Goal: Task Accomplishment & Management: Manage account settings

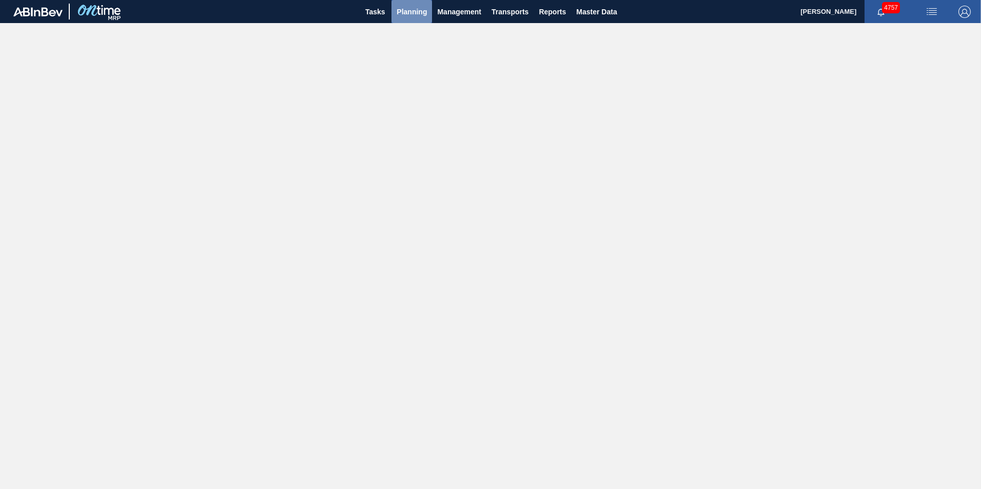
click at [404, 12] on span "Planning" at bounding box center [411, 12] width 30 height 12
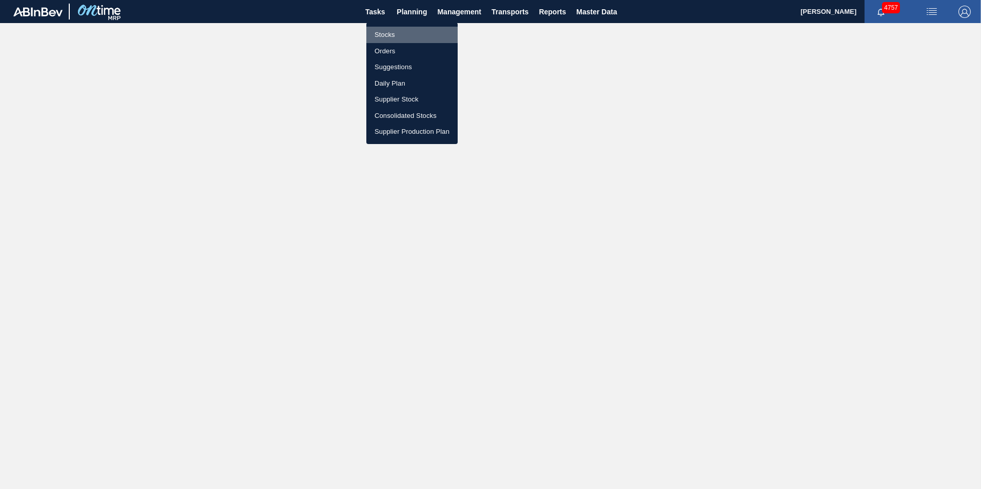
click at [391, 34] on li "Stocks" at bounding box center [411, 35] width 91 height 16
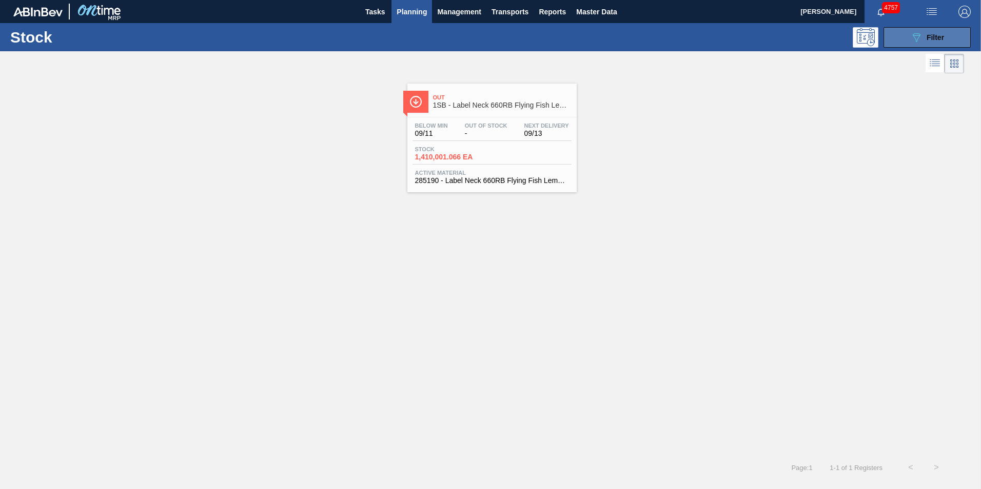
click at [940, 31] on div "089F7B8B-B2A5-4AFE-B5C0-19BA573D28AC Filter" at bounding box center [927, 37] width 34 height 12
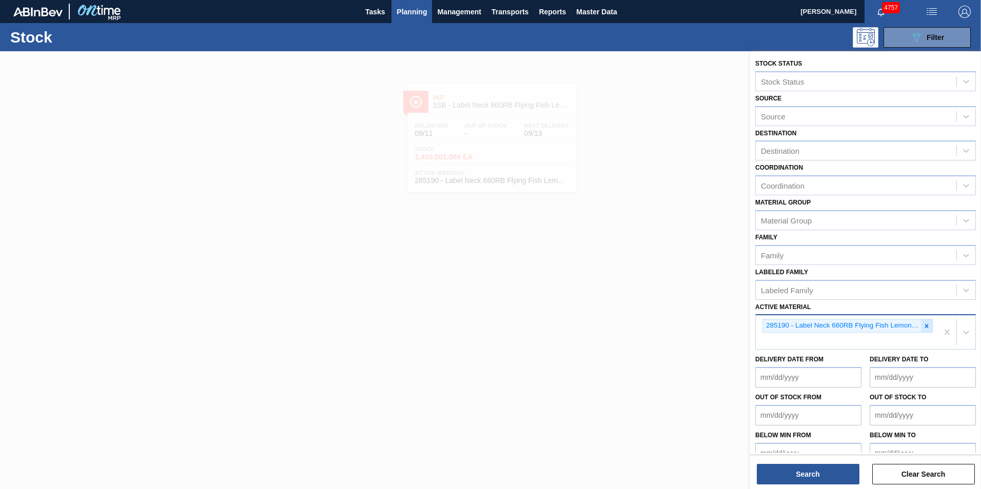
click at [925, 327] on icon at bounding box center [927, 326] width 4 height 4
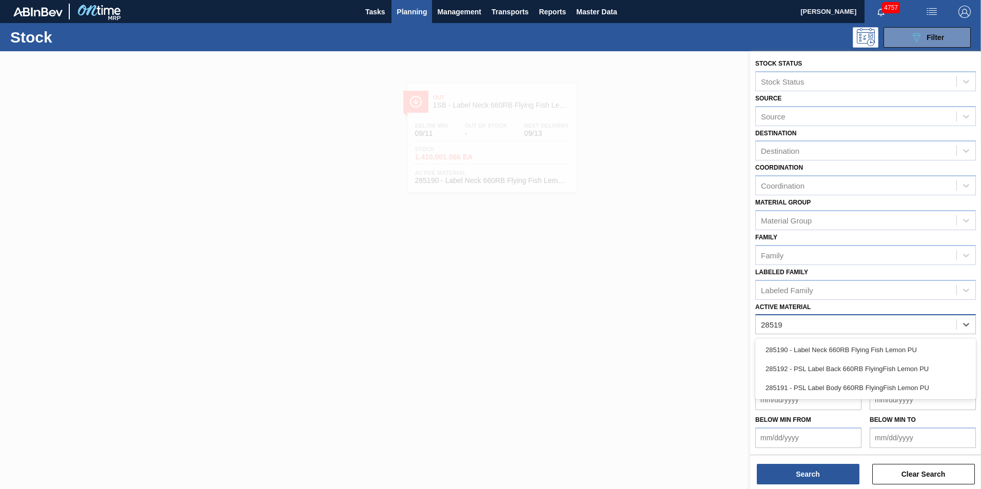
type Material "285191"
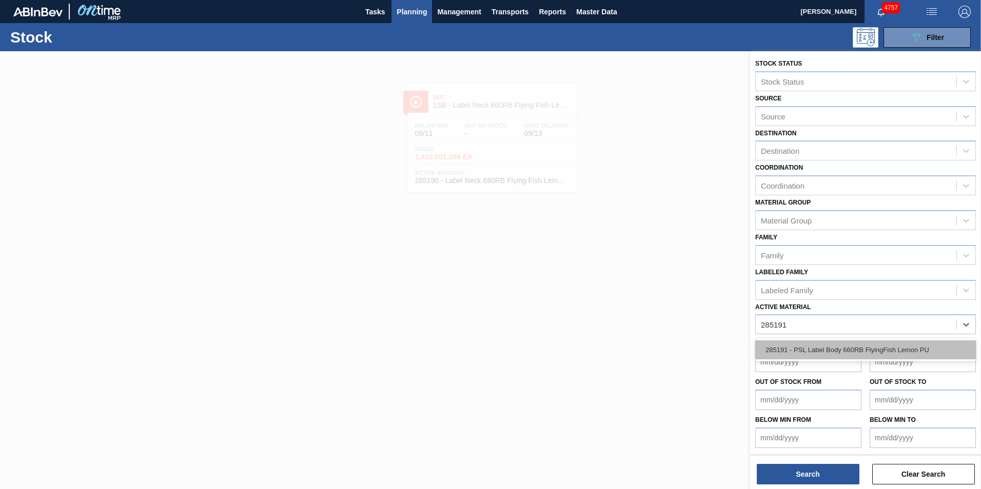
click at [831, 351] on div "285191 - PSL Label Body 660RB FlyingFish Lemon PU" at bounding box center [865, 350] width 221 height 19
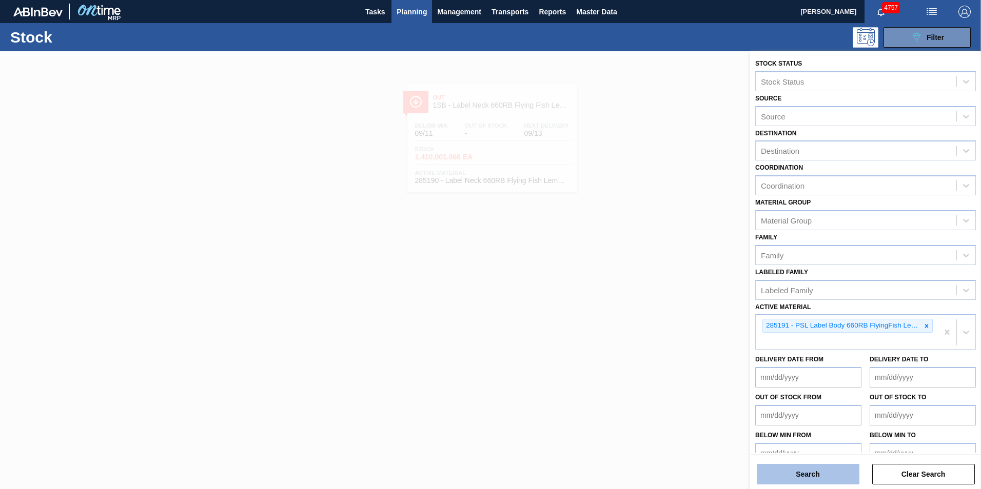
click at [825, 475] on button "Search" at bounding box center [808, 474] width 103 height 21
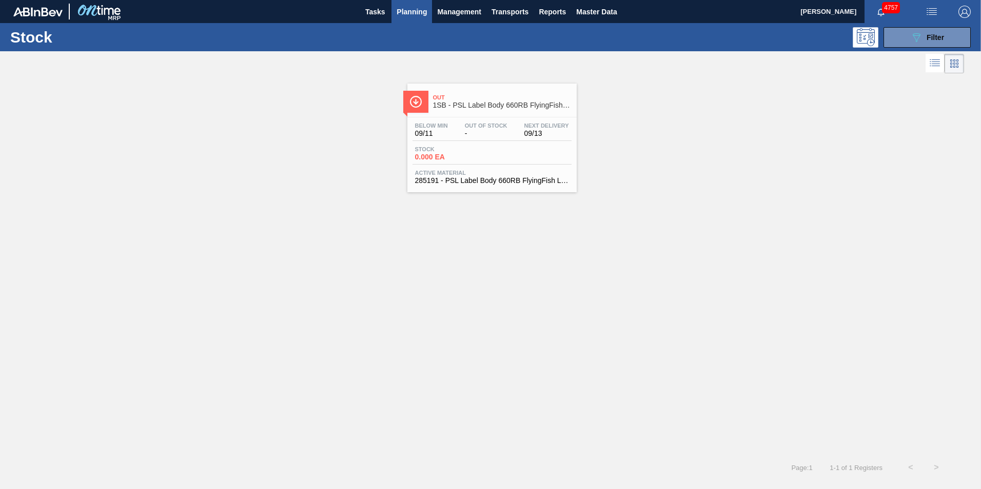
click at [485, 163] on div "Stock 0.000 EA" at bounding box center [491, 155] width 159 height 18
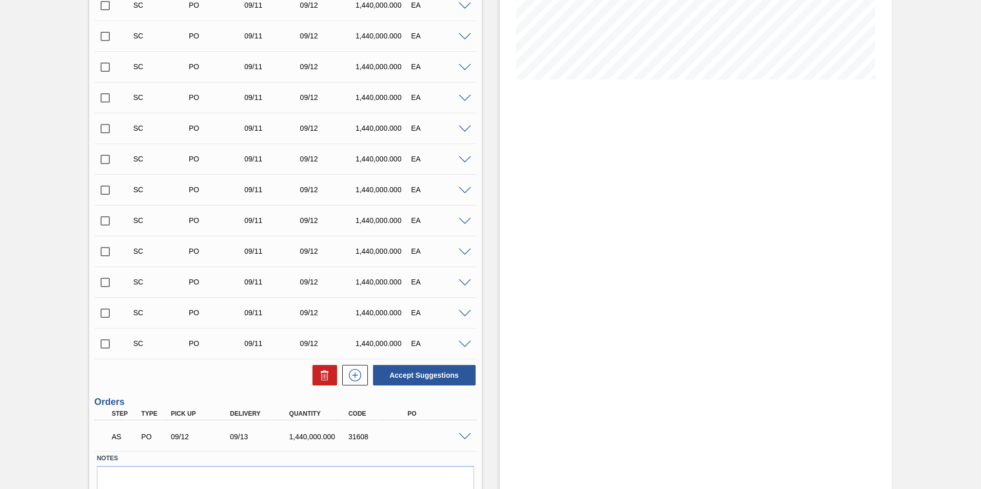
scroll to position [256, 0]
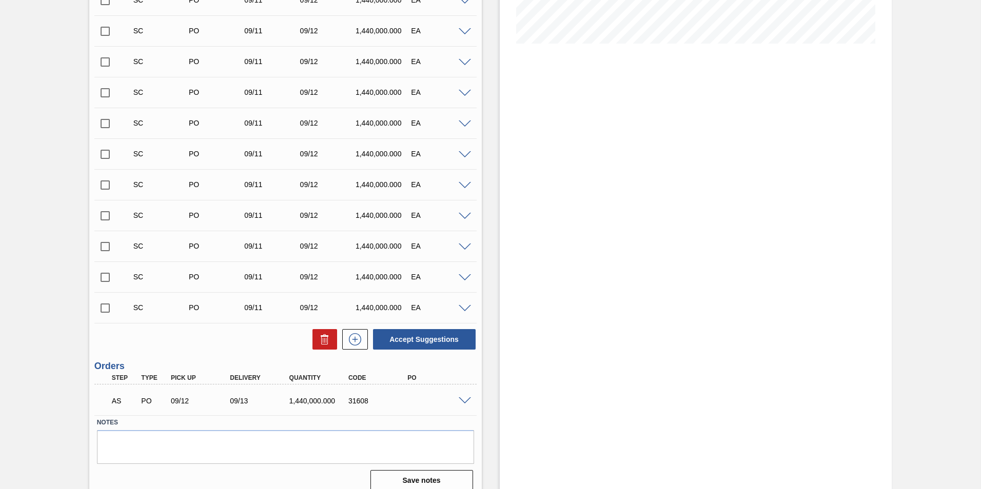
click at [466, 400] on span at bounding box center [465, 402] width 12 height 8
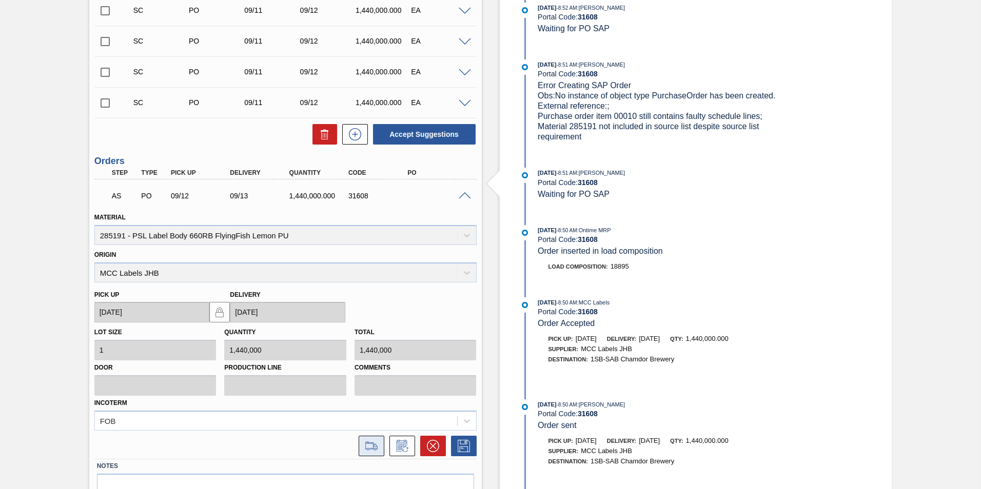
click at [366, 441] on icon at bounding box center [371, 446] width 16 height 12
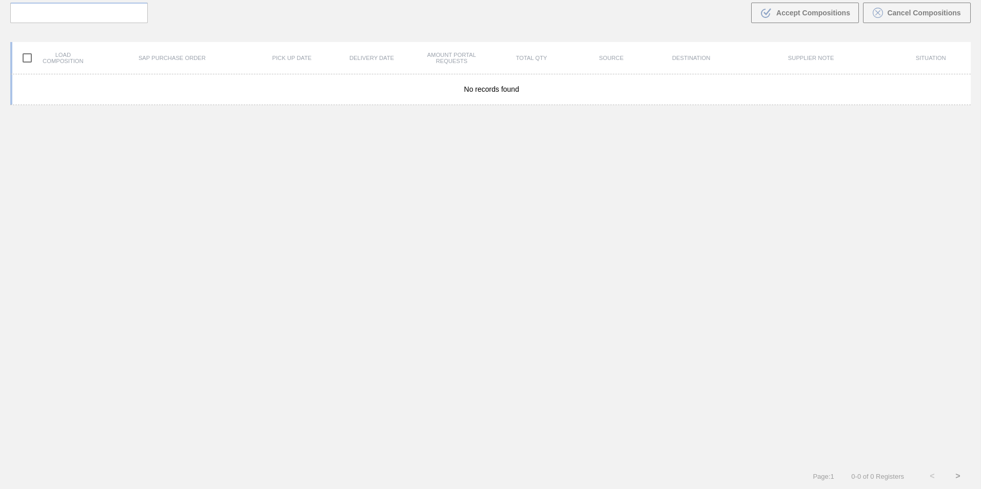
scroll to position [74, 0]
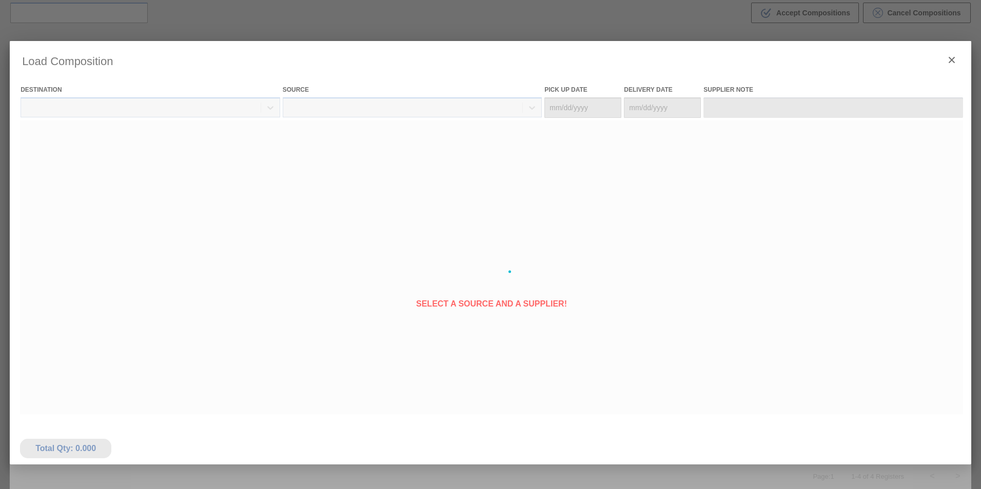
type Date "[DATE]"
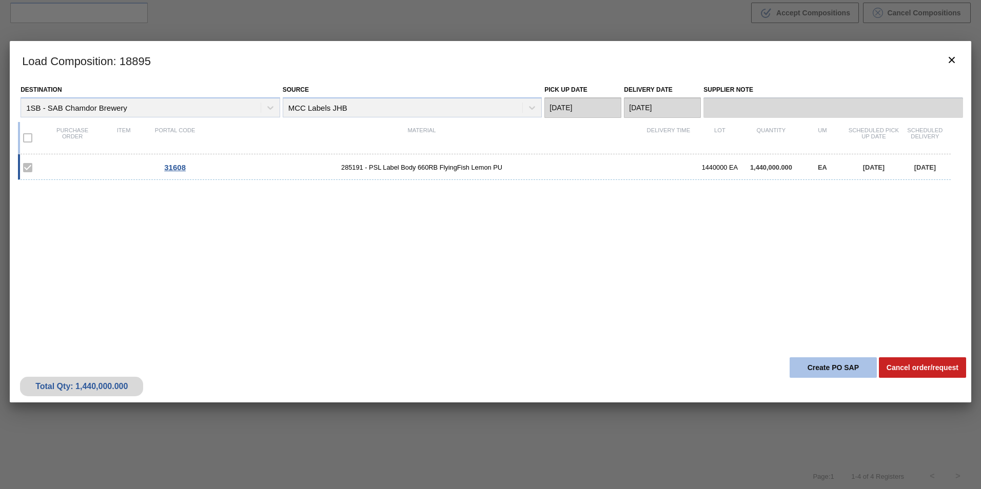
click at [811, 369] on button "Create PO SAP" at bounding box center [832, 368] width 87 height 21
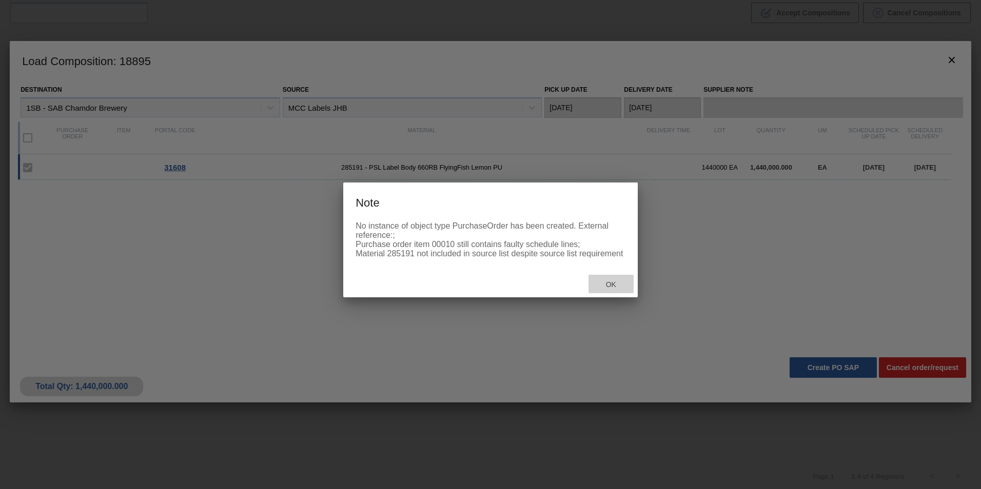
click at [608, 289] on span "Ok" at bounding box center [611, 285] width 27 height 8
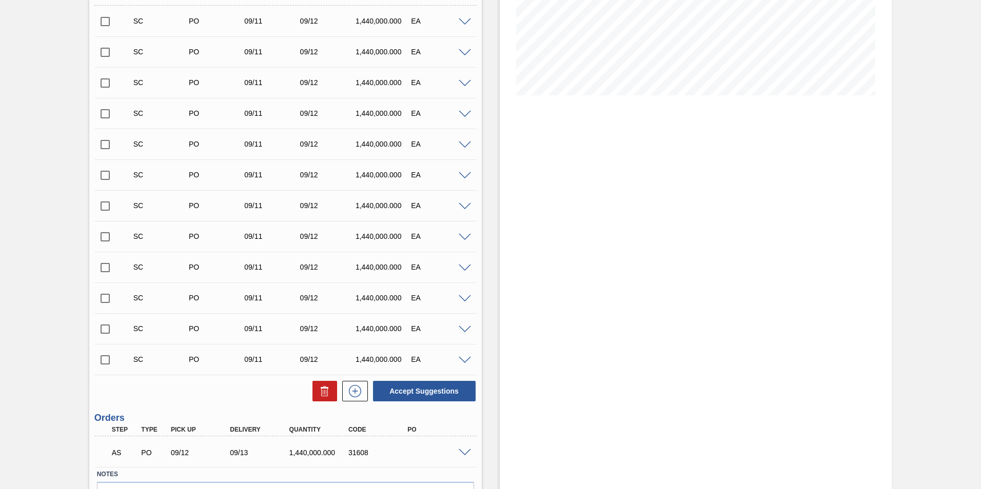
scroll to position [267, 0]
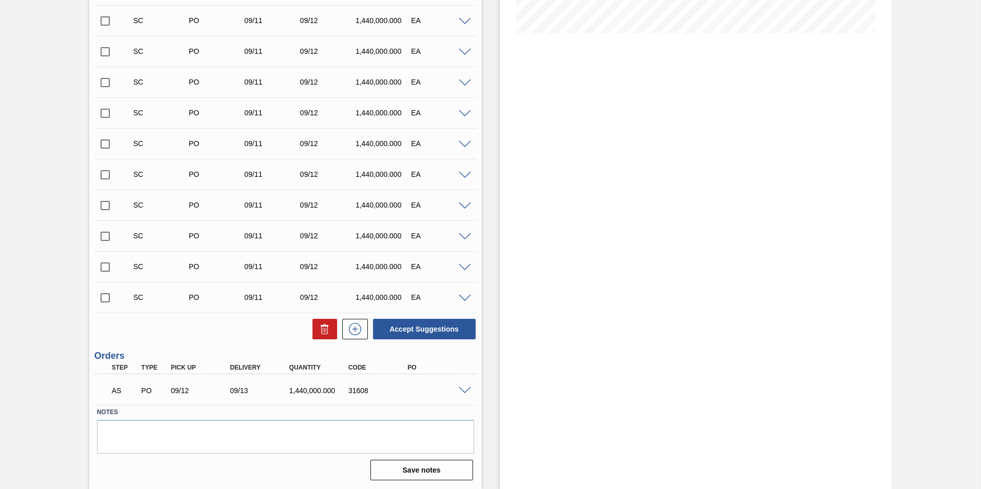
click at [461, 389] on span at bounding box center [465, 391] width 12 height 8
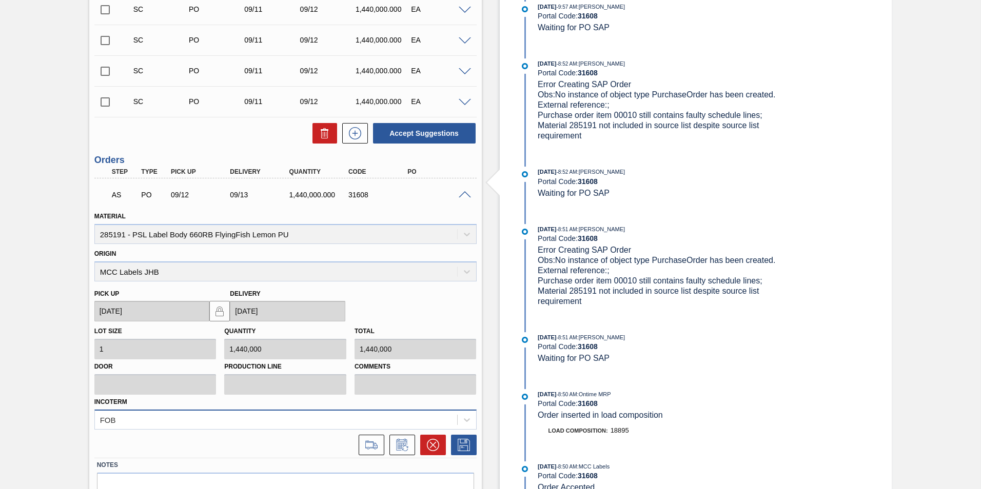
scroll to position [515, 0]
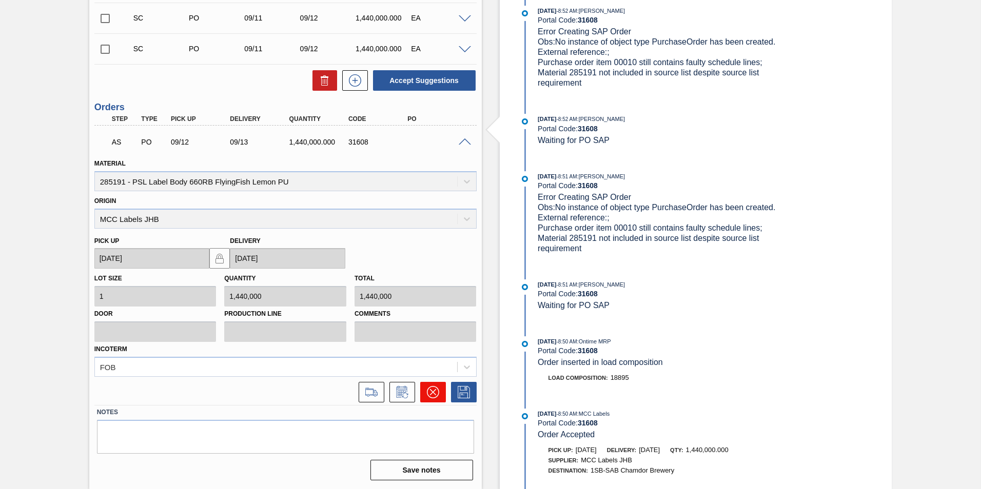
click at [433, 393] on icon at bounding box center [432, 392] width 6 height 6
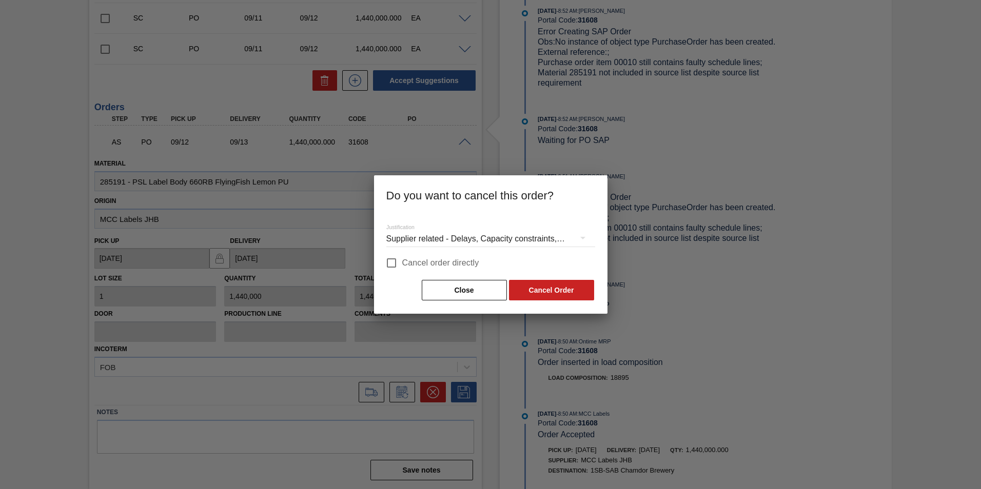
click at [404, 262] on span "Cancel order directly" at bounding box center [440, 263] width 77 height 12
click at [391, 260] on input "Cancel order directly" at bounding box center [392, 263] width 22 height 22
checkbox input "true"
click at [527, 288] on button "Cancel Order" at bounding box center [551, 290] width 85 height 21
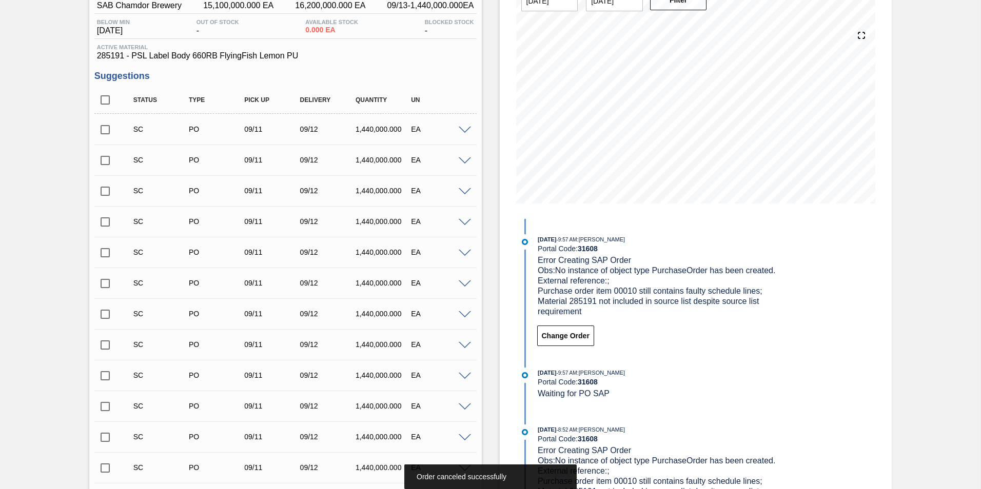
scroll to position [0, 0]
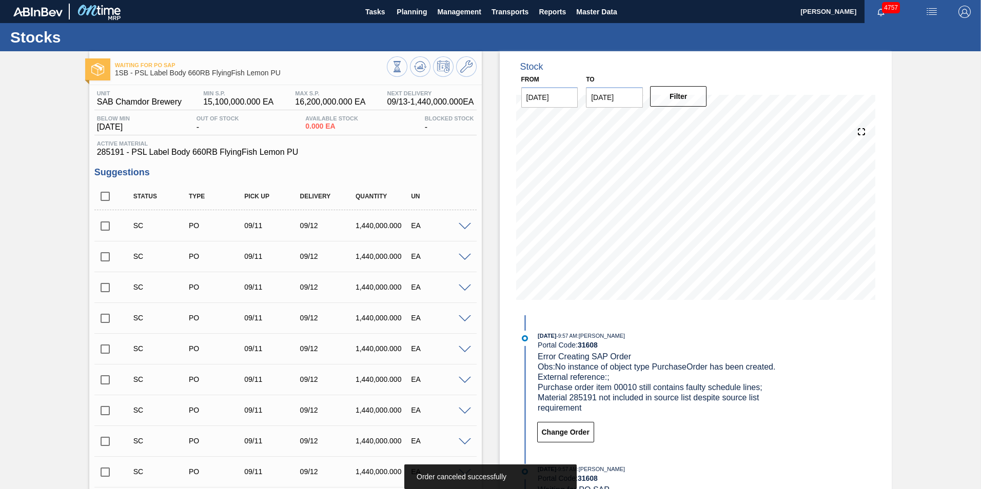
click at [466, 224] on span at bounding box center [465, 227] width 12 height 8
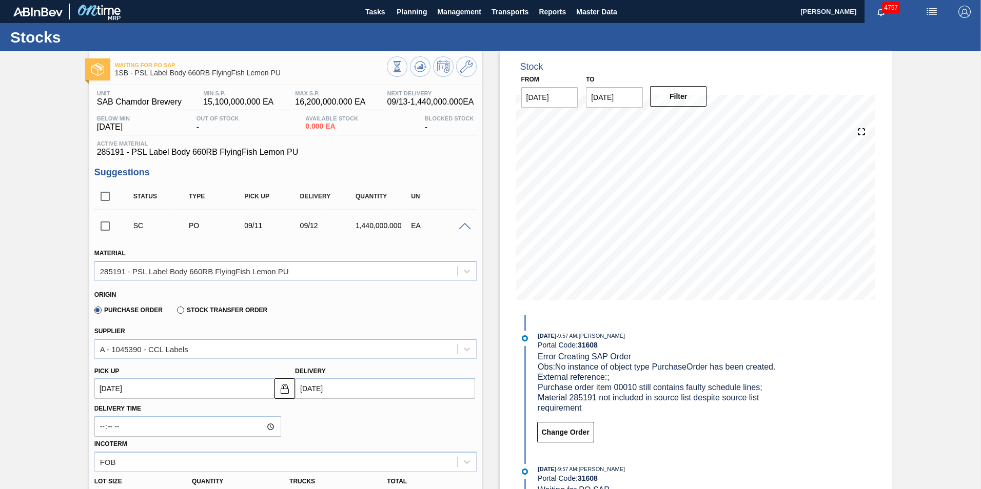
click at [461, 226] on span at bounding box center [465, 227] width 12 height 8
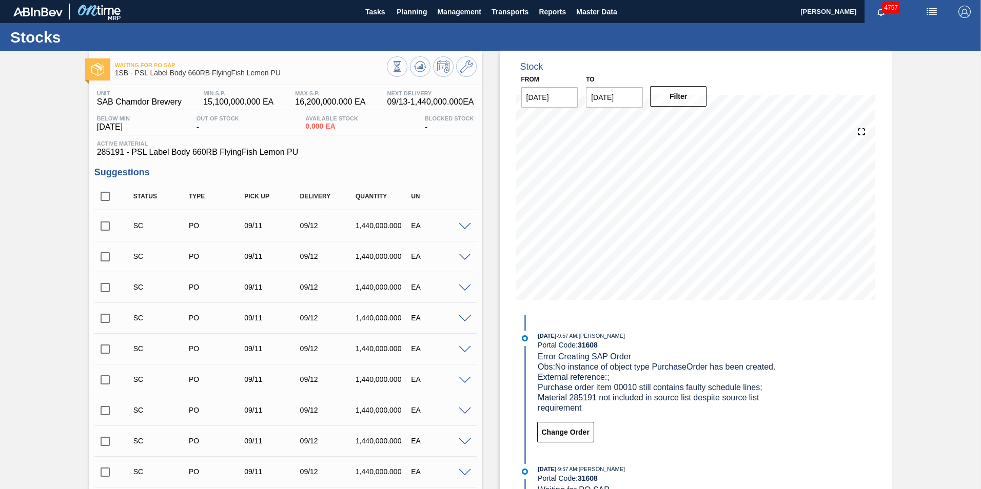
click at [101, 226] on input "checkbox" at bounding box center [105, 226] width 22 height 22
checkbox input "true"
click at [421, 60] on button at bounding box center [420, 66] width 21 height 21
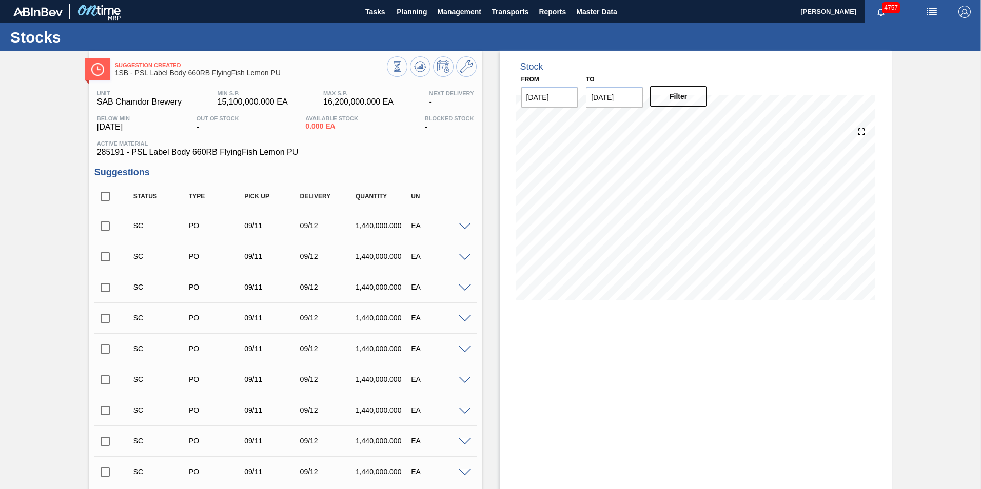
click at [102, 224] on input "checkbox" at bounding box center [105, 226] width 22 height 22
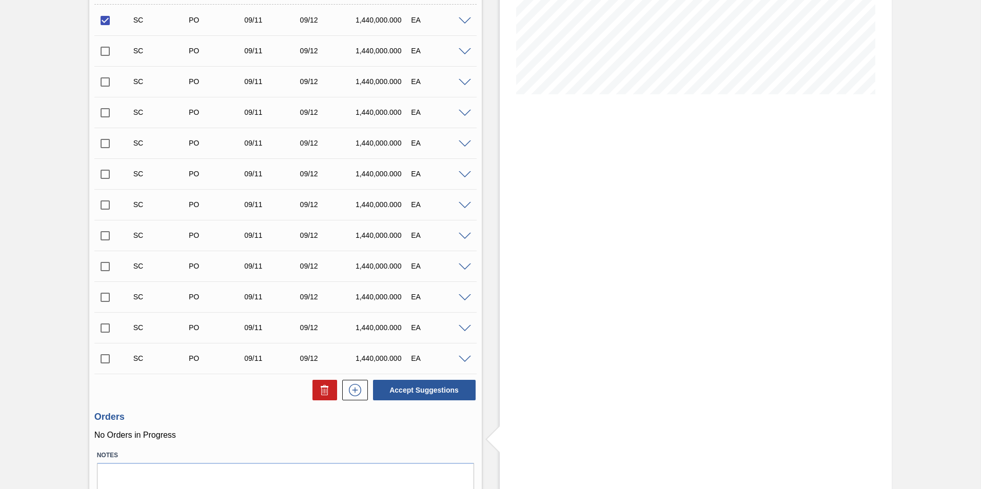
scroll to position [249, 0]
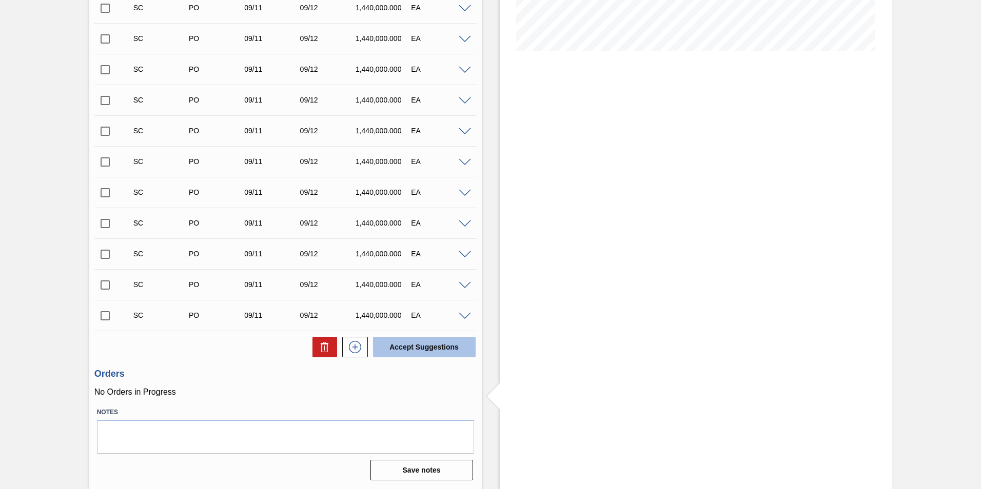
click at [424, 346] on button "Accept Suggestions" at bounding box center [424, 347] width 103 height 21
checkbox input "false"
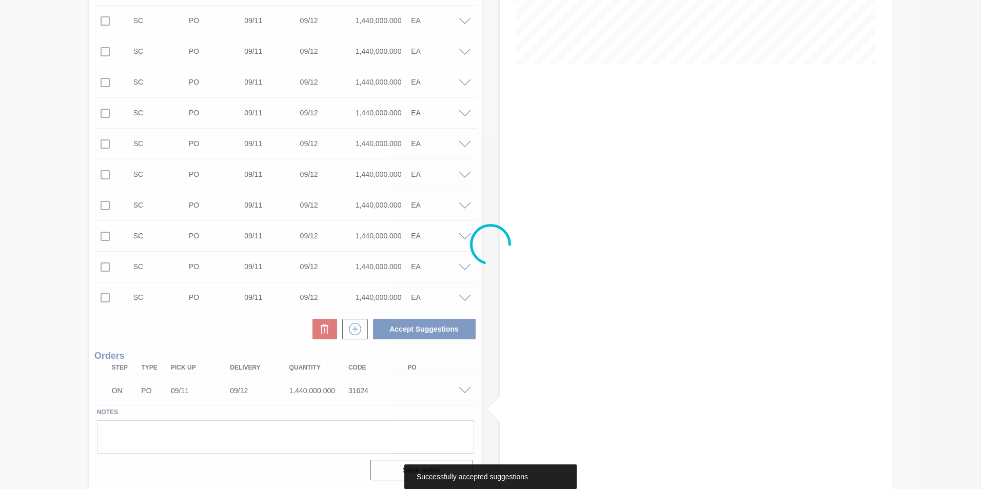
scroll to position [218, 0]
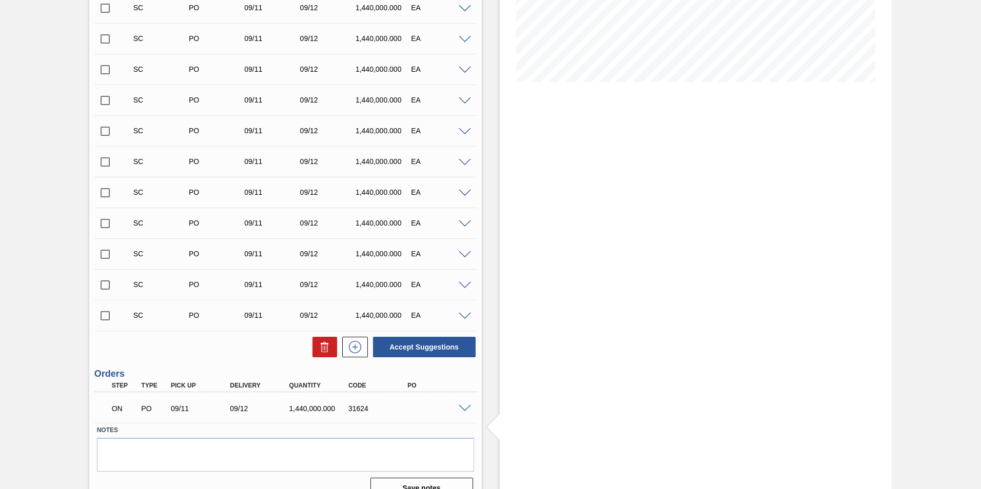
click at [464, 408] on span at bounding box center [465, 409] width 12 height 8
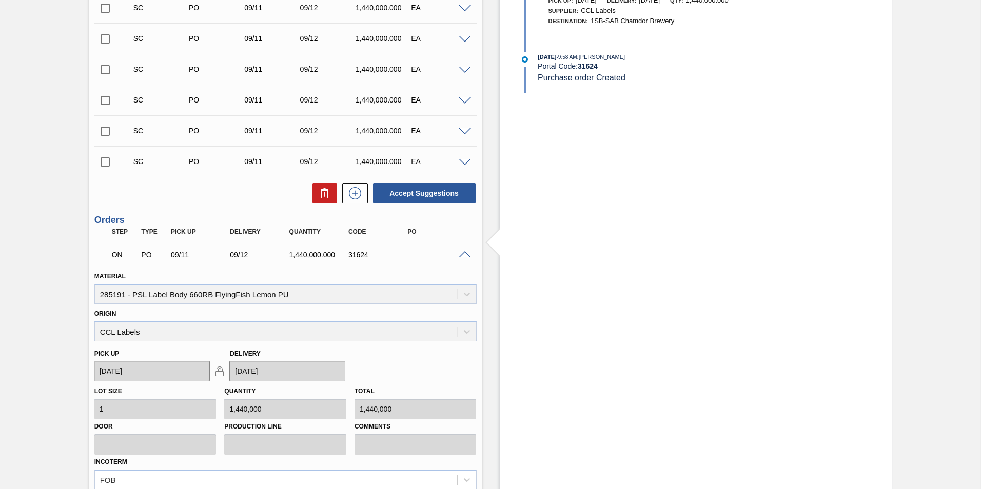
scroll to position [321, 0]
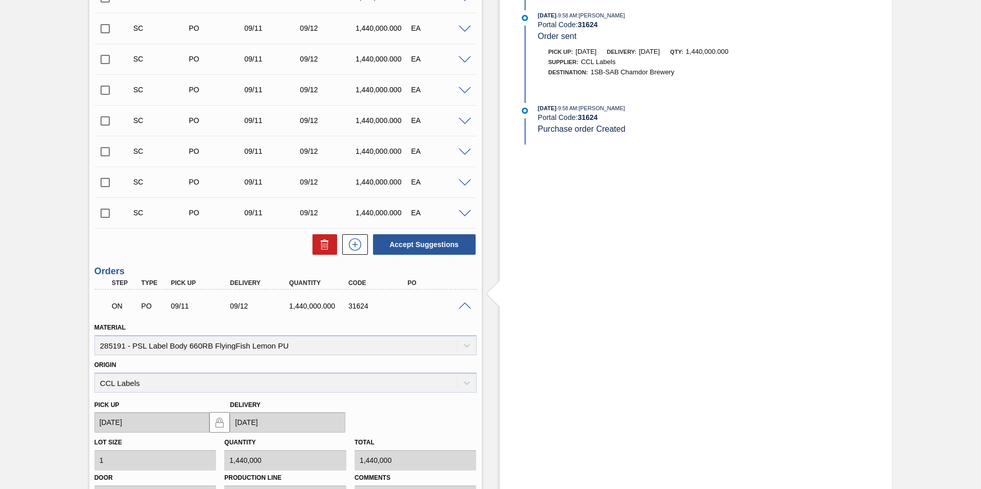
click at [463, 305] on span at bounding box center [465, 307] width 12 height 8
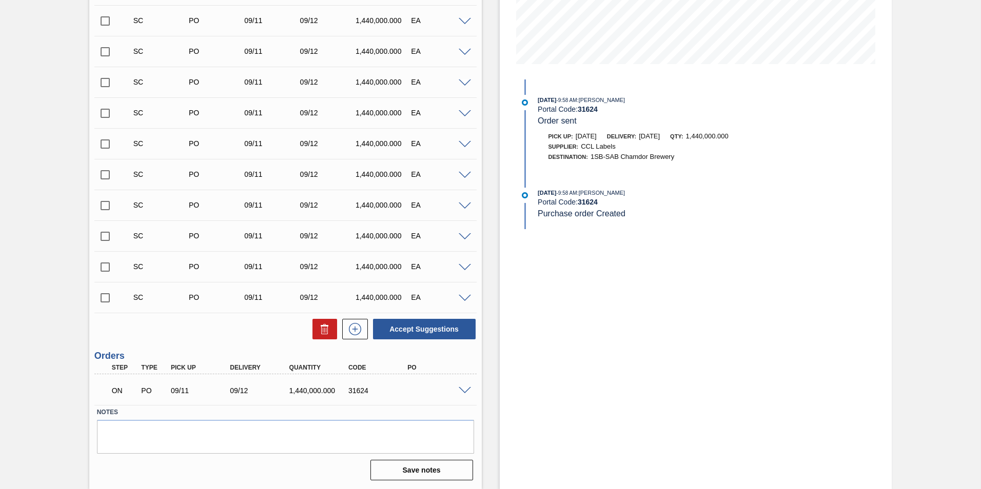
scroll to position [0, 0]
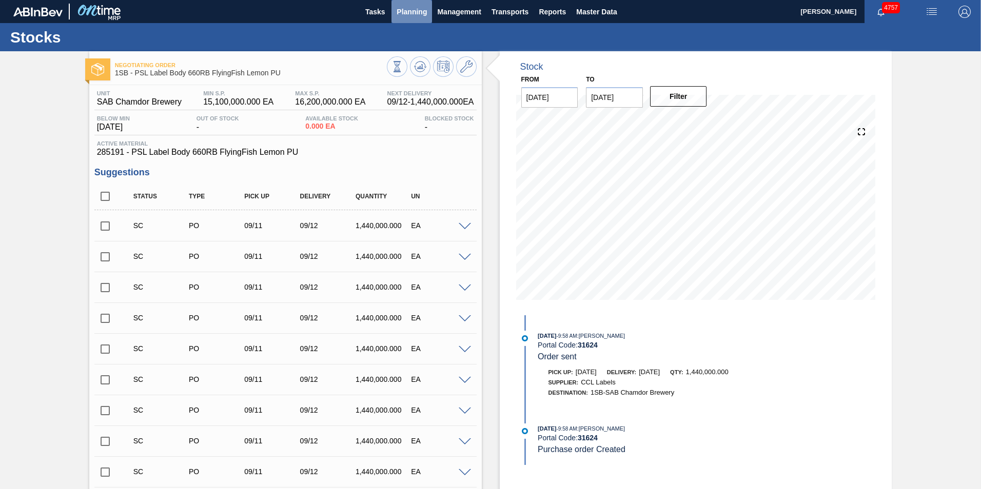
click at [405, 13] on span "Planning" at bounding box center [411, 12] width 30 height 12
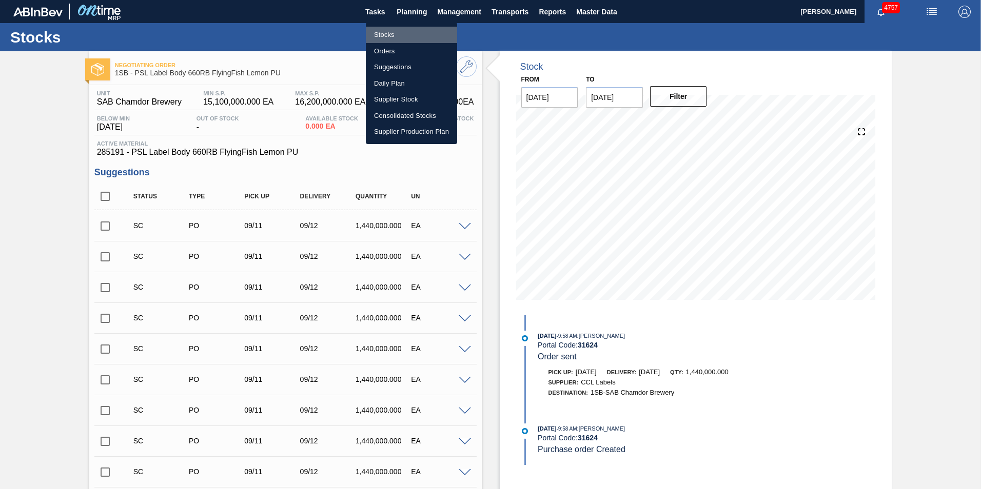
click at [386, 35] on li "Stocks" at bounding box center [411, 35] width 91 height 16
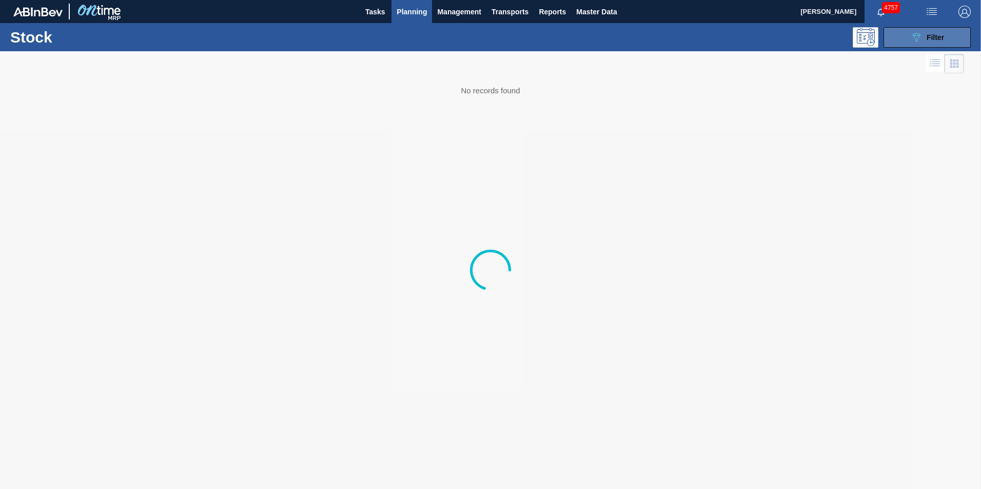
click at [947, 38] on button "089F7B8B-B2A5-4AFE-B5C0-19BA573D28AC Filter" at bounding box center [926, 37] width 87 height 21
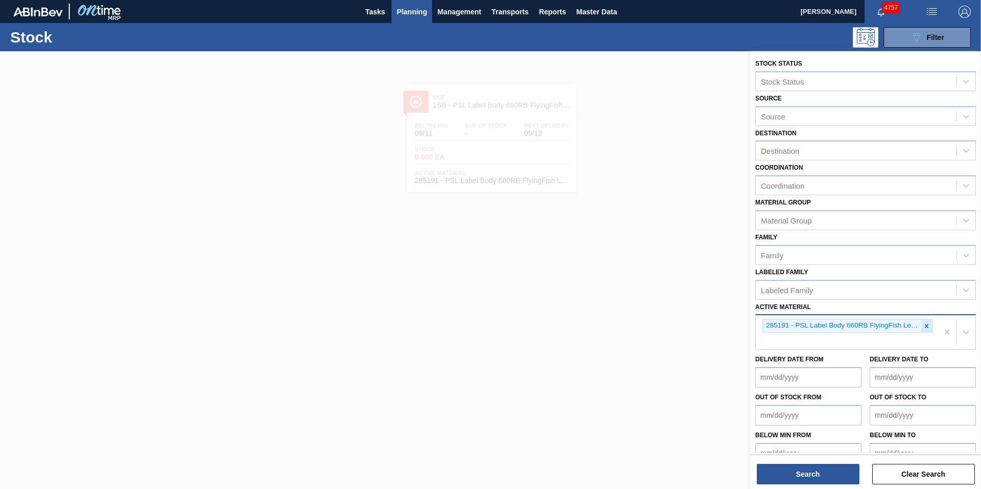
click at [924, 328] on icon at bounding box center [926, 326] width 7 height 7
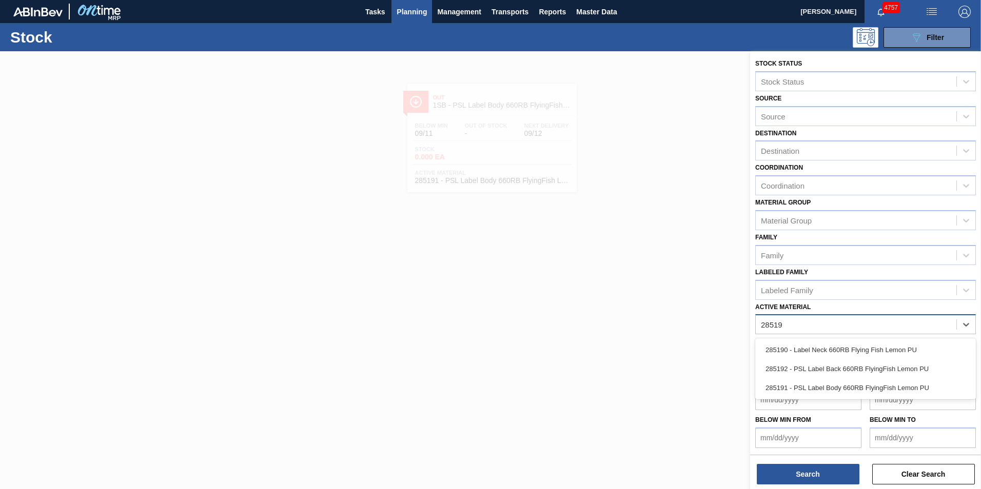
type Material "285192"
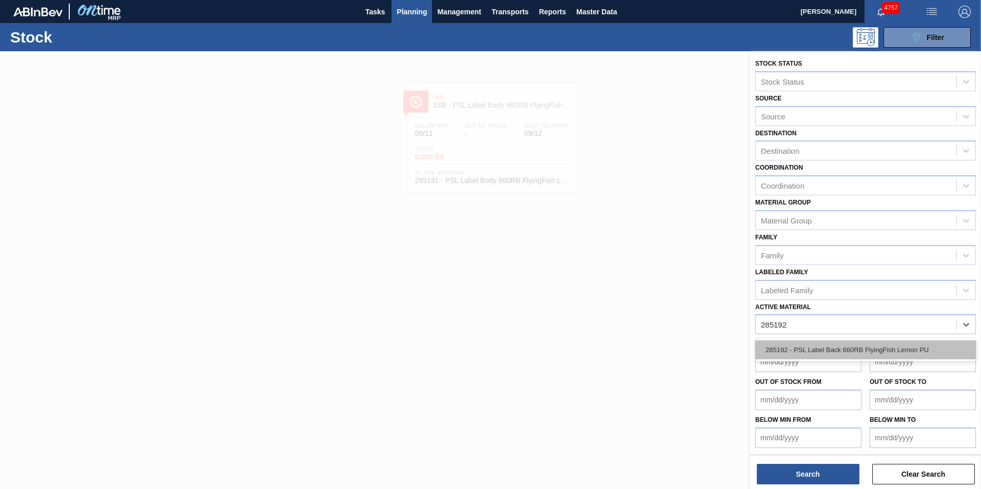
click at [865, 354] on div "285192 - PSL Label Back 660RB FlyingFish Lemon PU" at bounding box center [865, 350] width 221 height 19
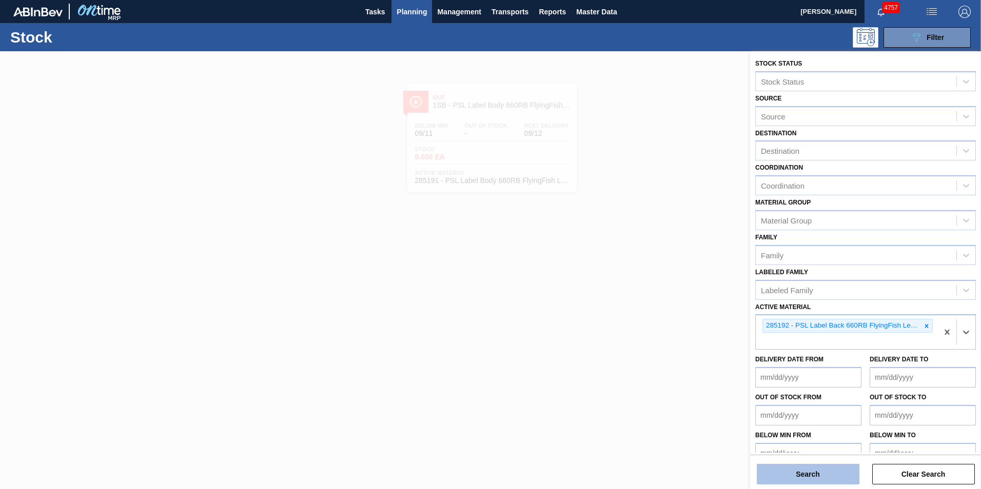
click at [821, 474] on button "Search" at bounding box center [808, 474] width 103 height 21
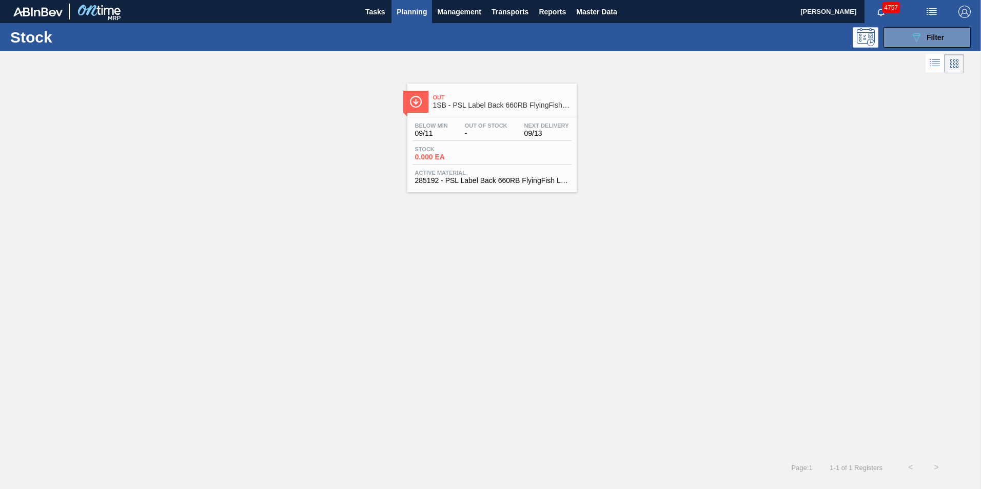
click at [464, 138] on div "Below Min 09/11 Out Of Stock - Next Delivery 09/13" at bounding box center [491, 132] width 159 height 18
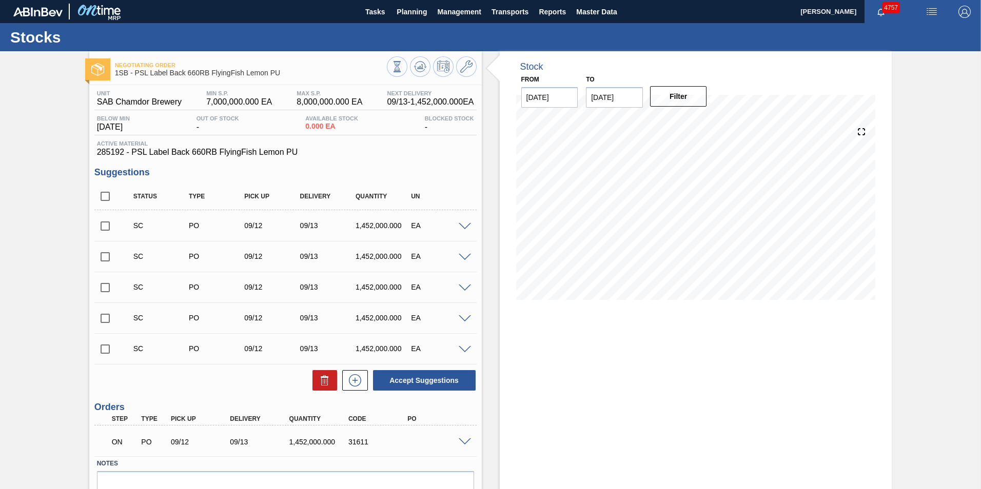
click at [459, 443] on span at bounding box center [465, 443] width 12 height 8
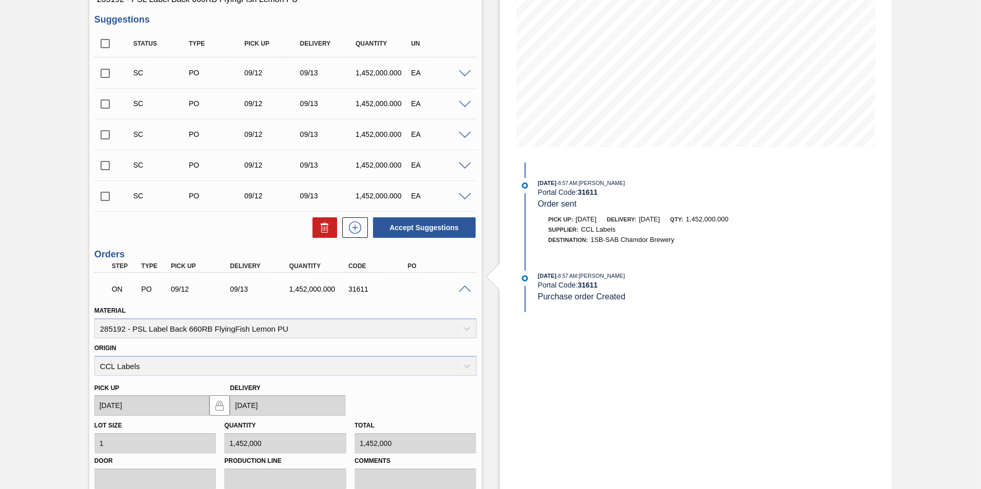
scroll to position [300, 0]
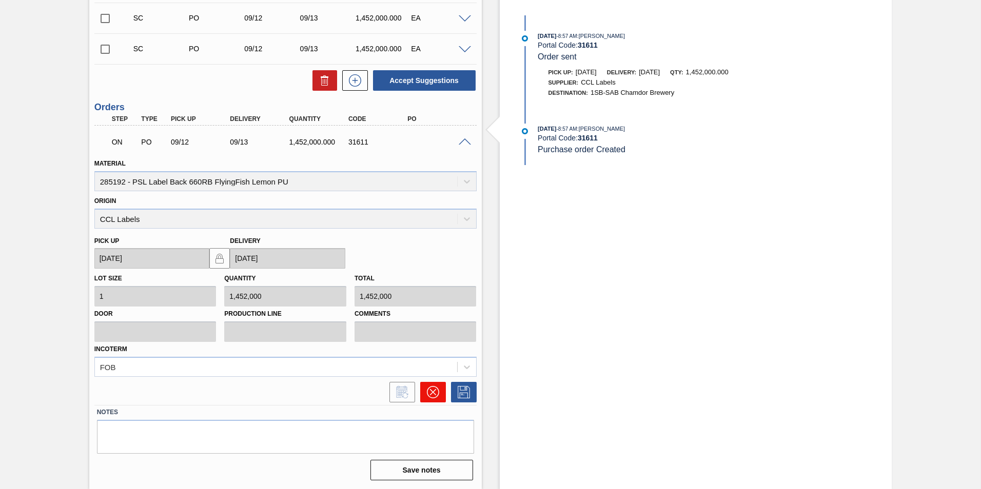
click at [425, 399] on button at bounding box center [433, 392] width 26 height 21
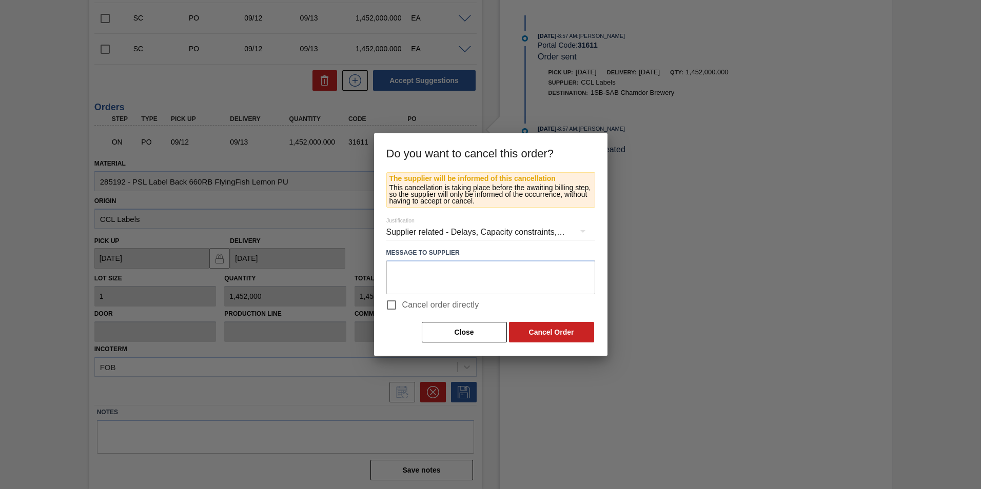
click at [391, 304] on input "Cancel order directly" at bounding box center [392, 305] width 22 height 22
checkbox input "true"
click at [536, 330] on button "Cancel Order" at bounding box center [551, 332] width 85 height 21
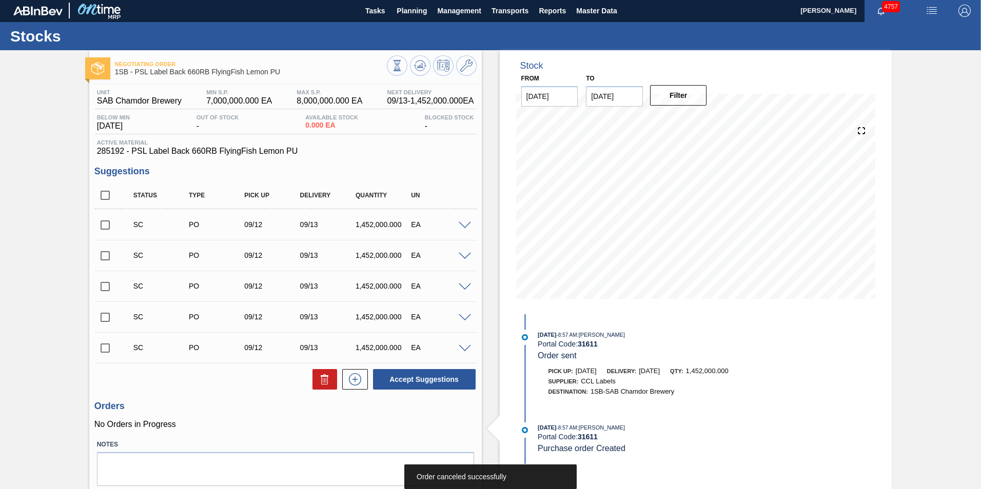
scroll to position [0, 0]
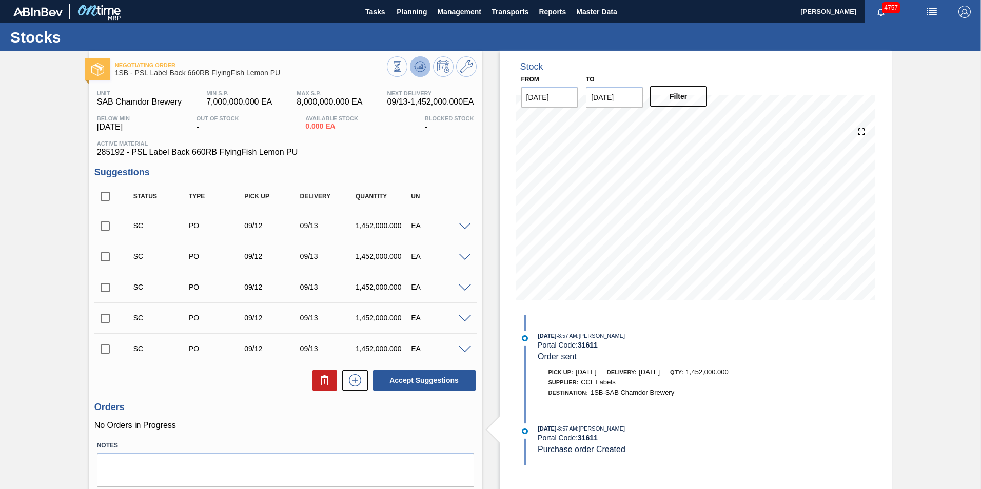
click at [422, 67] on icon at bounding box center [420, 67] width 12 height 12
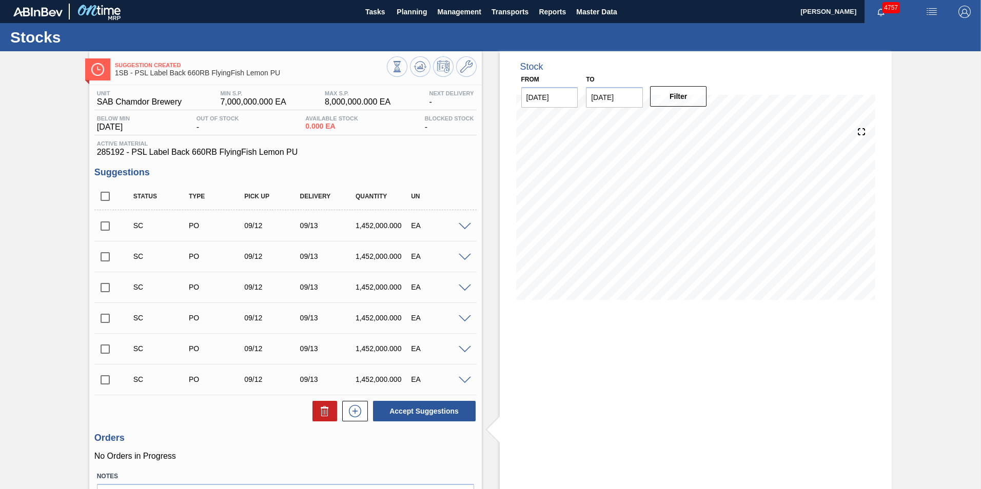
click at [106, 225] on input "checkbox" at bounding box center [105, 226] width 22 height 22
click at [431, 412] on button "Accept Suggestions" at bounding box center [424, 411] width 103 height 21
checkbox input "false"
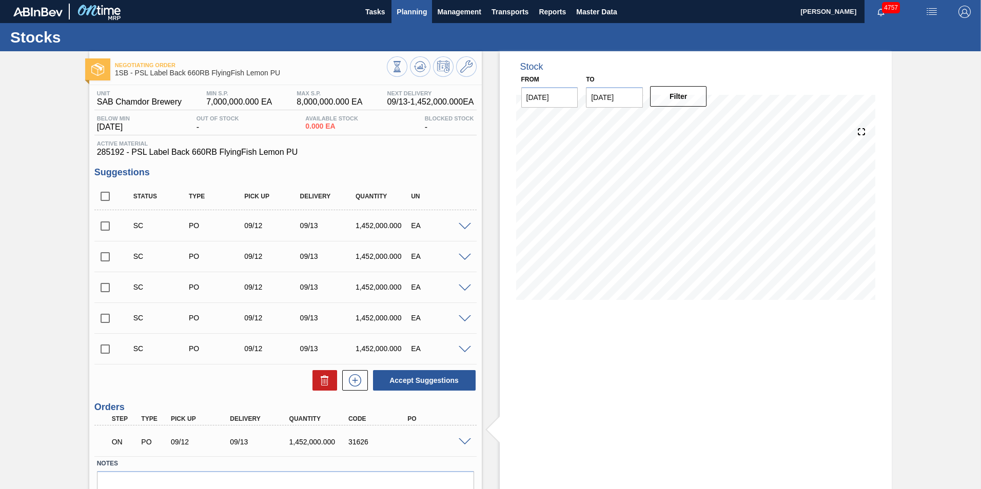
click at [418, 14] on span "Planning" at bounding box center [411, 12] width 30 height 12
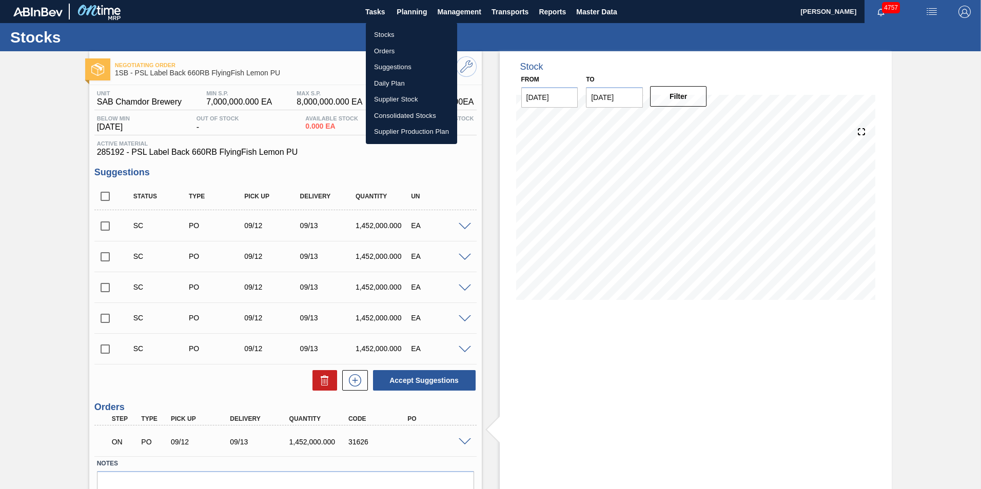
drag, startPoint x: 389, startPoint y: 37, endPoint x: 402, endPoint y: 61, distance: 26.9
click at [389, 37] on li "Stocks" at bounding box center [411, 35] width 91 height 16
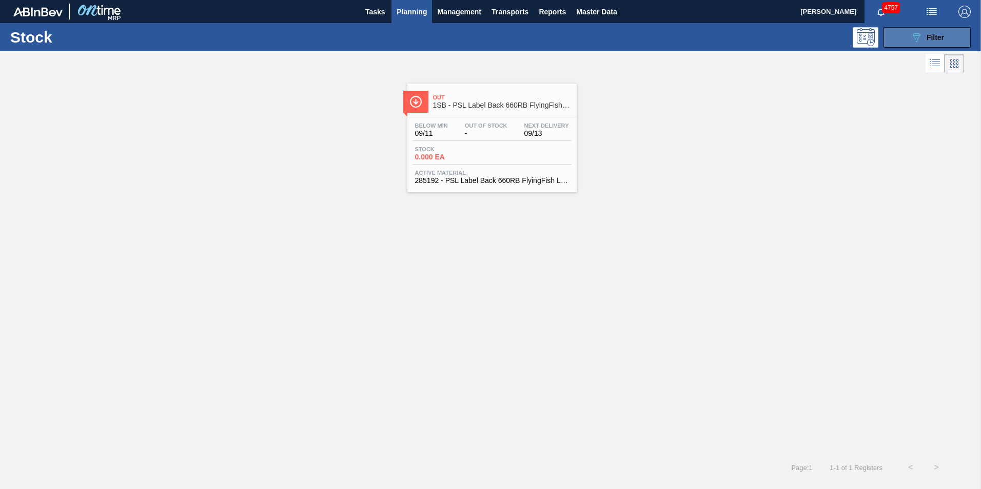
click at [930, 35] on span "Filter" at bounding box center [934, 37] width 17 height 8
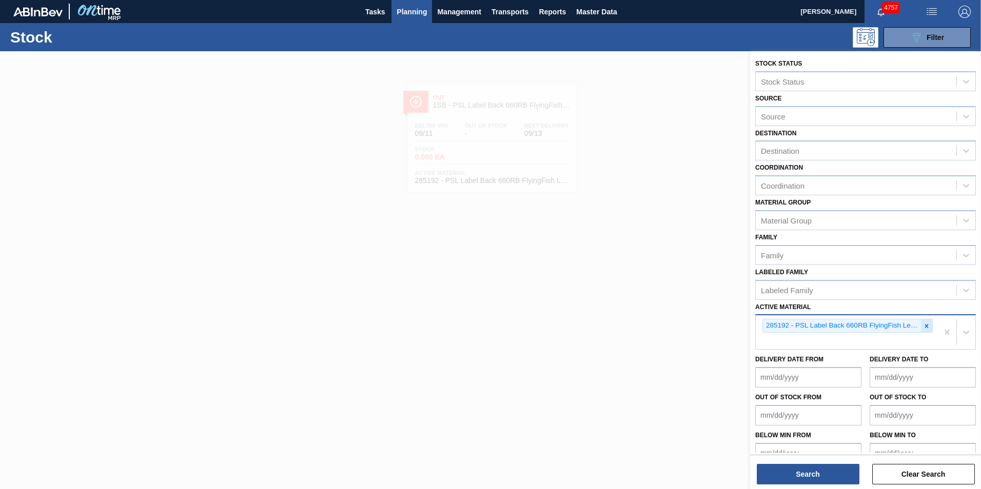
click at [925, 327] on icon at bounding box center [927, 326] width 4 height 4
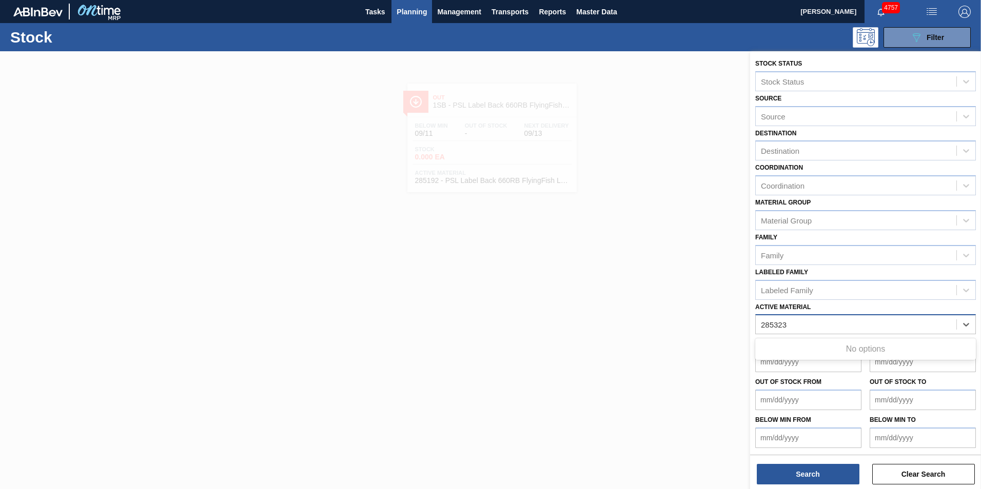
type Material "285323"
click at [766, 324] on div "Active Material" at bounding box center [786, 325] width 50 height 9
type Material "285323"
click at [800, 319] on div "Active Material" at bounding box center [856, 325] width 201 height 15
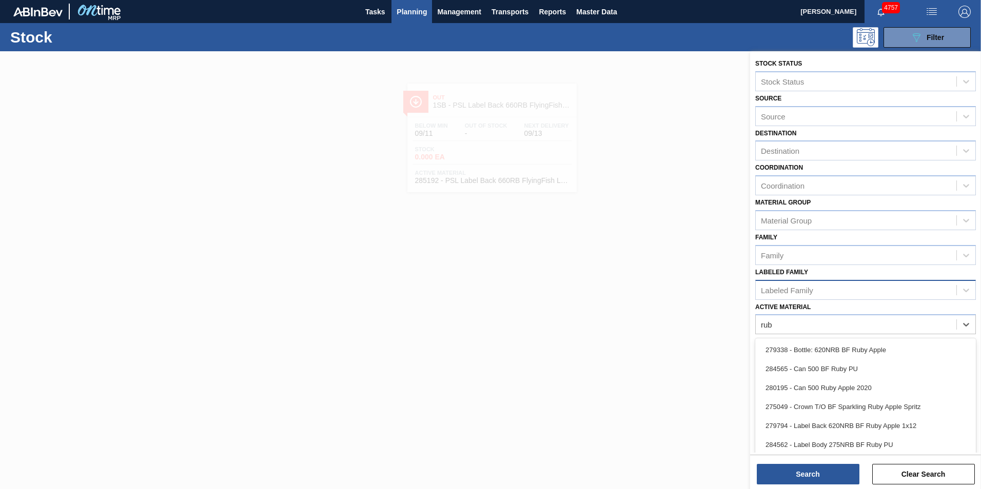
type Material "ruby"
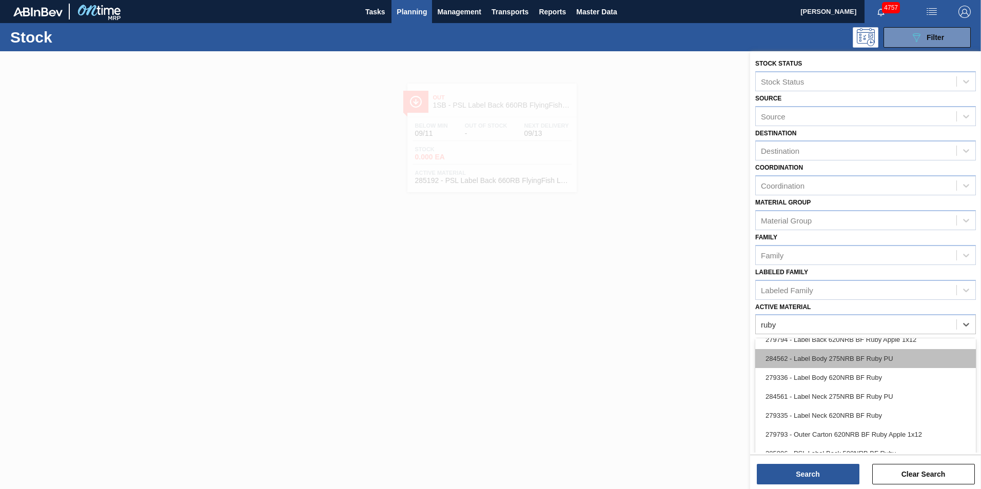
scroll to position [103, 0]
click at [835, 364] on div "279336 - Label Body 620NRB BF Ruby" at bounding box center [865, 361] width 221 height 19
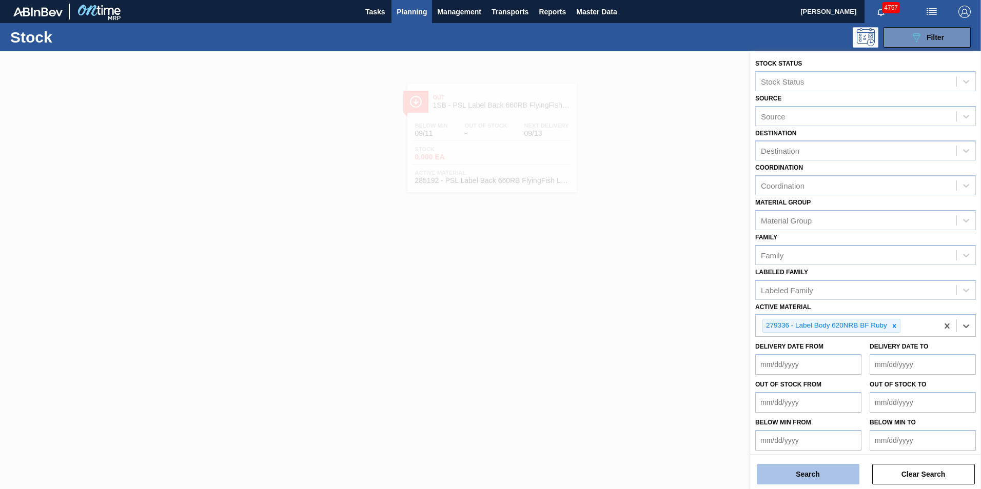
click at [831, 478] on button "Search" at bounding box center [808, 474] width 103 height 21
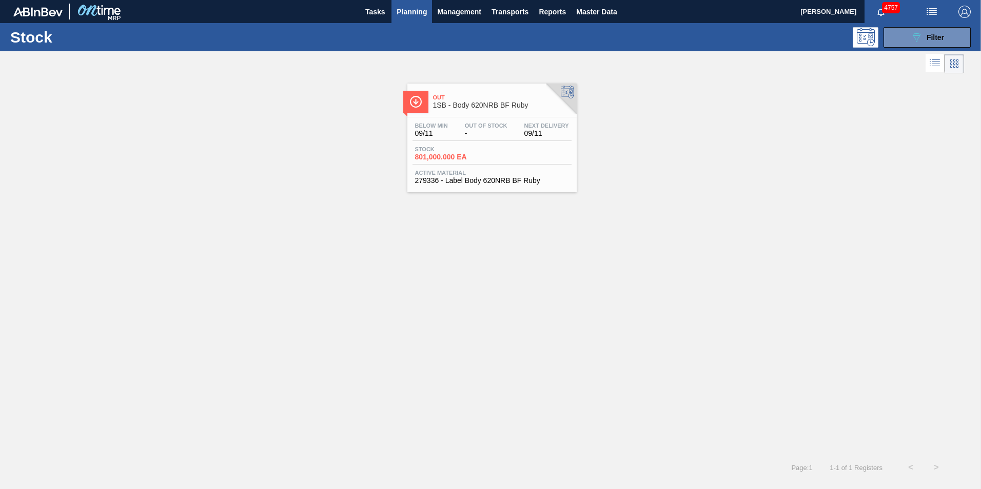
click at [460, 158] on span "801,000.000 EA" at bounding box center [451, 157] width 72 height 8
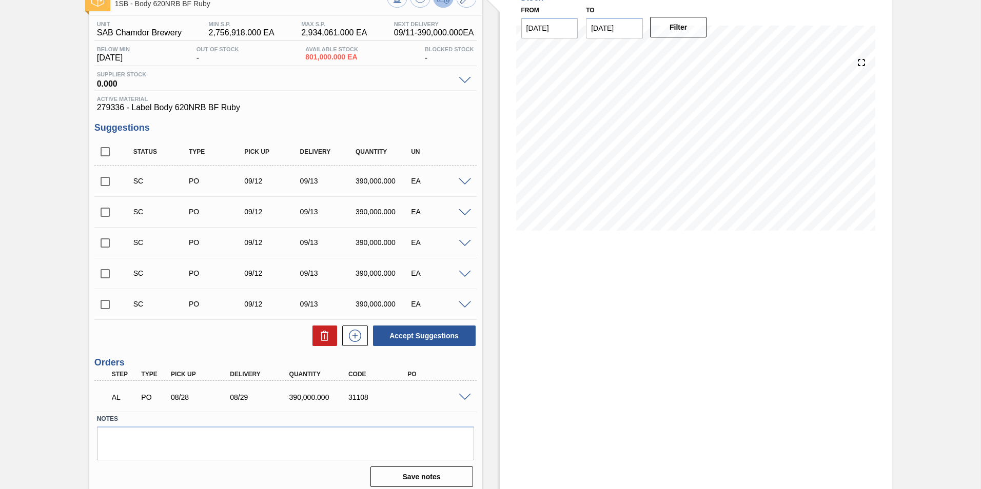
scroll to position [76, 0]
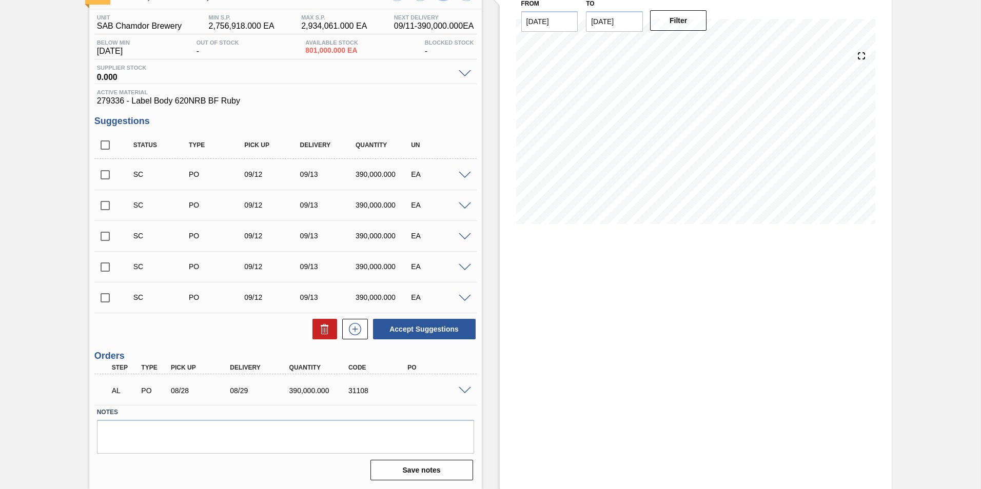
click at [460, 390] on span at bounding box center [465, 391] width 12 height 8
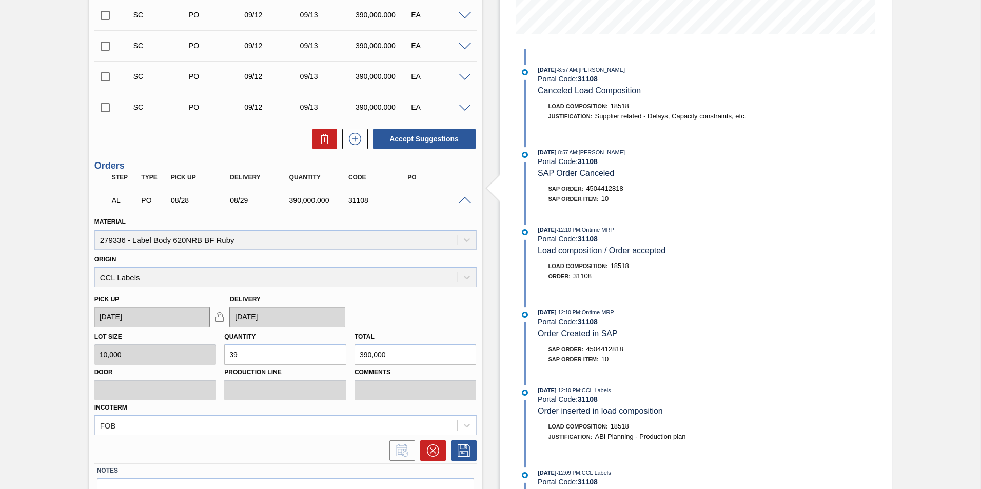
scroll to position [325, 0]
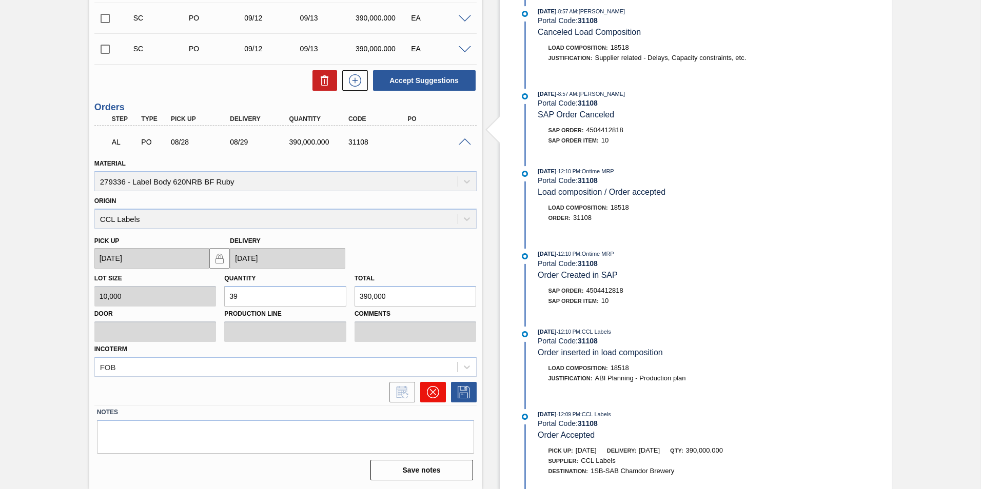
click at [434, 400] on button at bounding box center [433, 392] width 26 height 21
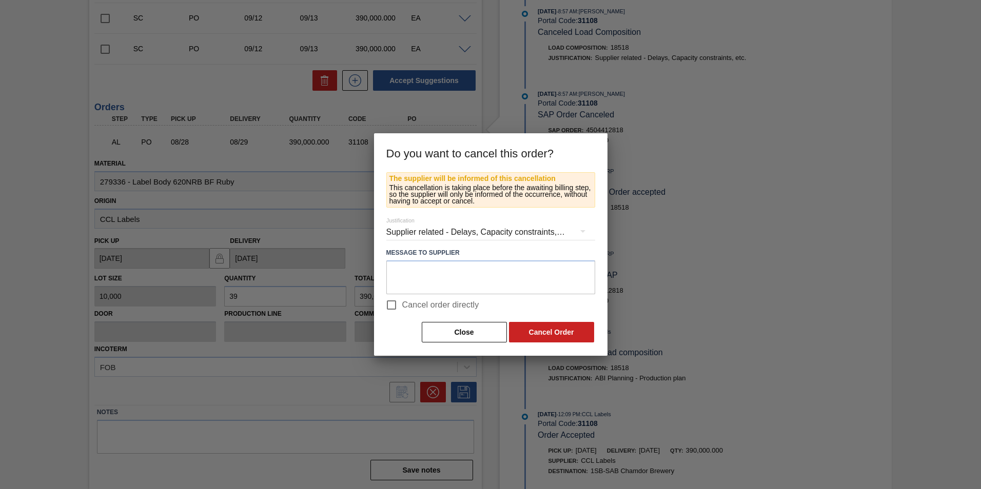
click at [388, 306] on input "Cancel order directly" at bounding box center [392, 305] width 22 height 22
checkbox input "true"
click at [574, 335] on button "Cancel Order" at bounding box center [551, 332] width 85 height 21
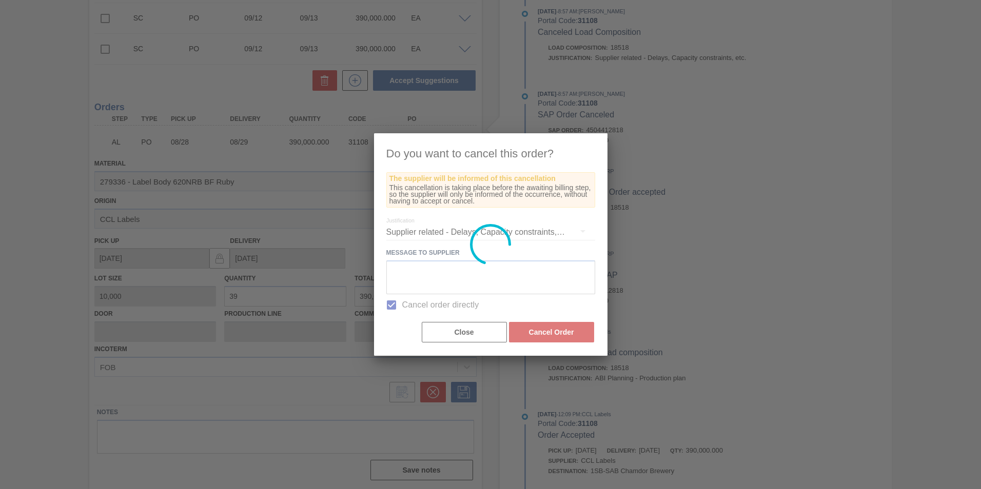
scroll to position [58, 0]
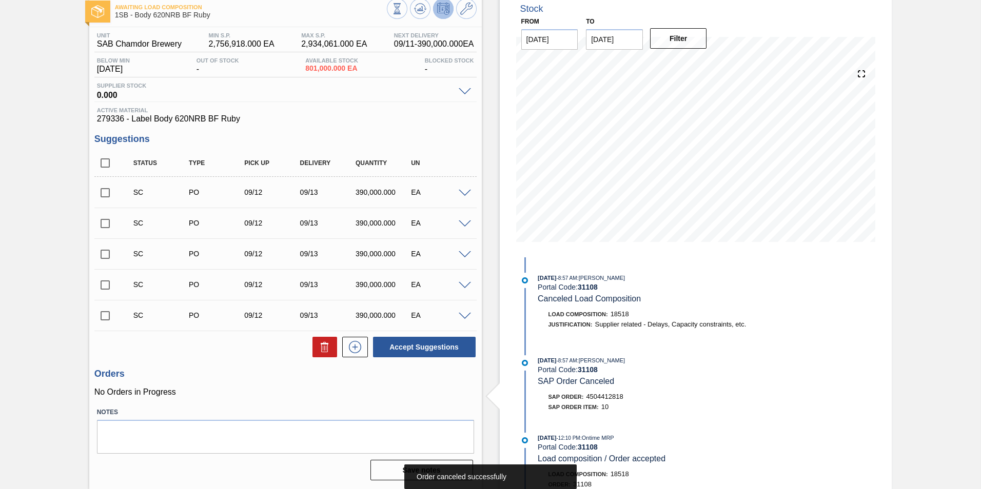
click at [467, 194] on span at bounding box center [465, 194] width 12 height 8
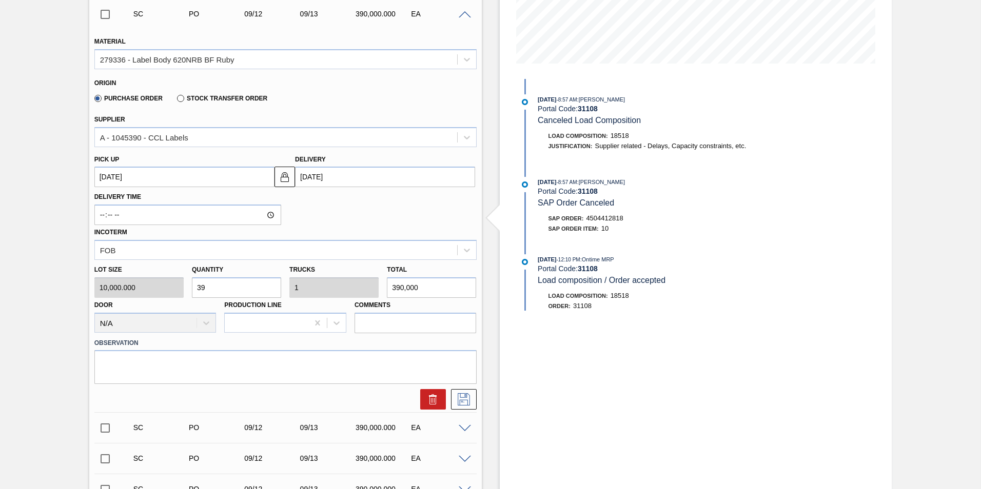
scroll to position [236, 0]
click at [467, 58] on icon at bounding box center [467, 60] width 10 height 10
click at [464, 14] on span at bounding box center [465, 16] width 12 height 8
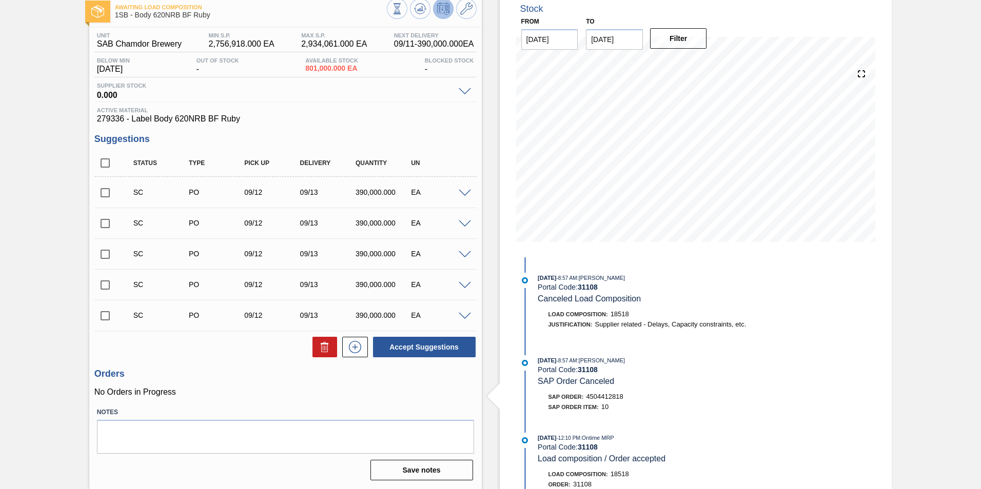
scroll to position [58, 0]
click at [106, 192] on input "checkbox" at bounding box center [105, 193] width 22 height 22
click at [467, 194] on span at bounding box center [465, 194] width 12 height 8
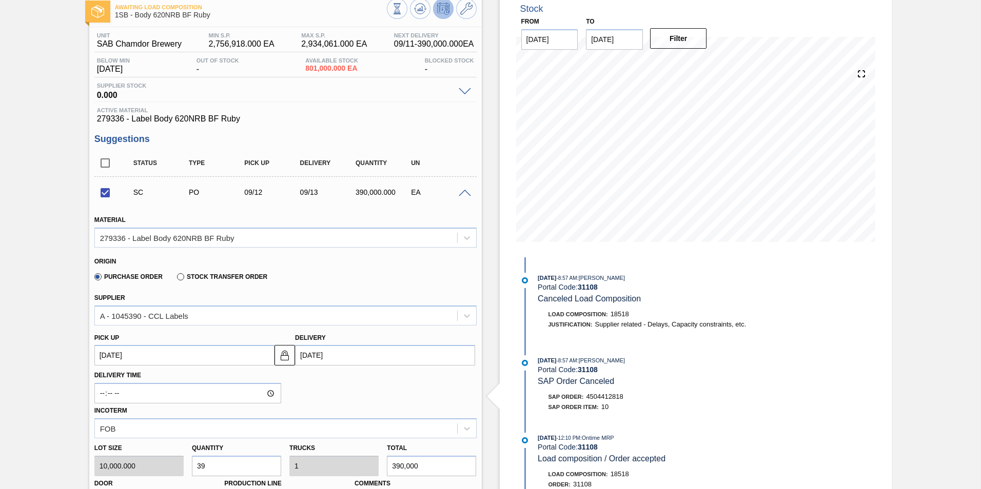
click at [467, 194] on span at bounding box center [465, 194] width 12 height 8
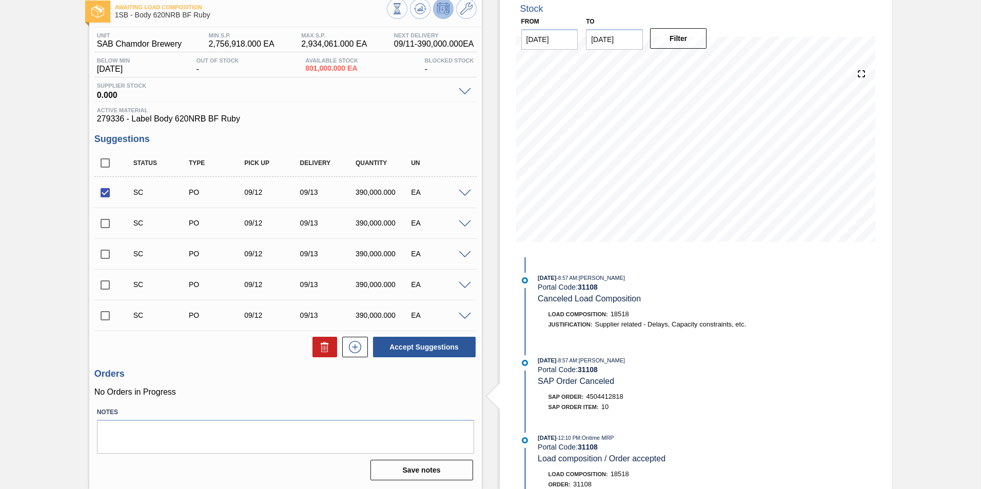
click at [420, 358] on div "Accept Suggestions" at bounding box center [422, 347] width 109 height 23
click at [420, 344] on button "Accept Suggestions" at bounding box center [424, 347] width 103 height 21
checkbox input "false"
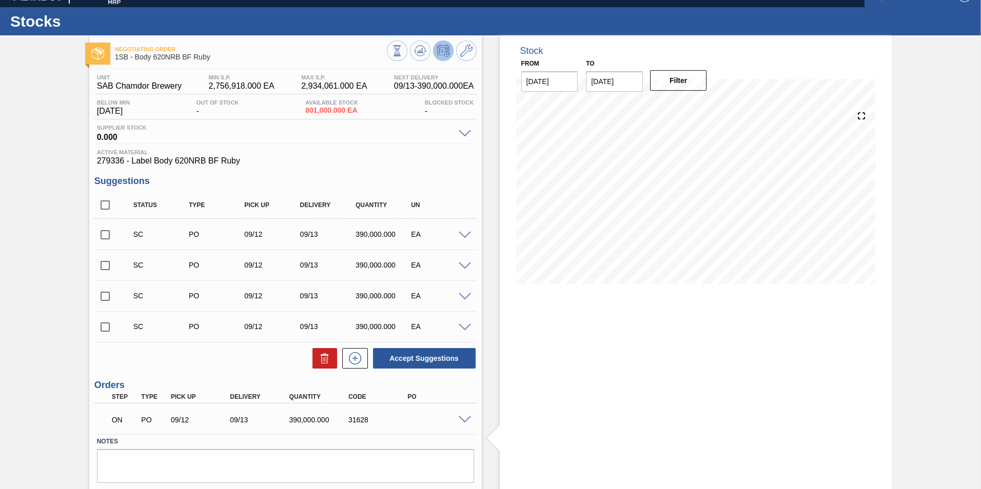
scroll to position [0, 0]
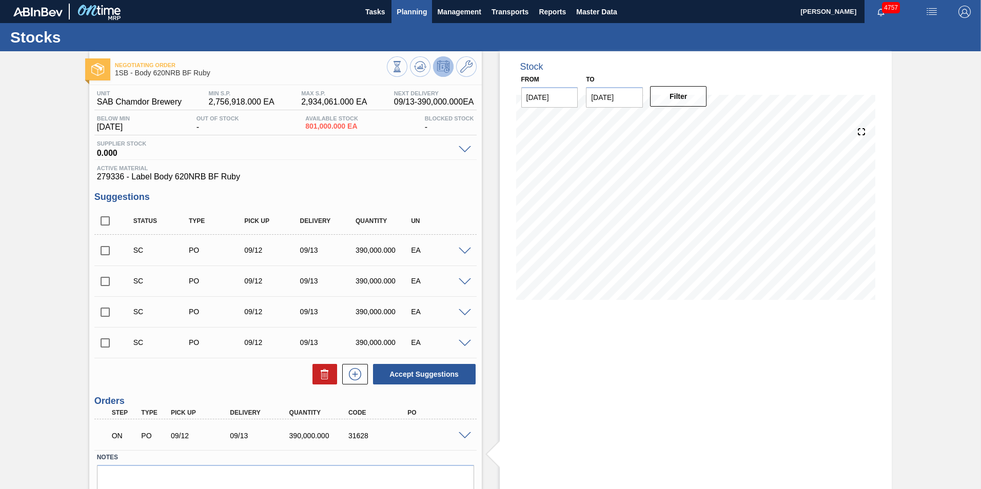
click at [410, 14] on span "Planning" at bounding box center [411, 12] width 30 height 12
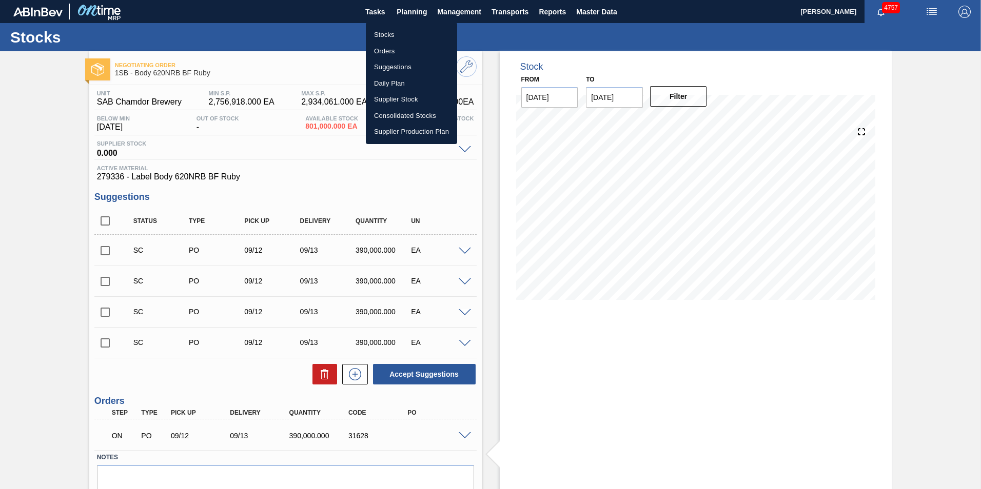
click at [395, 32] on li "Stocks" at bounding box center [411, 35] width 91 height 16
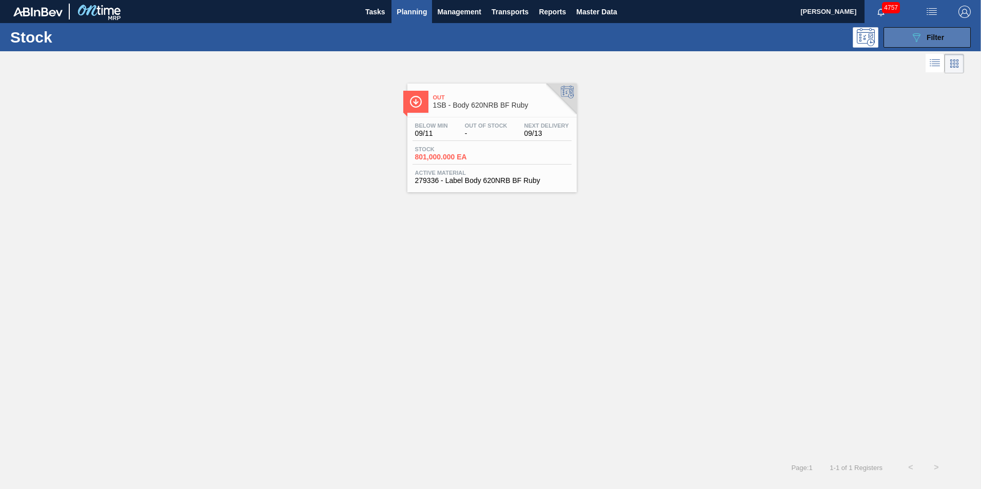
click at [930, 37] on span "Filter" at bounding box center [934, 37] width 17 height 8
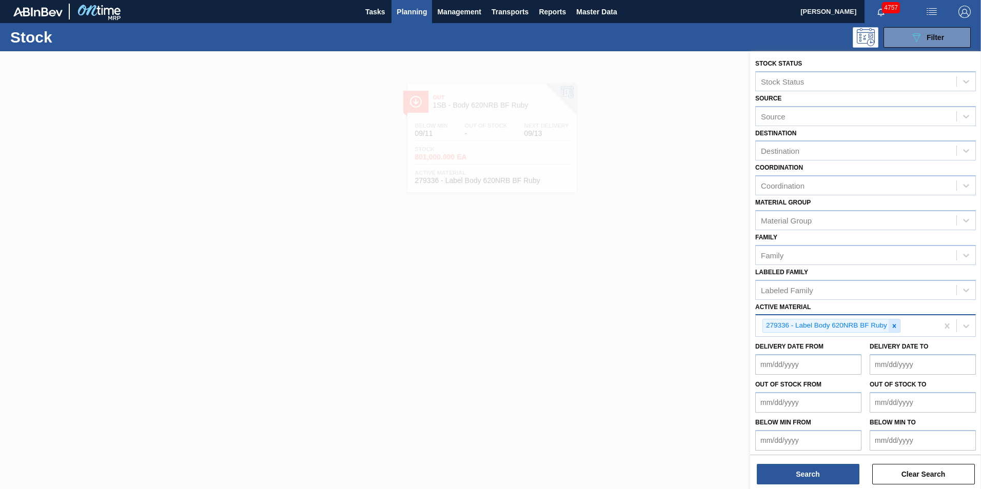
click at [895, 327] on icon at bounding box center [894, 326] width 4 height 4
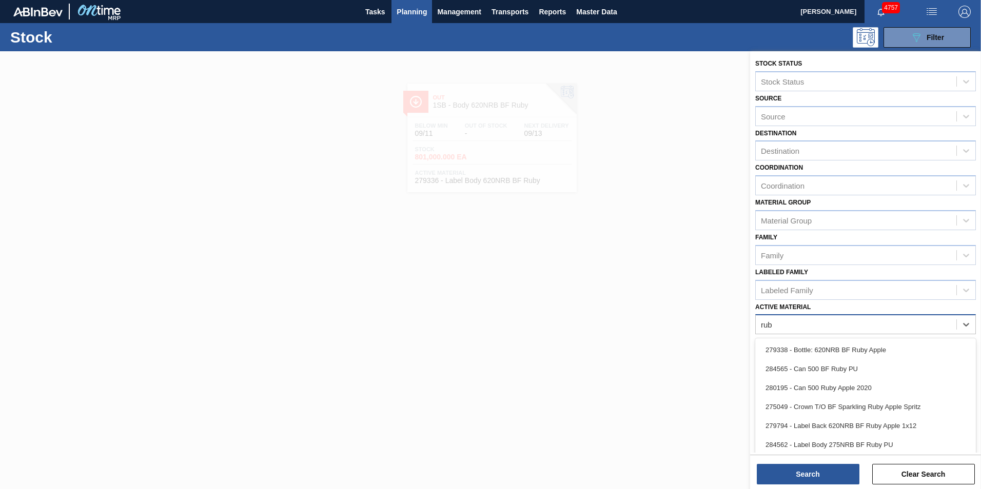
type Material "ruby"
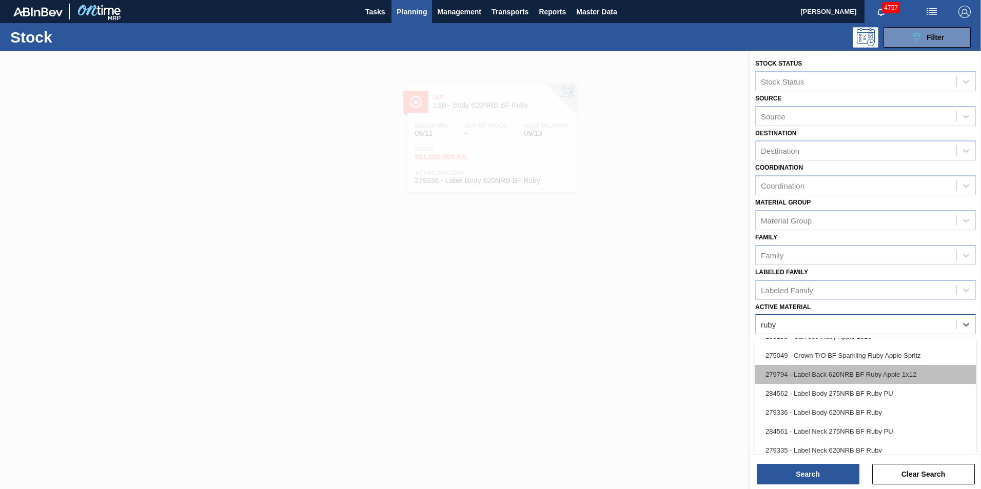
click at [847, 376] on div "279794 - Label Back 620NRB BF Ruby Apple 1x12" at bounding box center [865, 374] width 221 height 19
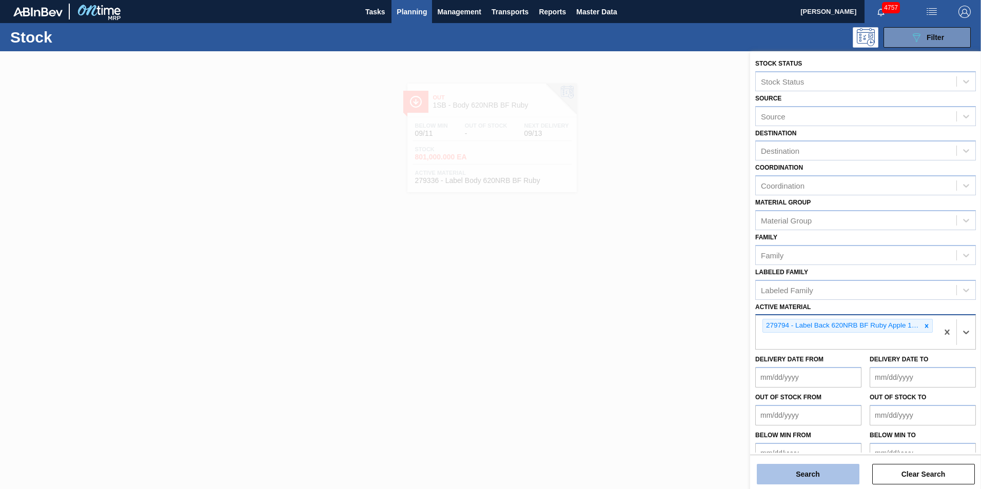
click at [828, 473] on button "Search" at bounding box center [808, 474] width 103 height 21
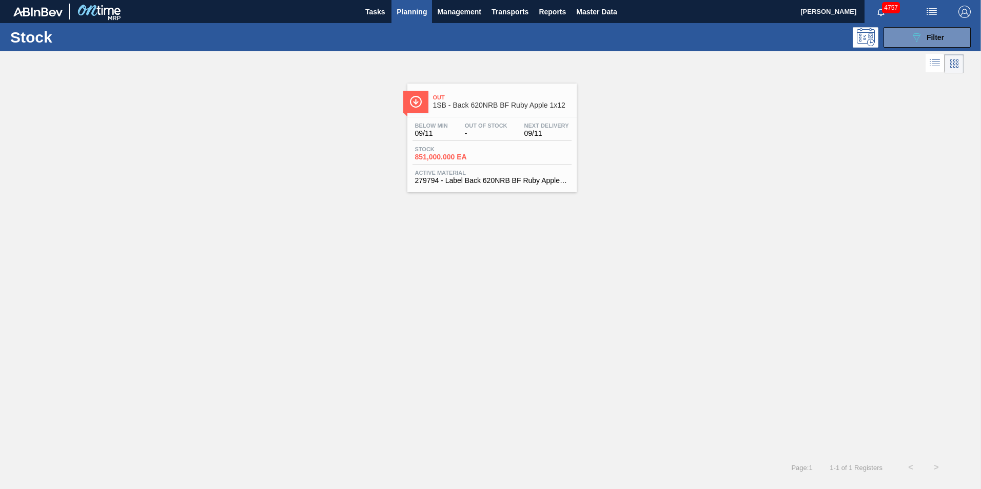
click at [487, 150] on div "Stock 851,000.000 EA" at bounding box center [450, 153] width 77 height 15
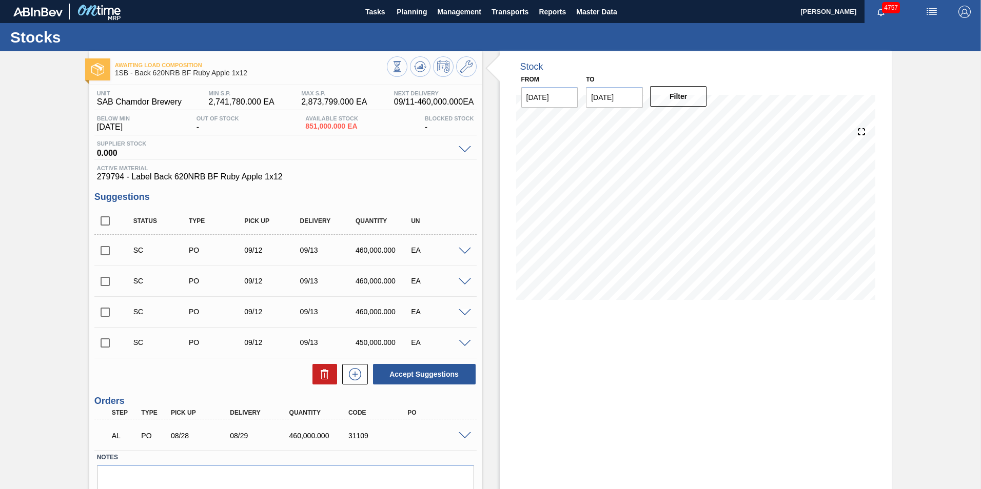
click at [462, 435] on span at bounding box center [465, 436] width 12 height 8
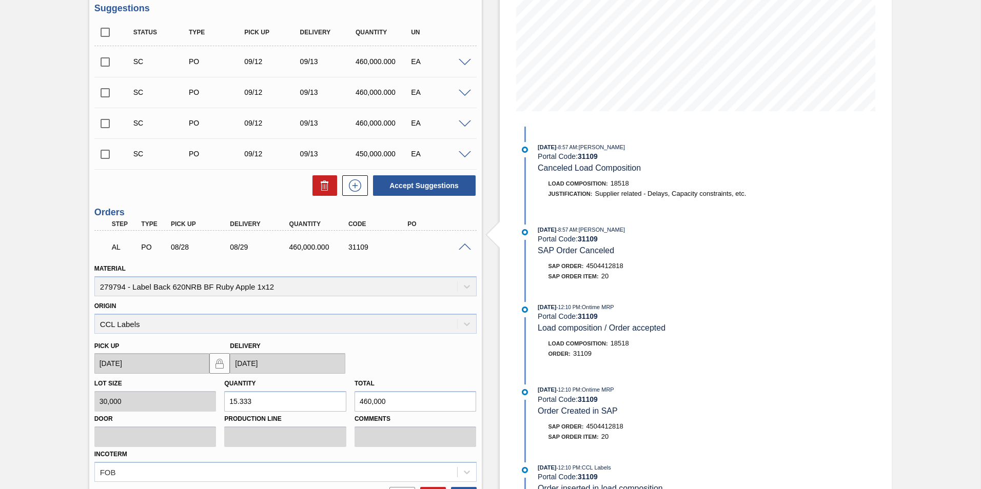
scroll to position [205, 0]
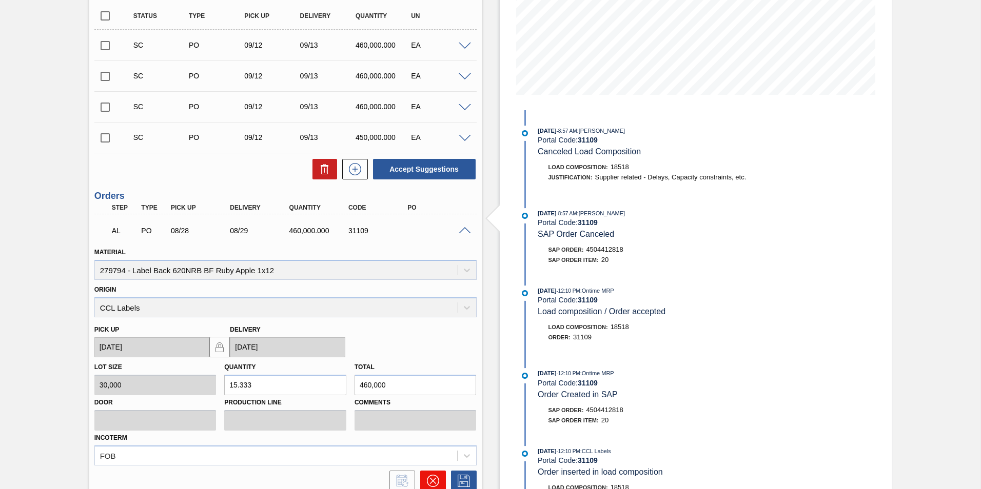
click at [429, 481] on icon at bounding box center [433, 481] width 12 height 12
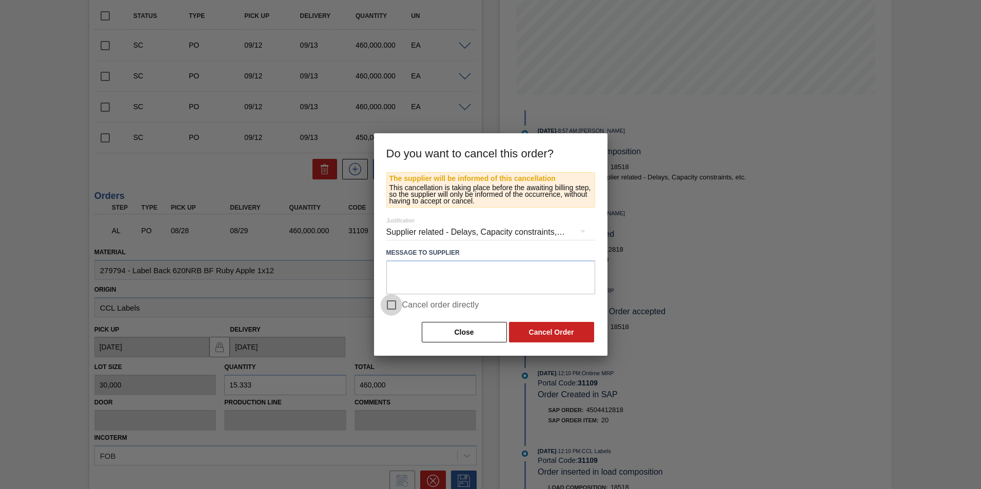
click at [391, 305] on input "Cancel order directly" at bounding box center [392, 305] width 22 height 22
checkbox input "true"
click at [532, 335] on button "Cancel Order" at bounding box center [551, 332] width 85 height 21
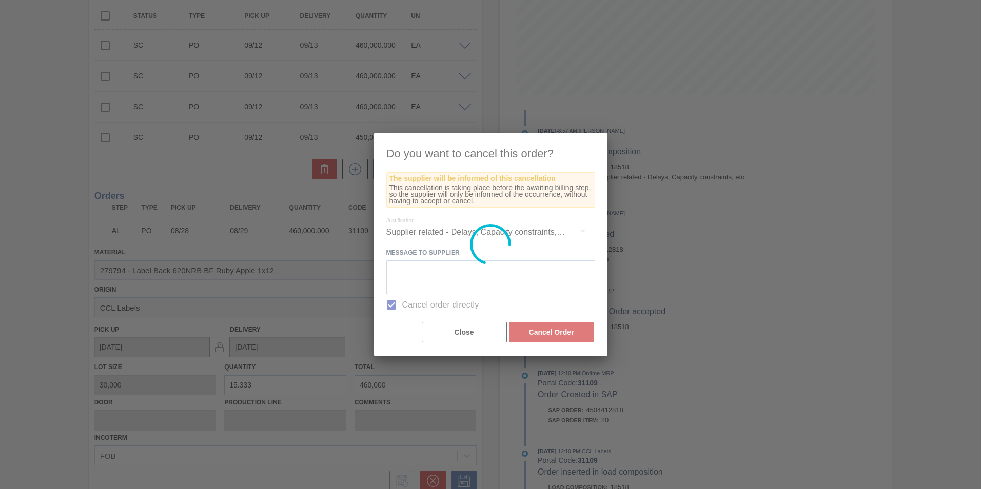
scroll to position [27, 0]
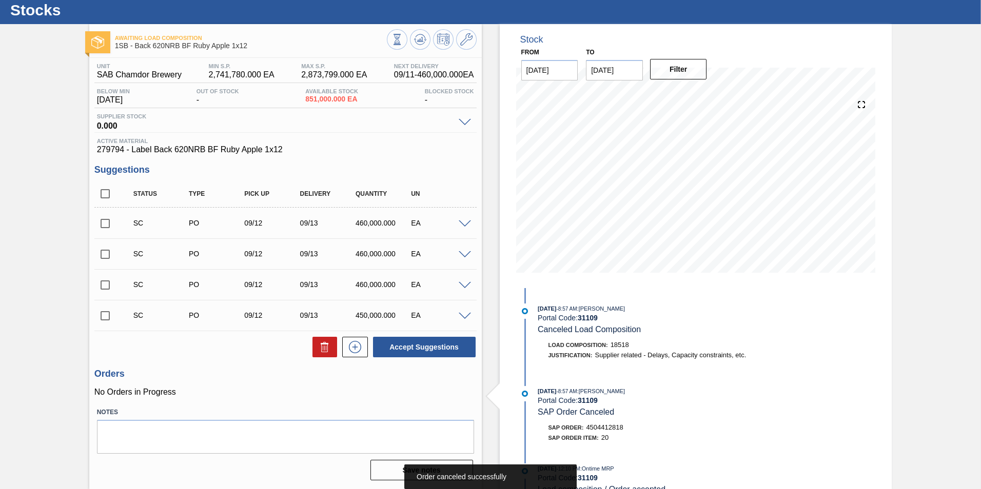
click at [463, 225] on span at bounding box center [465, 225] width 12 height 8
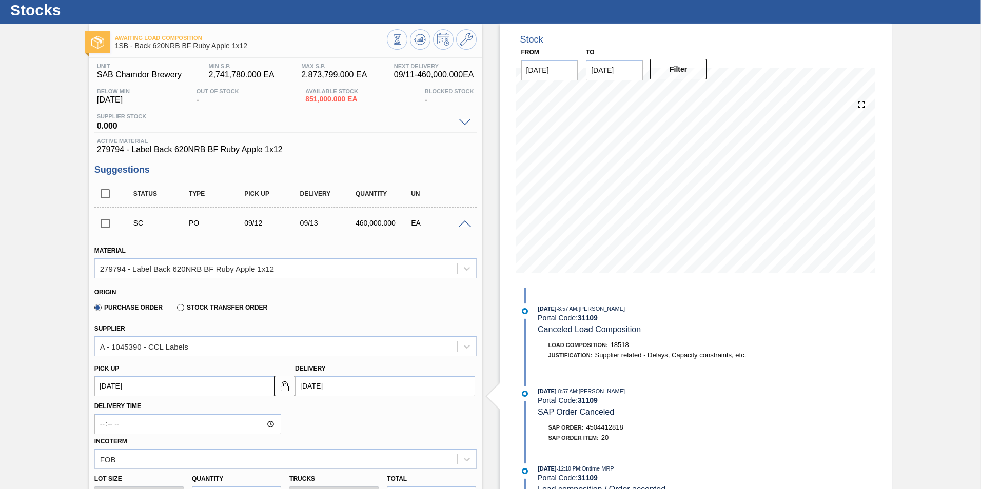
scroll to position [205, 0]
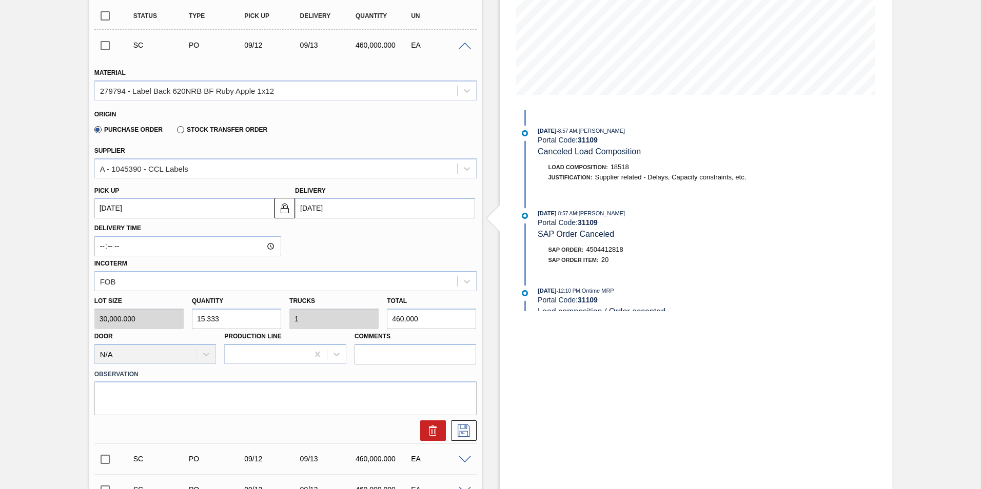
click at [462, 44] on span at bounding box center [465, 47] width 12 height 8
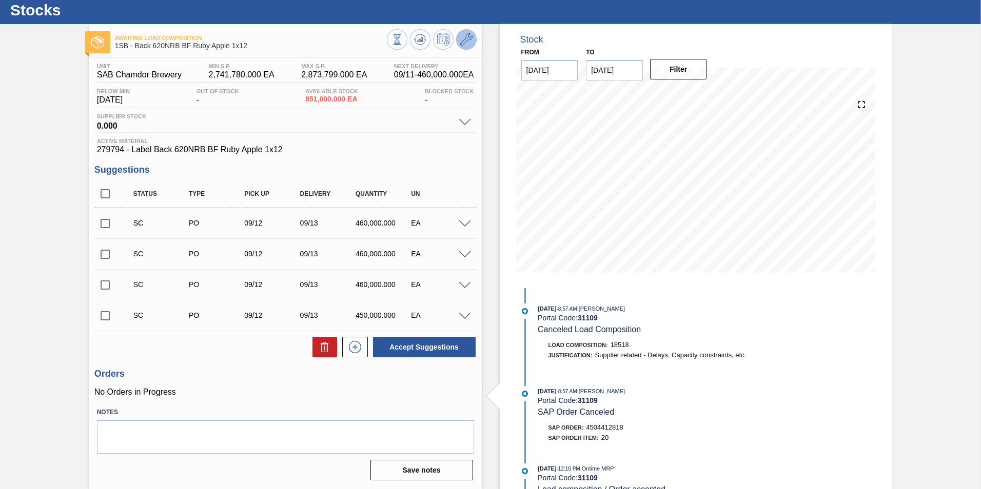
scroll to position [27, 0]
click at [102, 221] on input "checkbox" at bounding box center [105, 224] width 22 height 22
click at [421, 349] on button "Accept Suggestions" at bounding box center [424, 347] width 103 height 21
checkbox input "false"
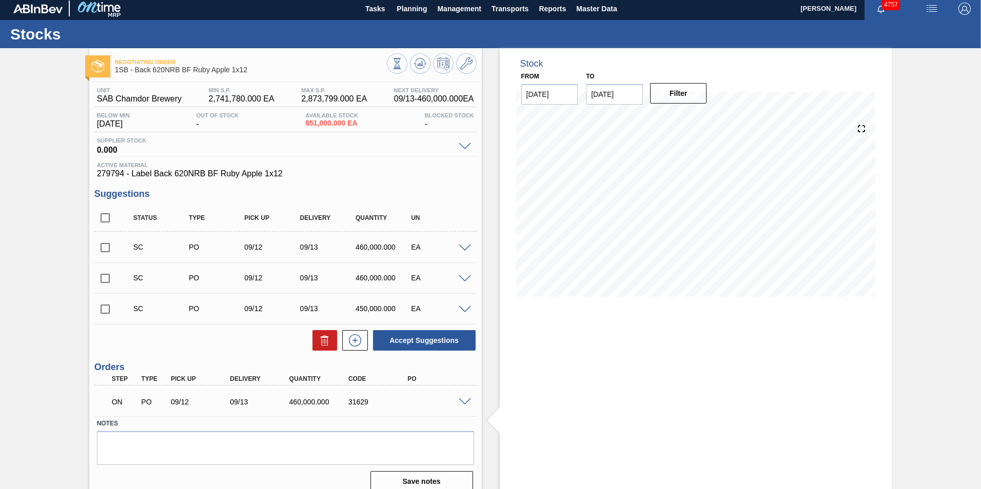
scroll to position [0, 0]
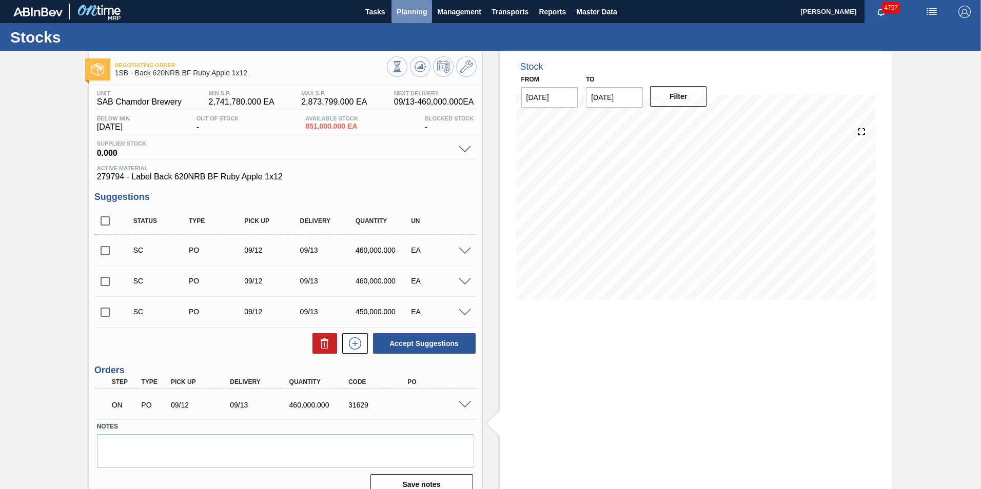
click at [420, 16] on span "Planning" at bounding box center [411, 12] width 30 height 12
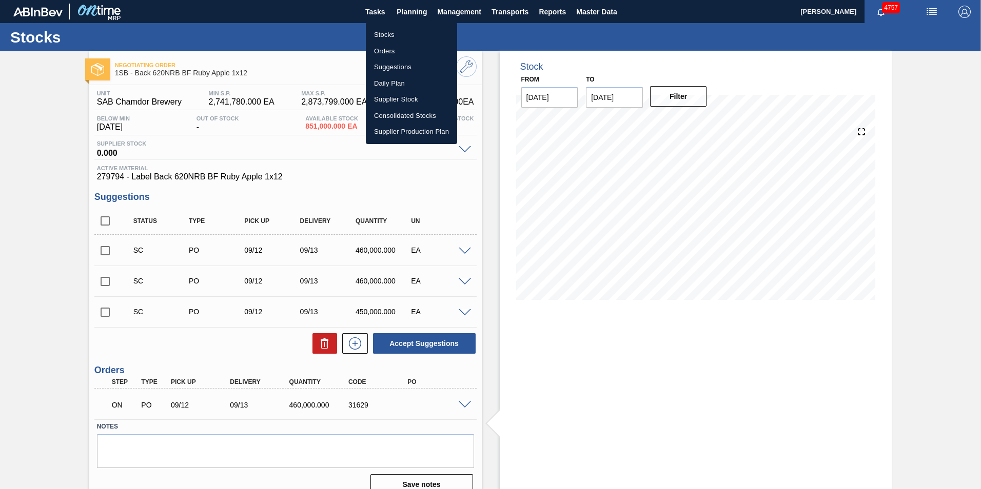
drag, startPoint x: 387, startPoint y: 33, endPoint x: 393, endPoint y: 58, distance: 26.3
click at [387, 33] on li "Stocks" at bounding box center [411, 35] width 91 height 16
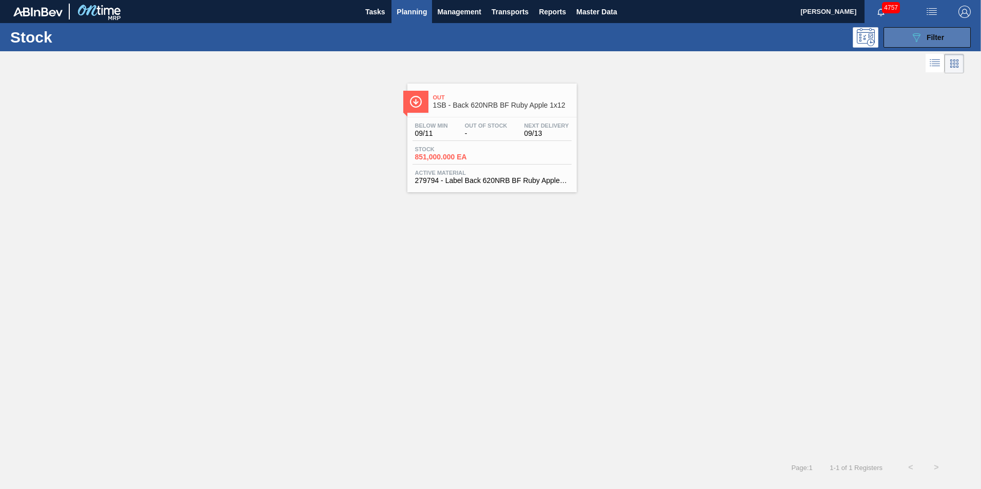
click at [944, 33] on span "Filter" at bounding box center [934, 37] width 17 height 8
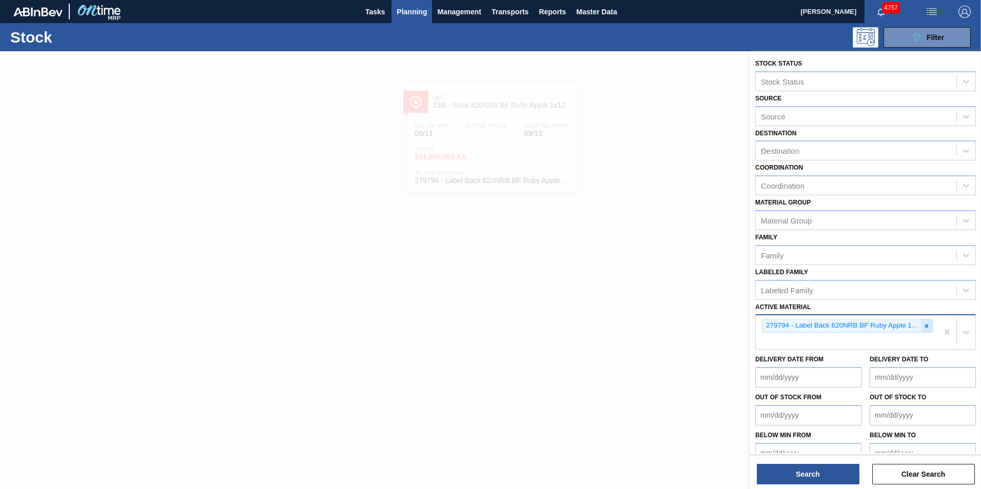
click at [926, 325] on icon at bounding box center [927, 326] width 4 height 4
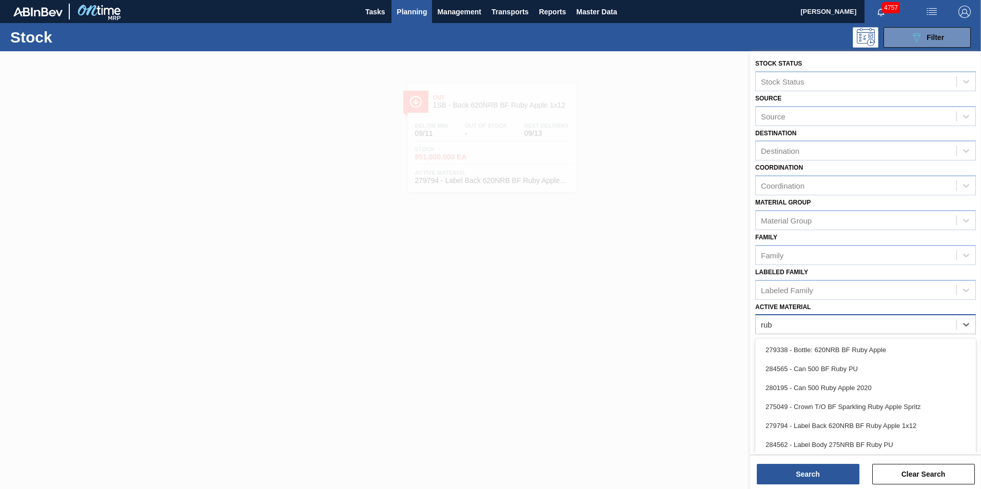
type Material "ruby"
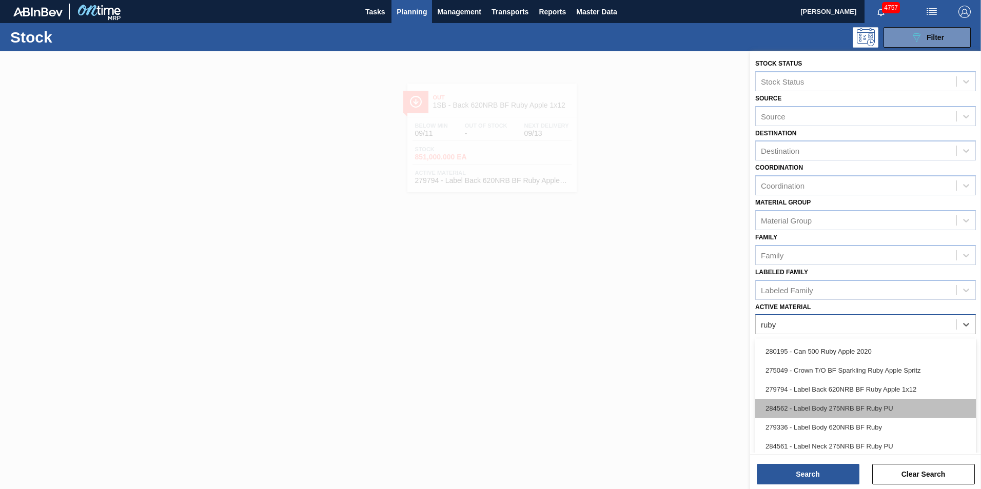
scroll to position [51, 0]
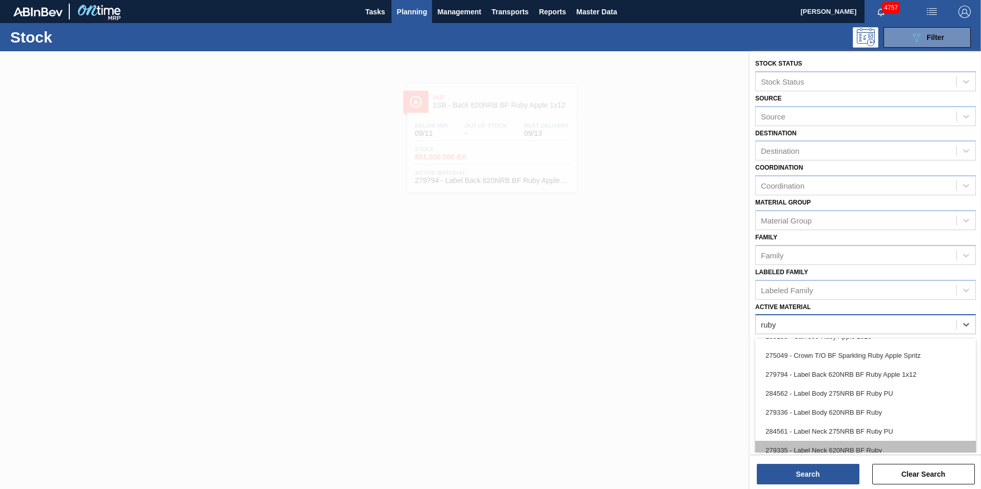
click at [842, 447] on div "279335 - Label Neck 620NRB BF Ruby" at bounding box center [865, 450] width 221 height 19
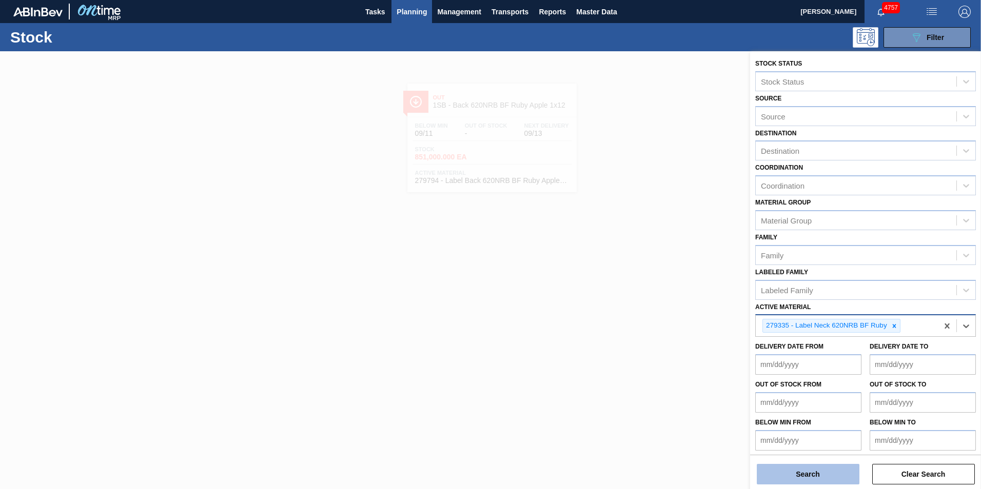
click at [830, 477] on button "Search" at bounding box center [808, 474] width 103 height 21
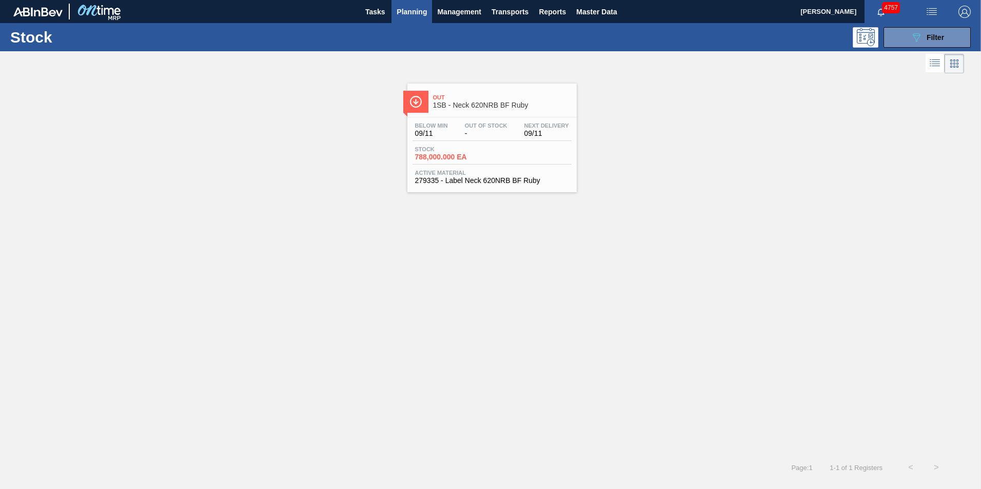
click at [452, 150] on span "Stock" at bounding box center [451, 149] width 72 height 6
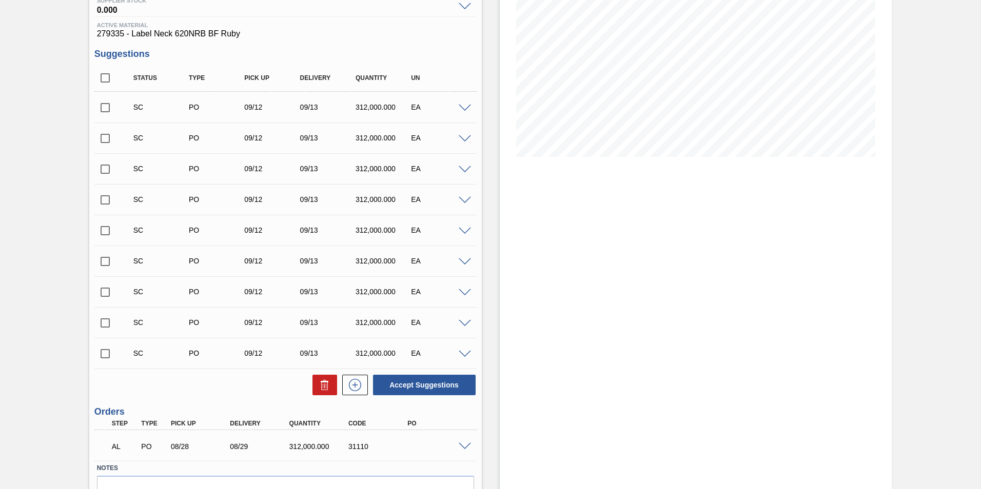
scroll to position [154, 0]
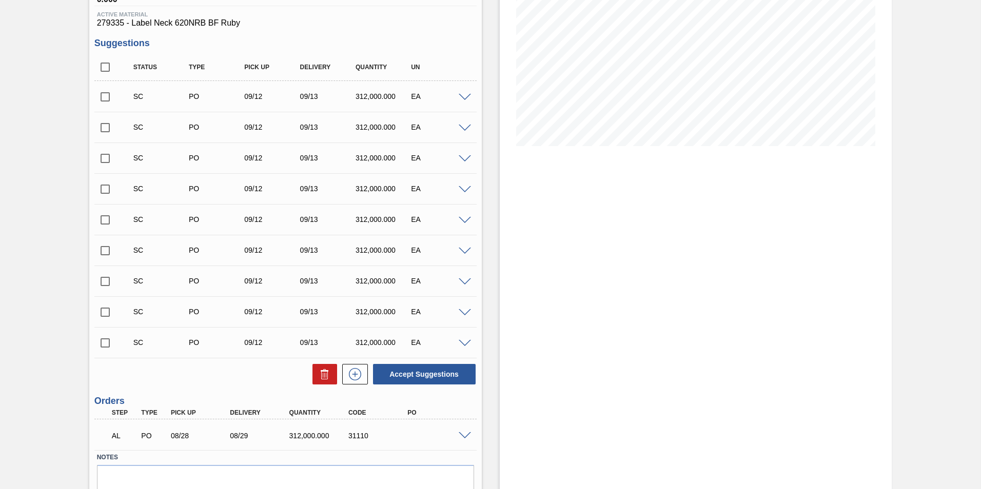
drag, startPoint x: 466, startPoint y: 439, endPoint x: 460, endPoint y: 435, distance: 6.7
click at [466, 439] on div "AL PO 08/28 08/29 312,000.000 31110" at bounding box center [285, 435] width 382 height 26
click at [463, 436] on span at bounding box center [465, 436] width 12 height 8
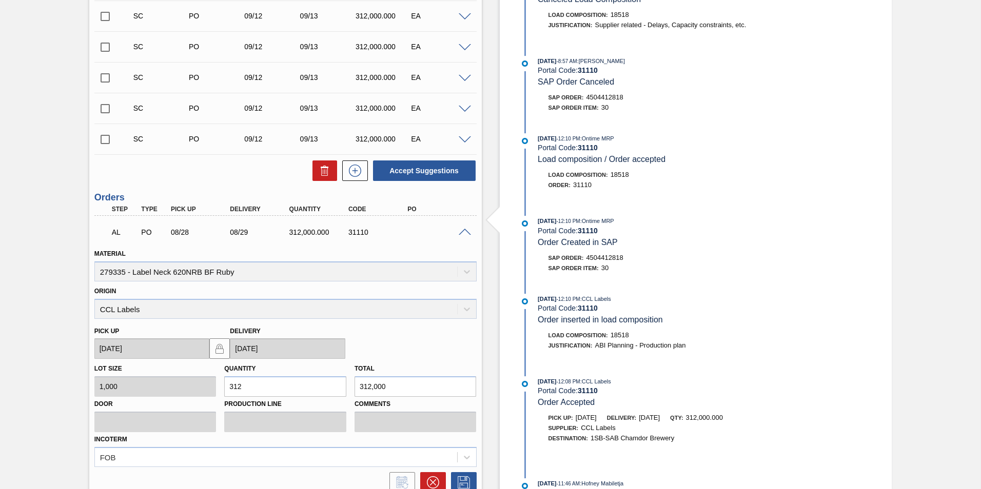
scroll to position [359, 0]
click at [429, 478] on icon at bounding box center [433, 481] width 12 height 12
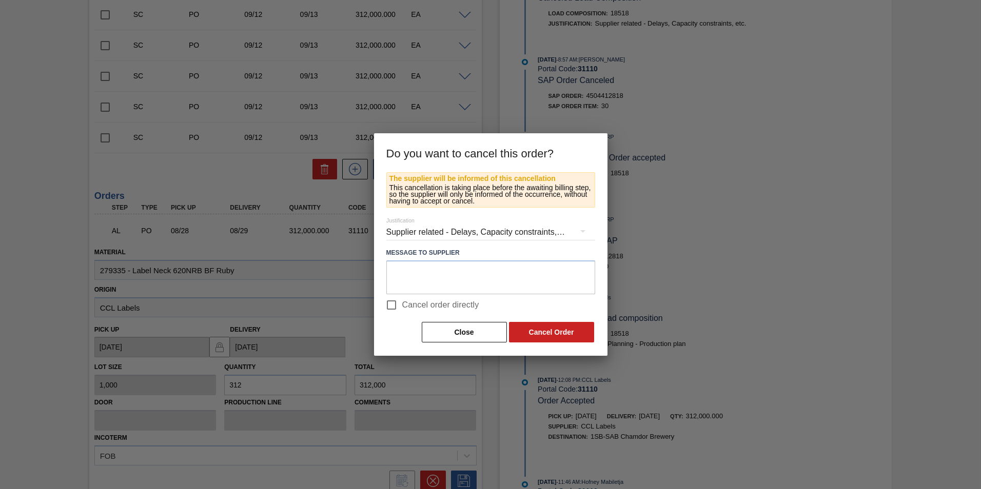
click at [386, 303] on input "Cancel order directly" at bounding box center [392, 305] width 22 height 22
checkbox input "true"
click at [526, 326] on button "Cancel Order" at bounding box center [551, 332] width 85 height 21
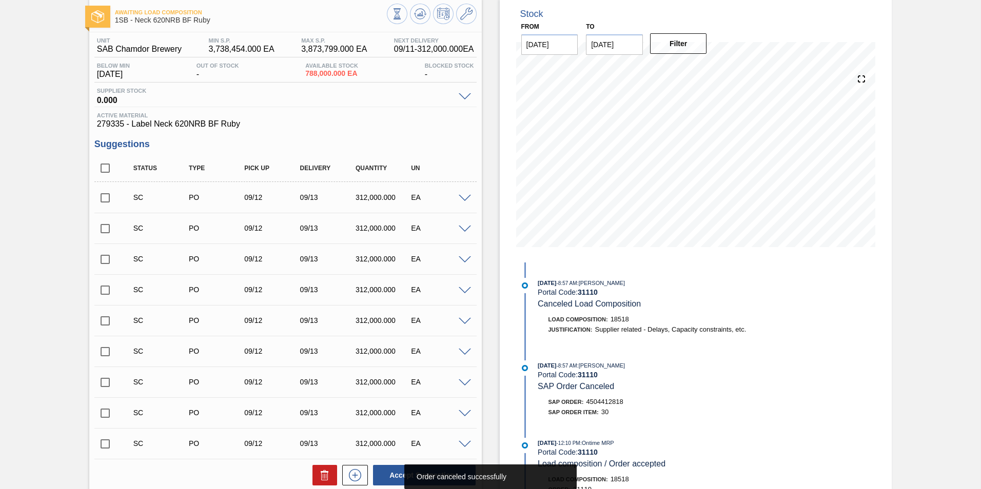
scroll to position [0, 0]
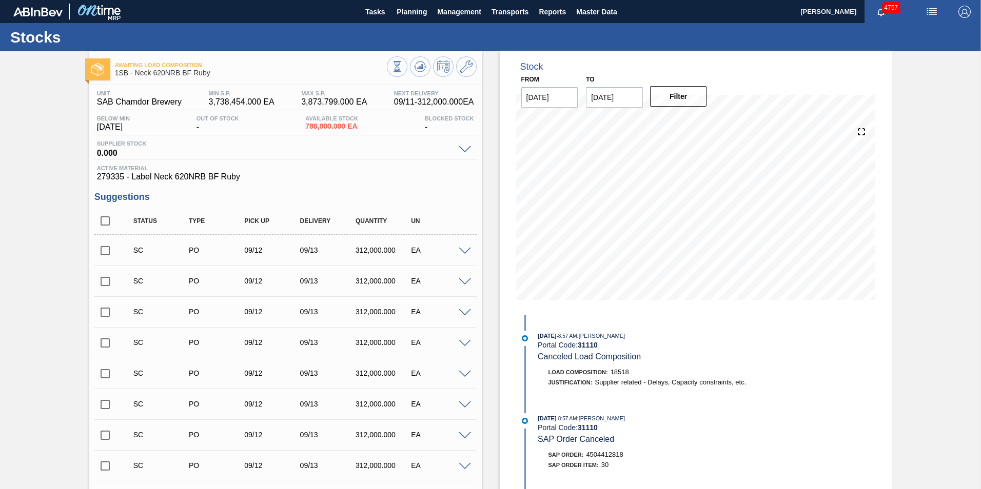
click at [462, 251] on span at bounding box center [465, 252] width 12 height 8
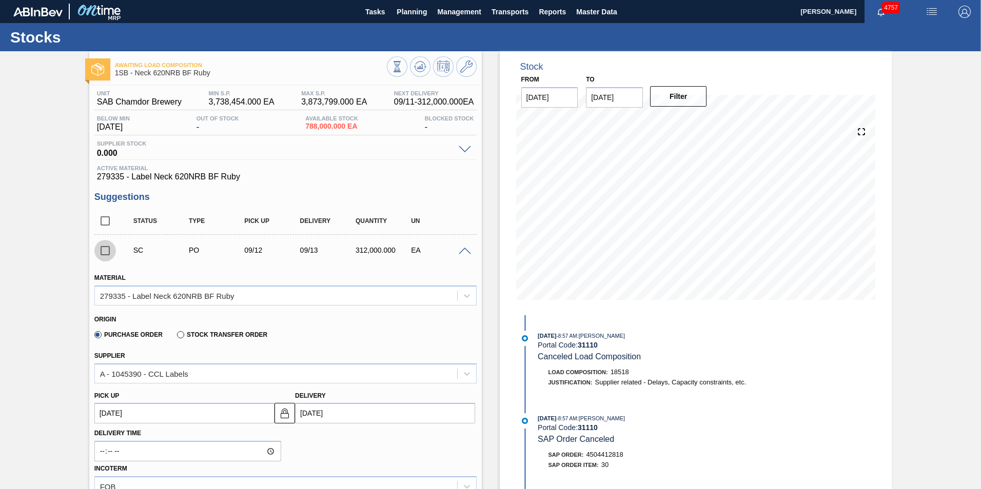
click at [104, 250] on input "checkbox" at bounding box center [105, 251] width 22 height 22
click at [464, 250] on span at bounding box center [465, 252] width 12 height 8
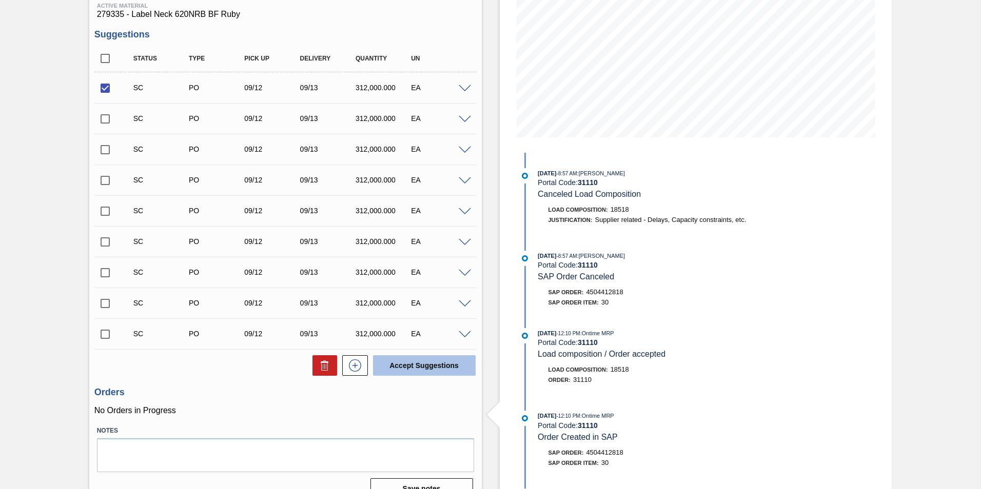
scroll to position [181, 0]
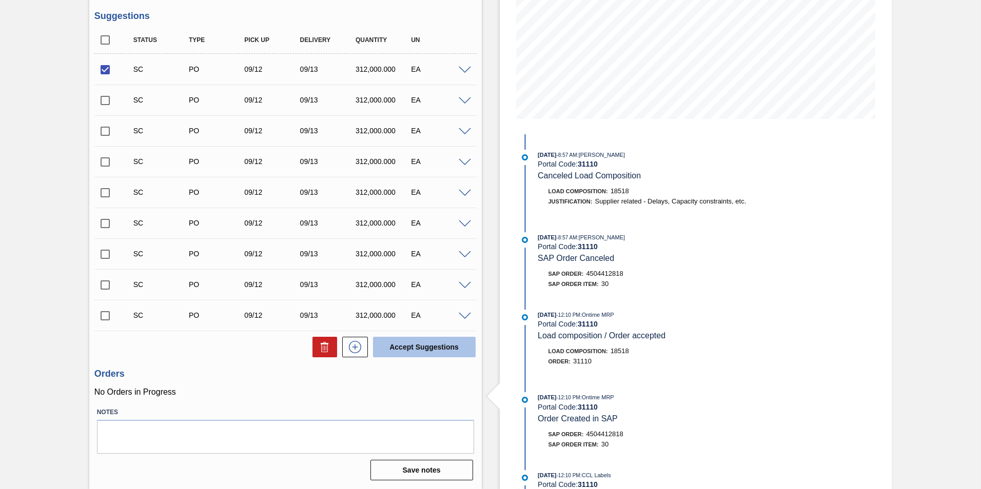
click at [422, 345] on button "Accept Suggestions" at bounding box center [424, 347] width 103 height 21
checkbox input "false"
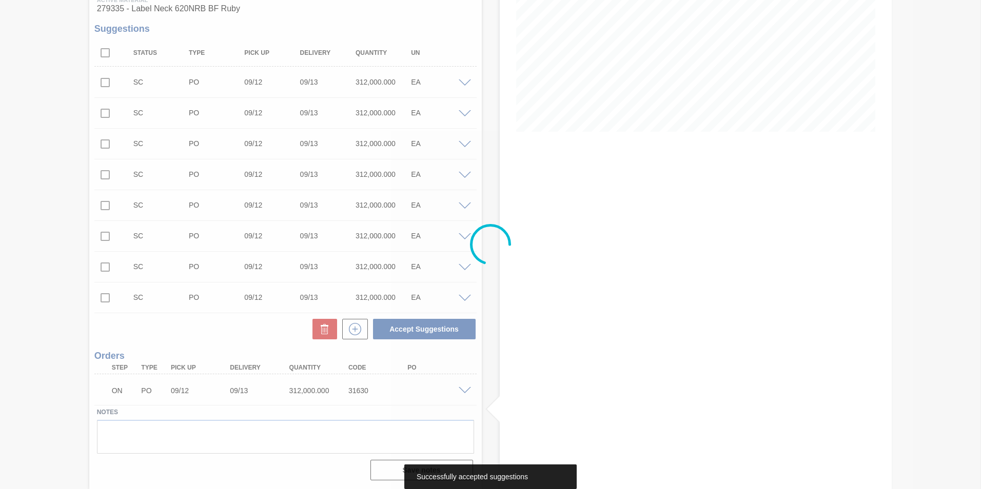
scroll to position [168, 0]
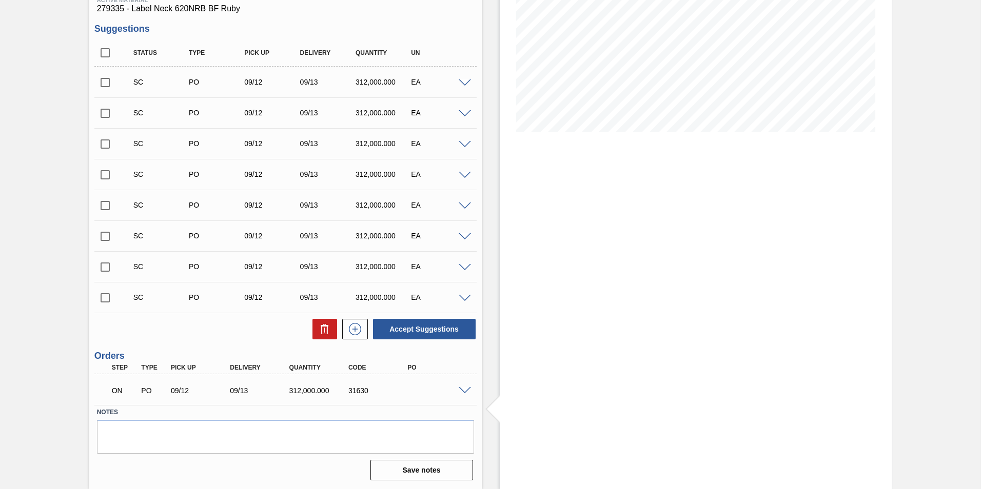
click at [569, 432] on div "Stock From [DATE] to [DATE] Filter" at bounding box center [696, 186] width 392 height 606
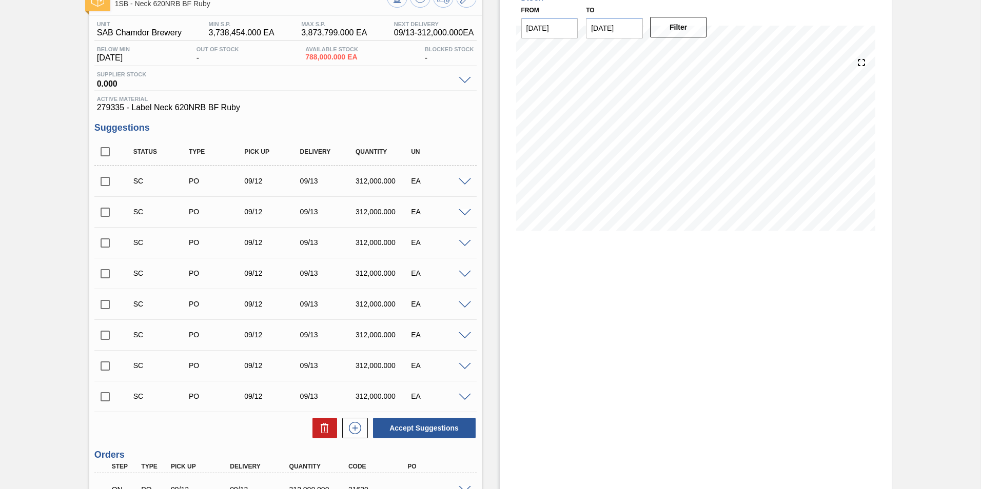
scroll to position [0, 0]
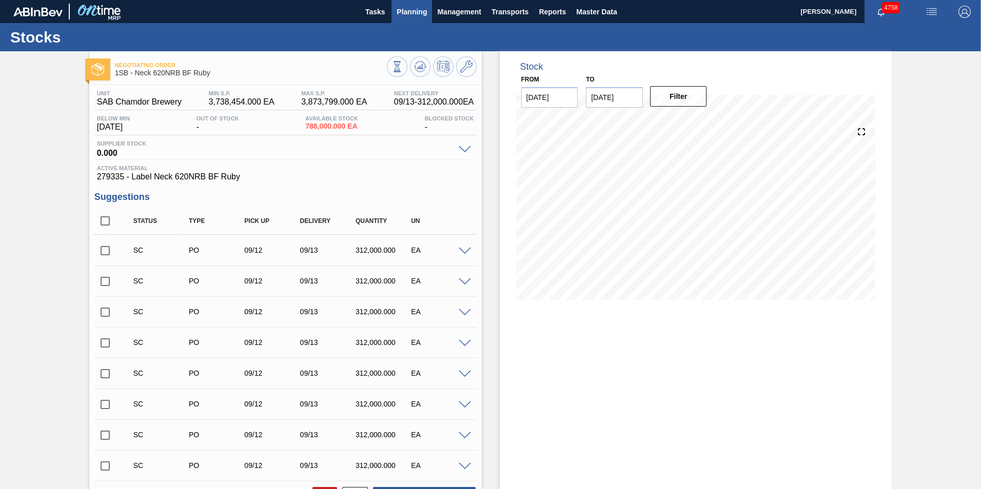
click at [409, 15] on span "Planning" at bounding box center [411, 12] width 30 height 12
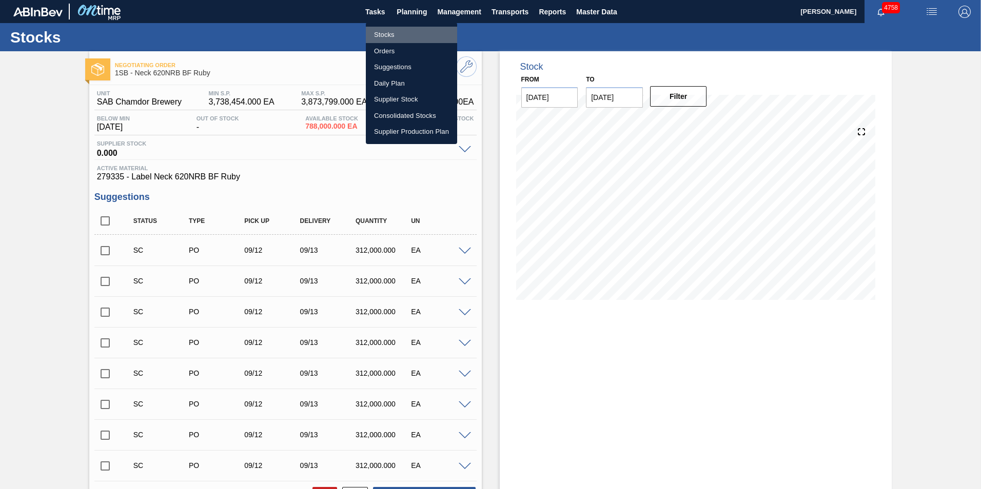
click at [389, 35] on li "Stocks" at bounding box center [411, 35] width 91 height 16
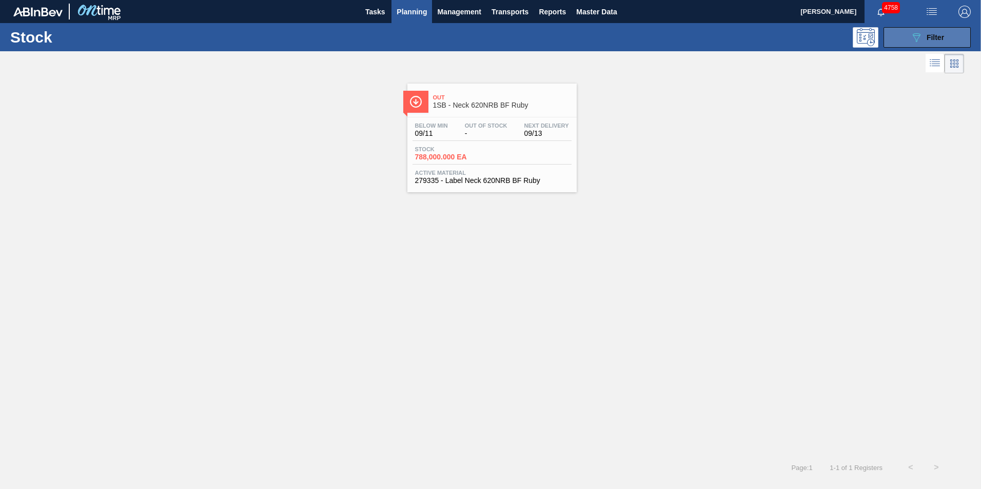
click at [937, 40] on span "Filter" at bounding box center [934, 37] width 17 height 8
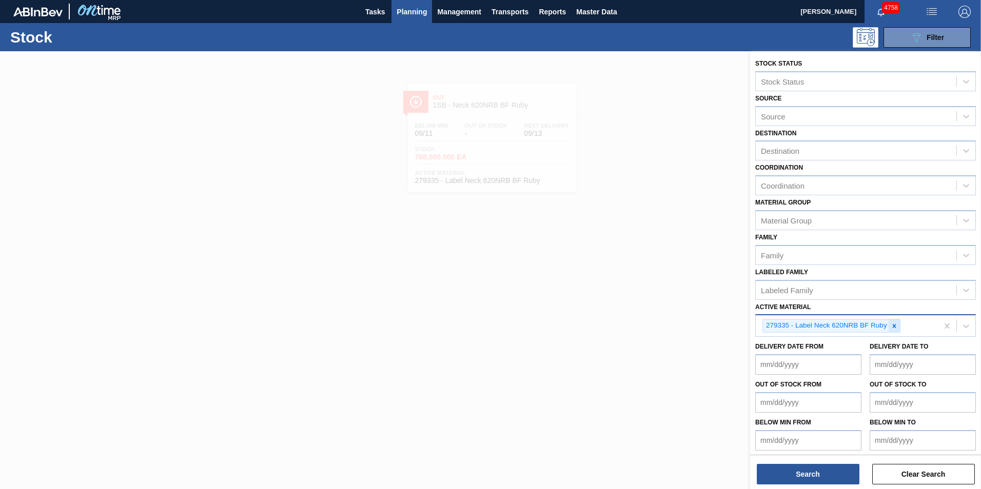
click at [896, 329] on icon at bounding box center [893, 326] width 7 height 7
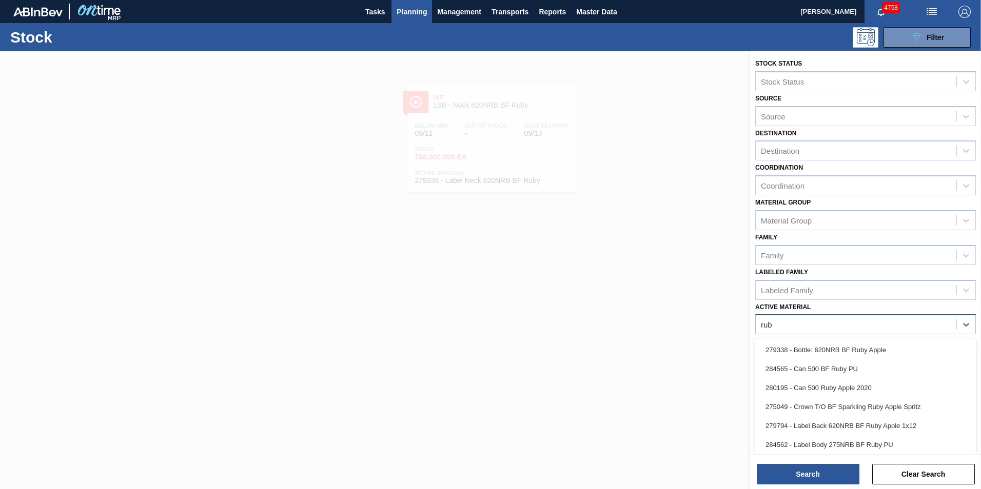
type Material "ruby"
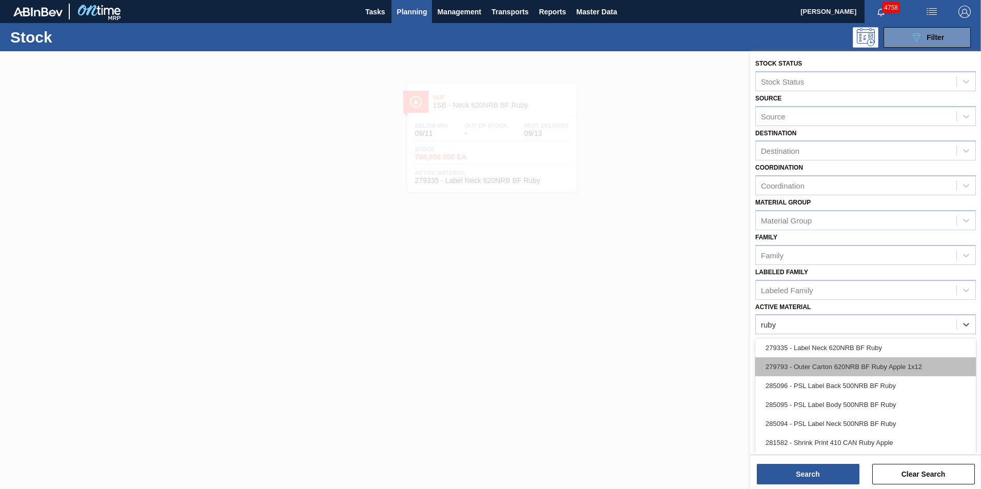
click at [834, 369] on div "279793 - Outer Carton 620NRB BF Ruby Apple 1x12" at bounding box center [865, 367] width 221 height 19
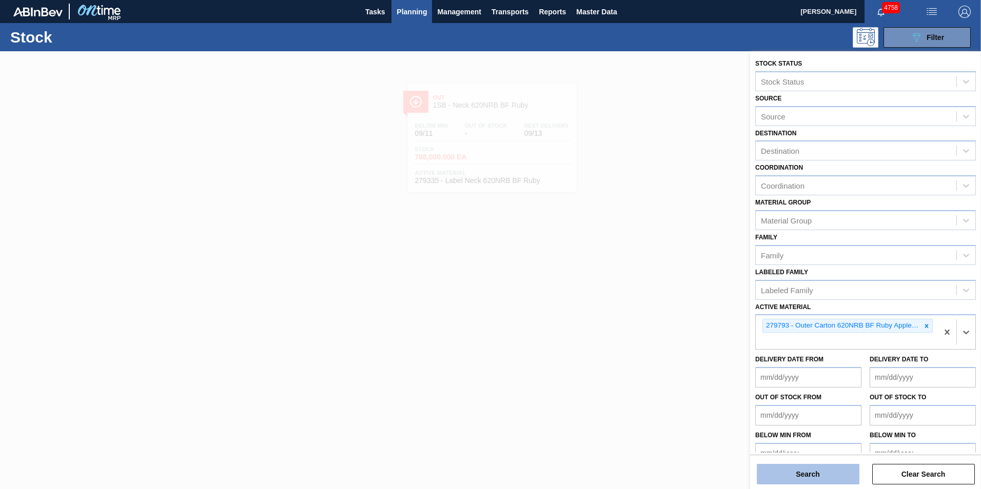
click at [820, 476] on button "Search" at bounding box center [808, 474] width 103 height 21
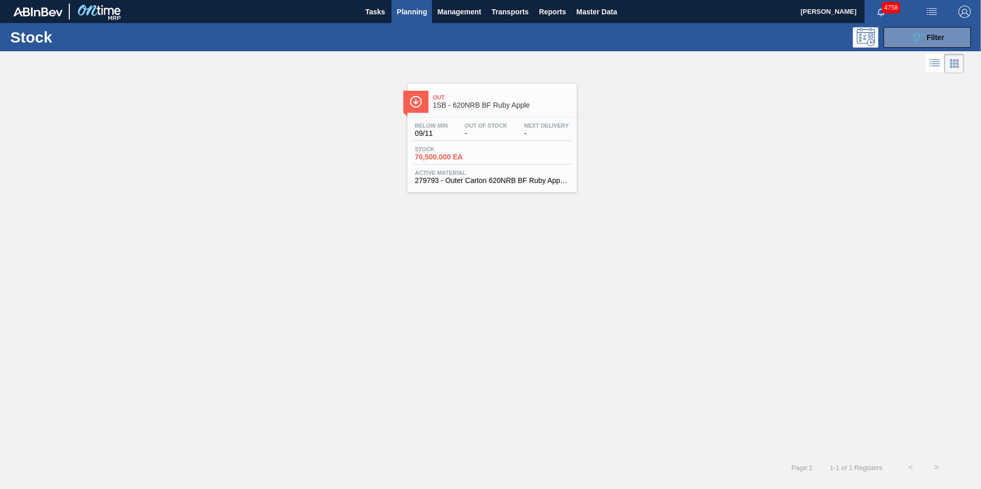
click at [473, 140] on div "Below Min 09/11 Out Of Stock - Next Delivery -" at bounding box center [491, 132] width 159 height 18
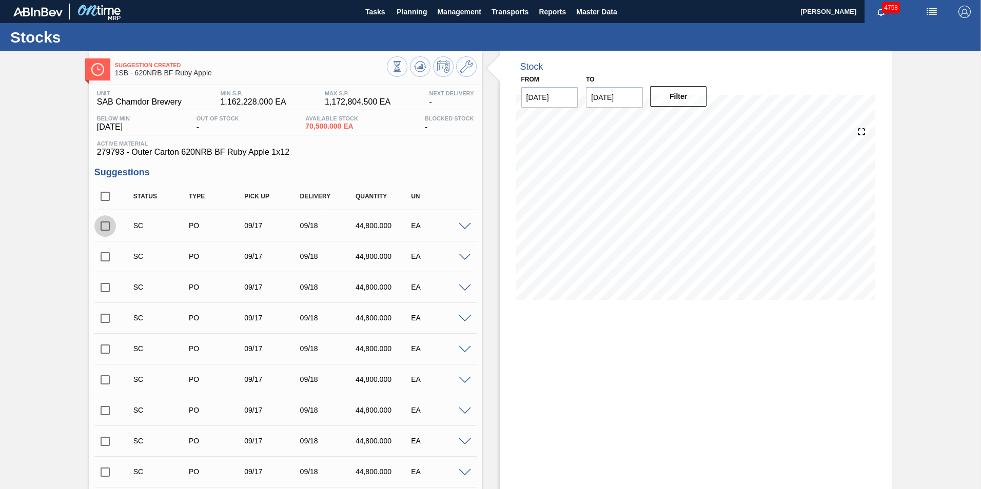
click at [108, 228] on input "checkbox" at bounding box center [105, 226] width 22 height 22
click at [464, 226] on span at bounding box center [465, 227] width 12 height 8
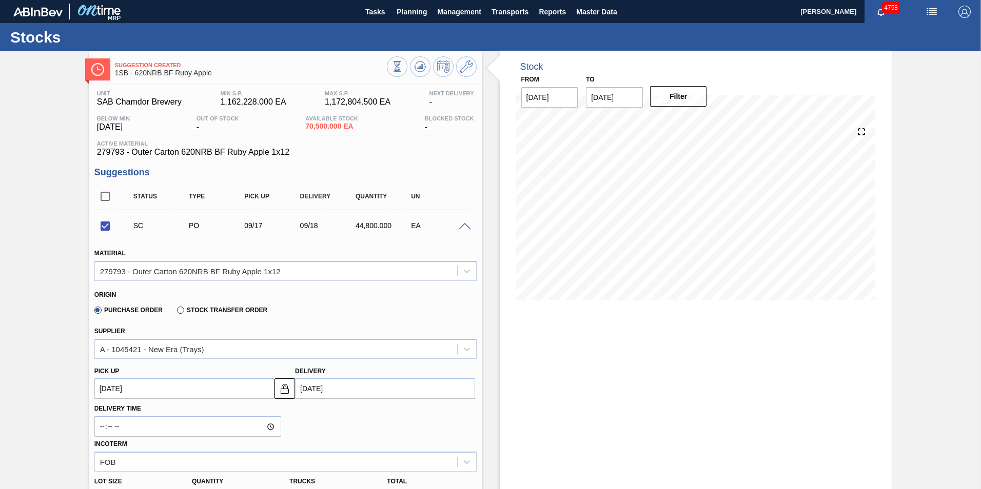
click at [464, 226] on span at bounding box center [465, 227] width 12 height 8
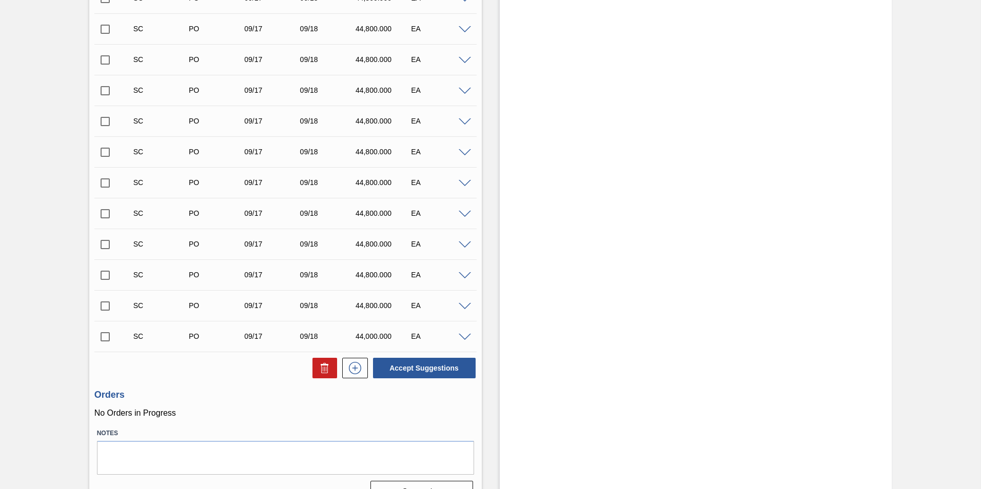
scroll to position [649, 0]
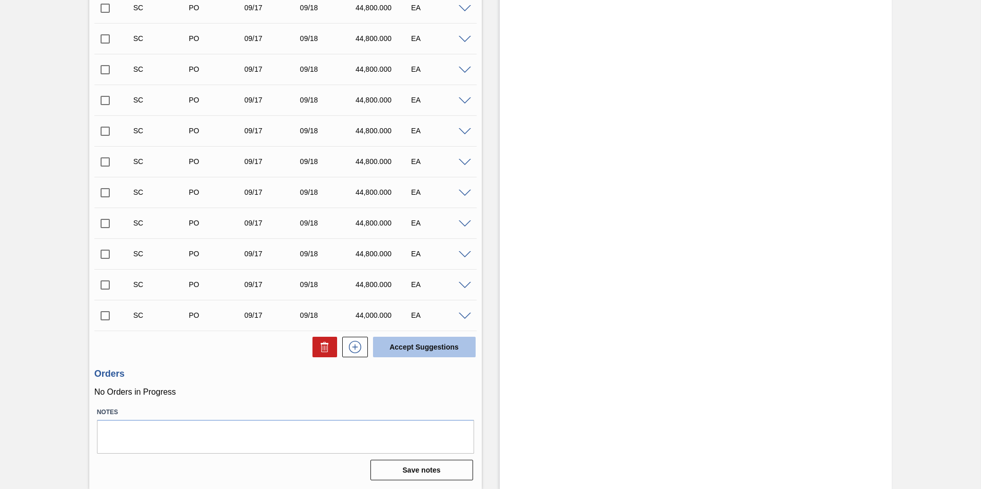
click at [450, 343] on button "Accept Suggestions" at bounding box center [424, 347] width 103 height 21
checkbox input "false"
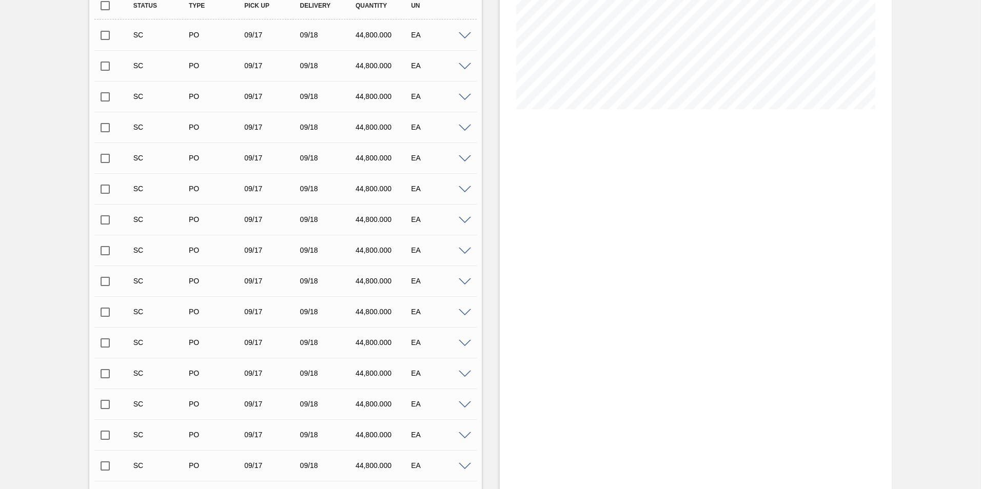
scroll to position [54, 0]
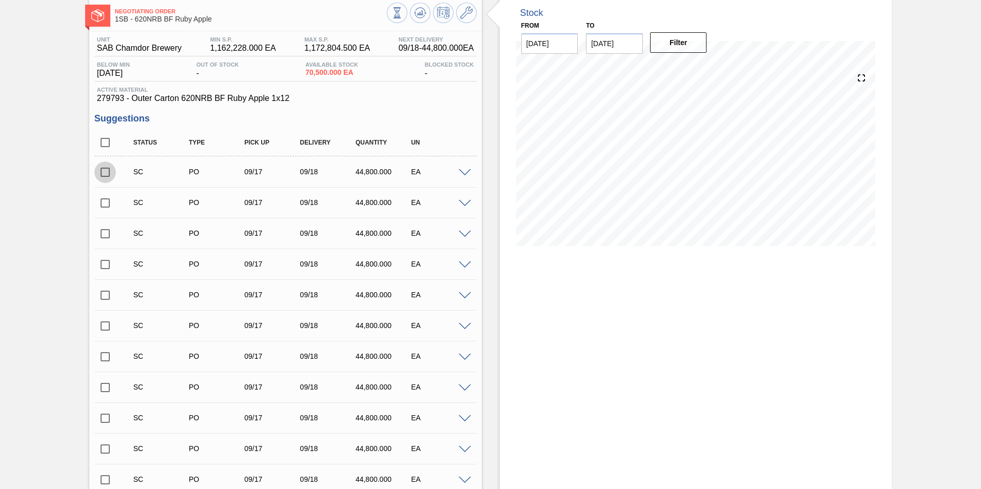
click at [102, 172] on input "checkbox" at bounding box center [105, 173] width 22 height 22
checkbox input "true"
click at [102, 203] on input "checkbox" at bounding box center [105, 203] width 22 height 22
checkbox input "true"
drag, startPoint x: 102, startPoint y: 230, endPoint x: 116, endPoint y: 267, distance: 39.0
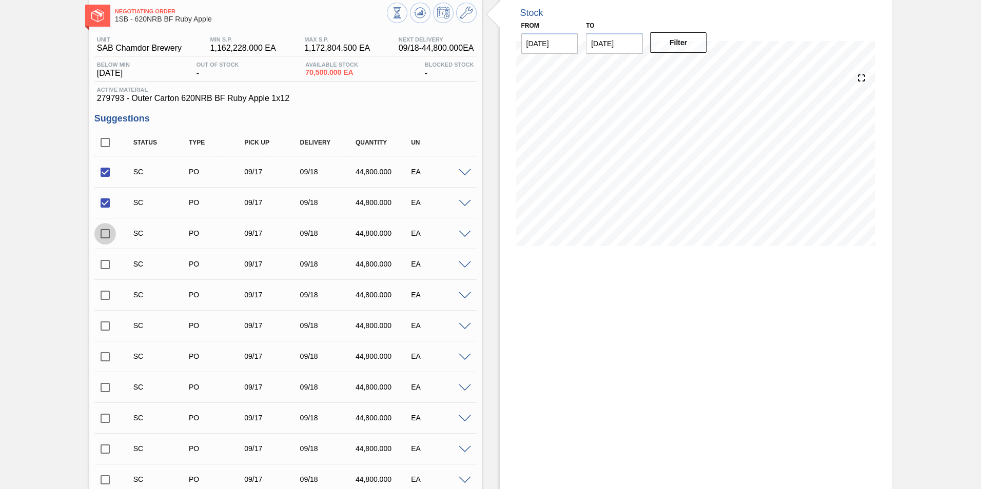
click at [102, 231] on input "checkbox" at bounding box center [105, 234] width 22 height 22
checkbox input "true"
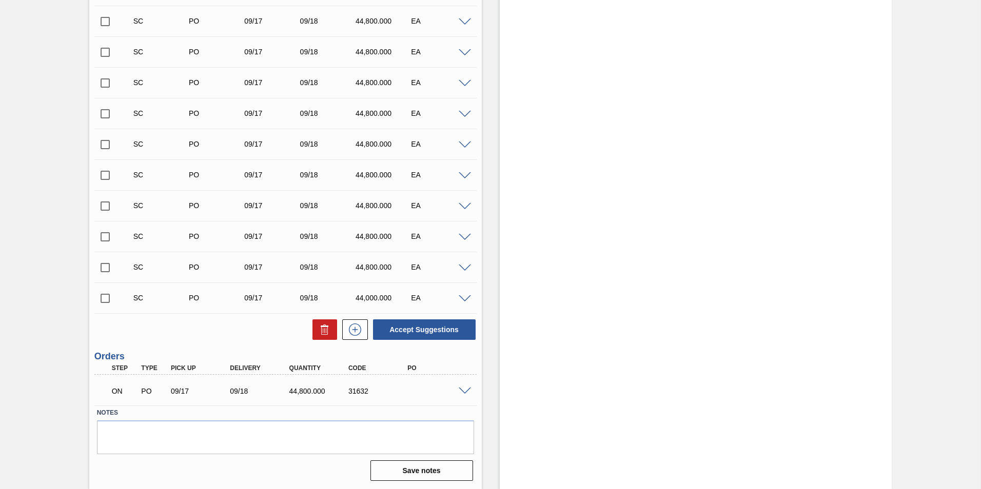
scroll to position [636, 0]
click at [434, 334] on button "Accept Suggestions" at bounding box center [424, 329] width 103 height 21
checkbox input "false"
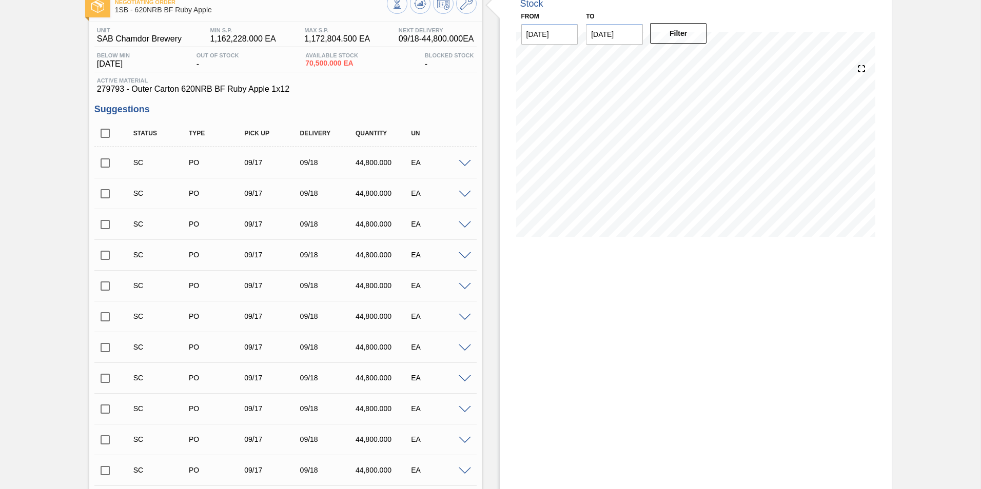
scroll to position [0, 0]
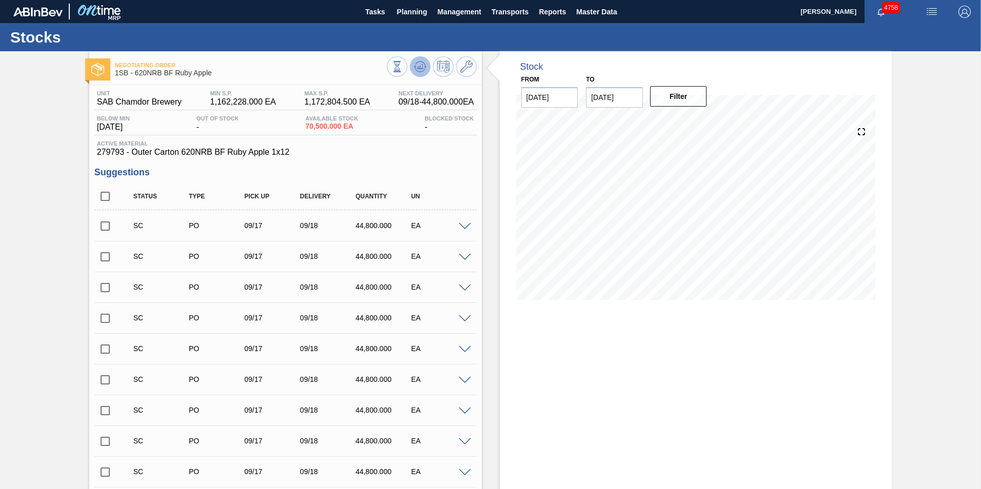
click at [421, 64] on icon at bounding box center [420, 67] width 12 height 12
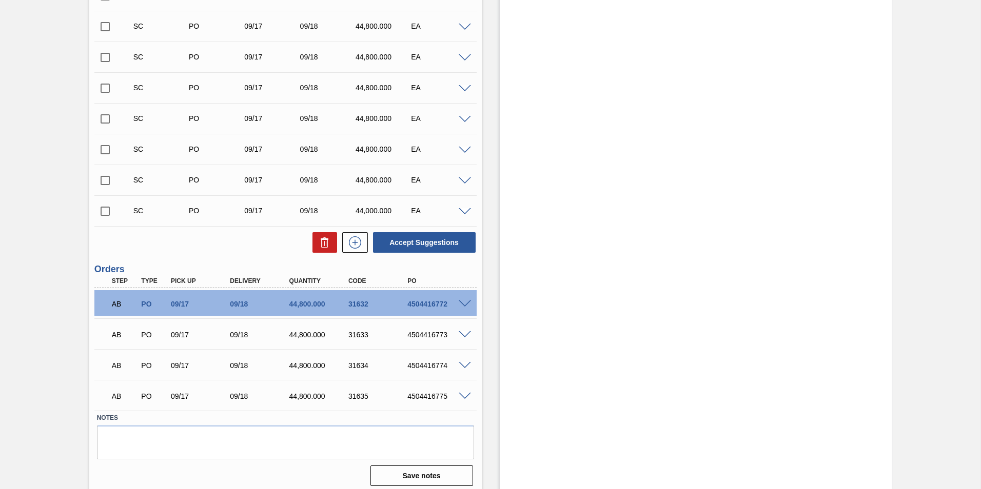
scroll to position [636, 0]
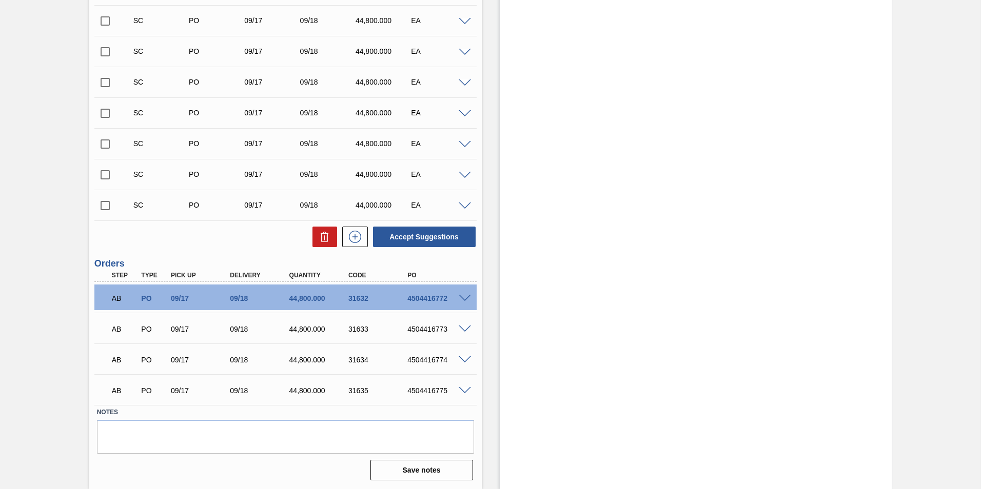
click at [406, 302] on div "4504416772" at bounding box center [438, 298] width 66 height 8
drag, startPoint x: 407, startPoint y: 299, endPoint x: 448, endPoint y: 301, distance: 41.6
click at [448, 301] on div "4504416772" at bounding box center [438, 298] width 66 height 8
copy div "4504416772"
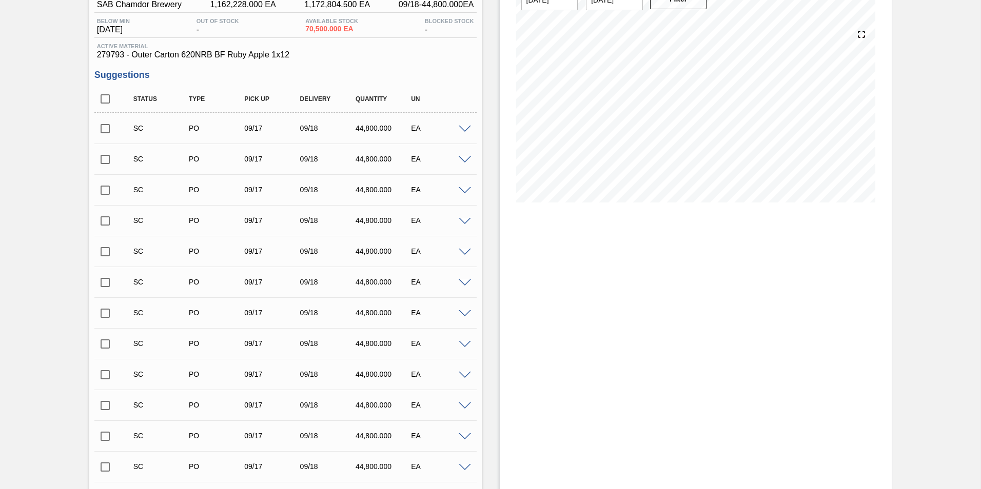
scroll to position [0, 0]
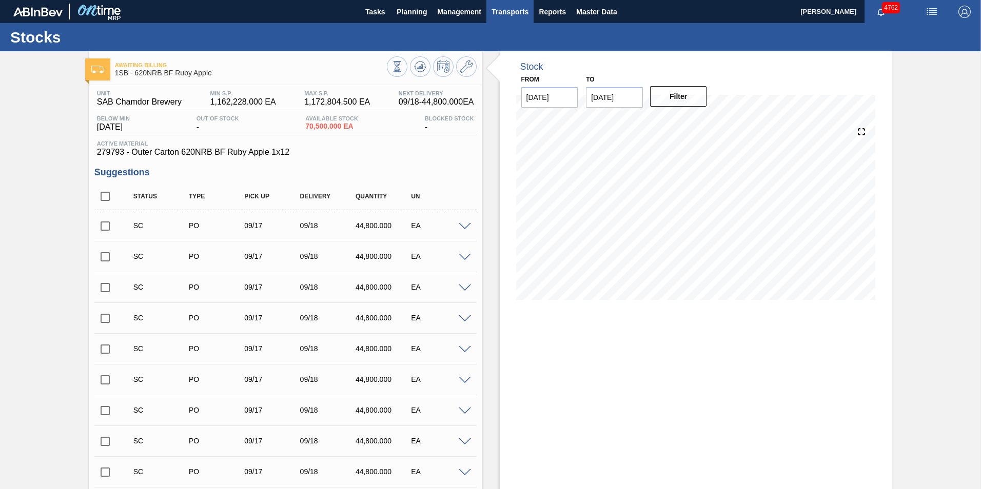
click at [505, 13] on span "Transports" at bounding box center [509, 12] width 37 height 12
click at [505, 36] on li "Load Composition" at bounding box center [508, 35] width 71 height 16
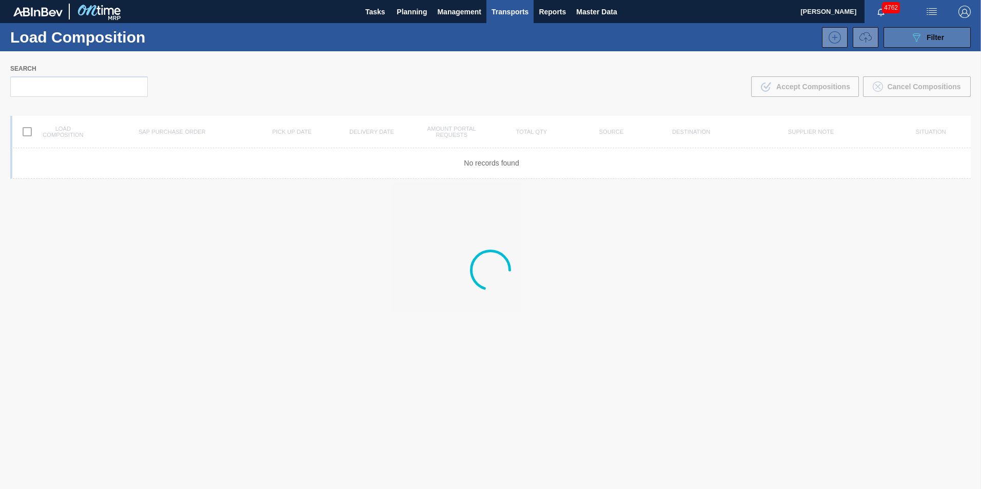
click at [926, 34] on span "Filter" at bounding box center [934, 37] width 17 height 8
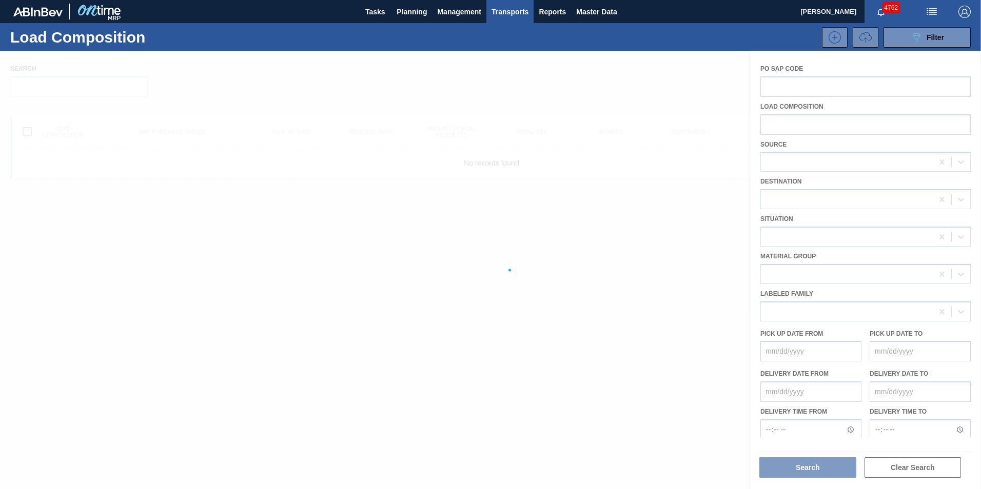
click at [956, 162] on div at bounding box center [490, 270] width 981 height 438
click at [804, 164] on div at bounding box center [490, 270] width 981 height 438
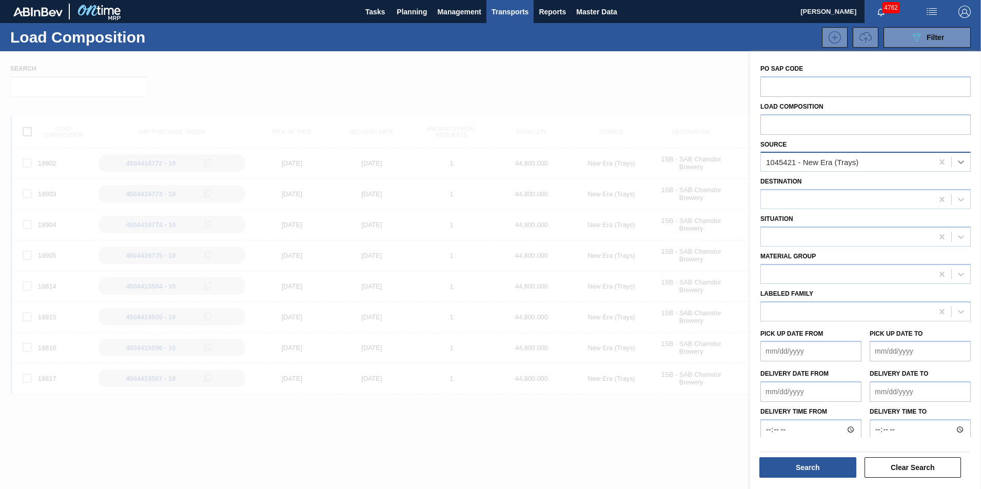
click at [959, 161] on icon at bounding box center [961, 162] width 10 height 10
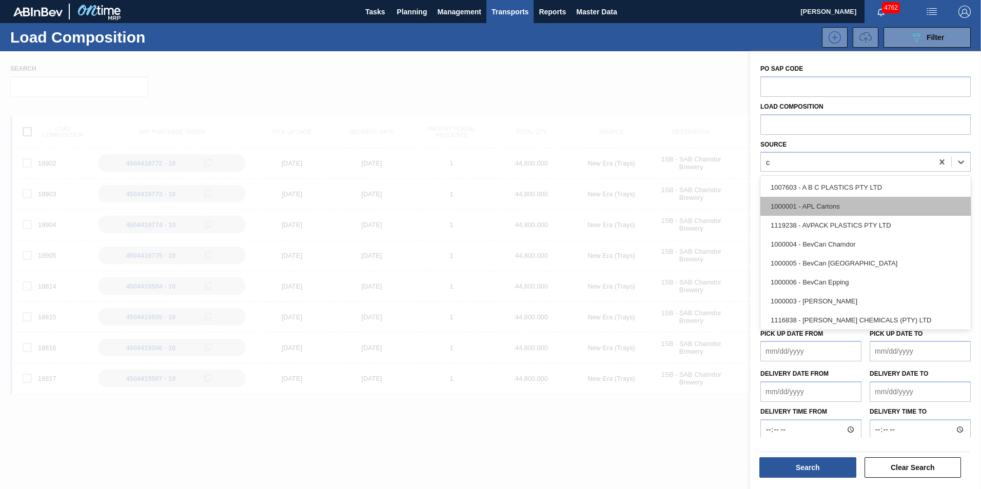
type input "cc"
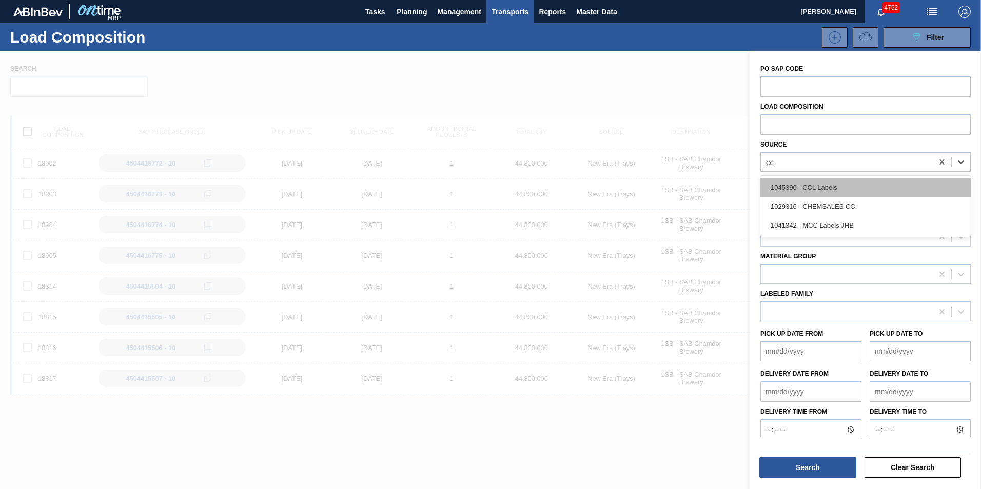
click at [822, 185] on div "1045390 - CCL Labels" at bounding box center [865, 187] width 210 height 19
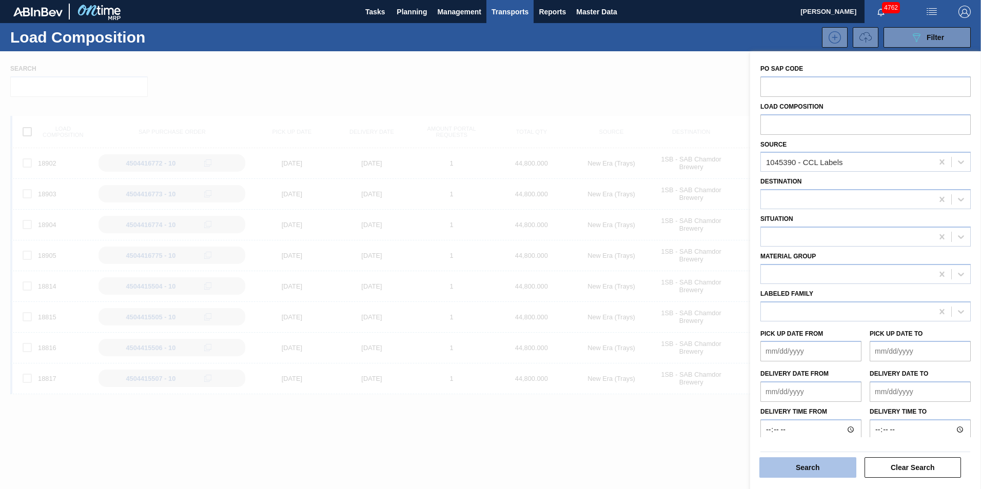
click at [830, 469] on button "Search" at bounding box center [807, 468] width 97 height 21
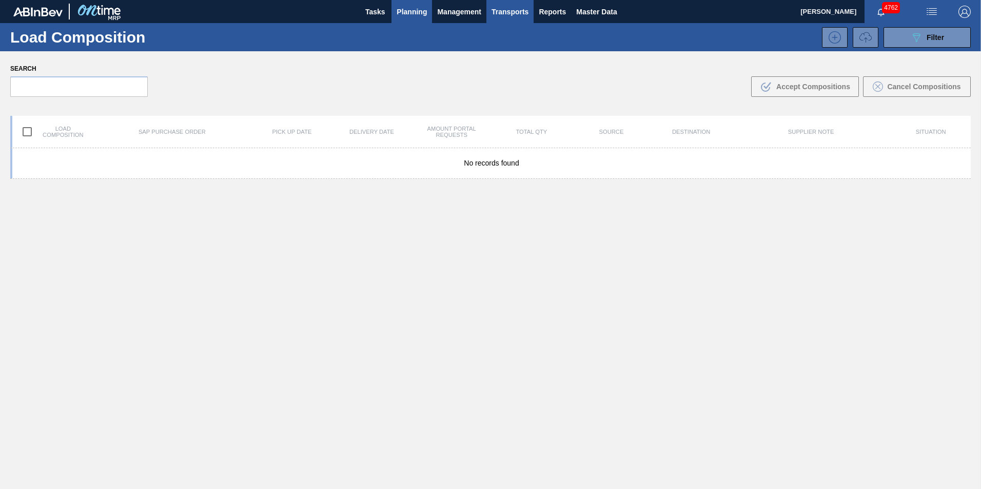
click at [402, 14] on span "Planning" at bounding box center [411, 12] width 30 height 12
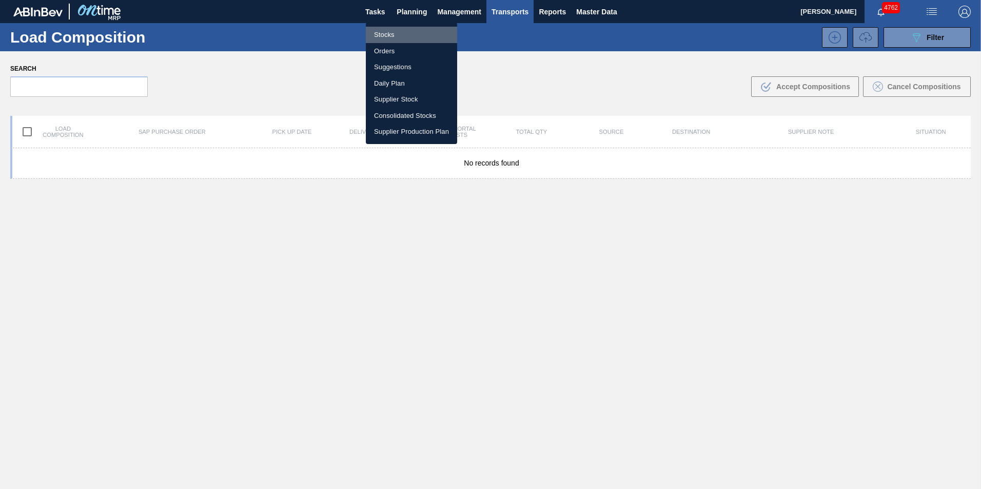
click at [394, 33] on li "Stocks" at bounding box center [411, 35] width 91 height 16
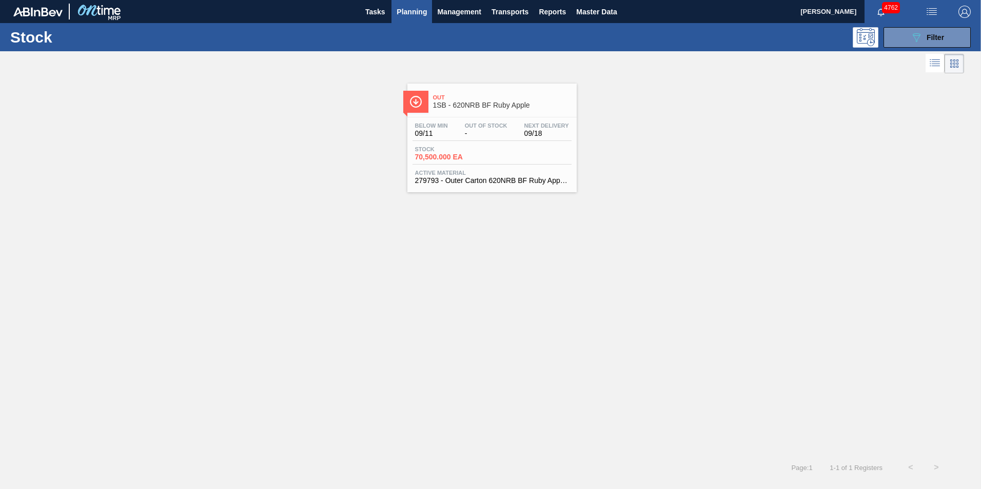
click at [499, 152] on div "Stock 70,500.000 EA" at bounding box center [491, 155] width 159 height 18
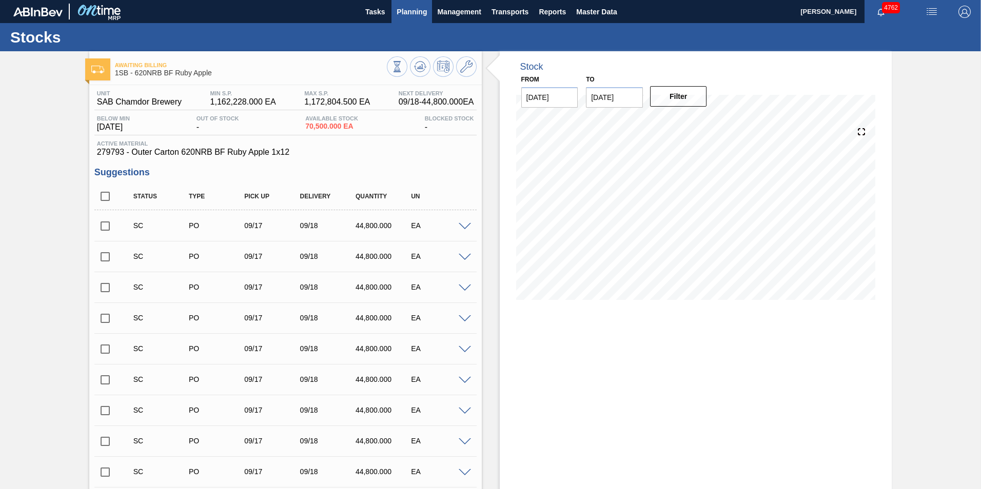
click at [415, 17] on span "Planning" at bounding box center [411, 12] width 30 height 12
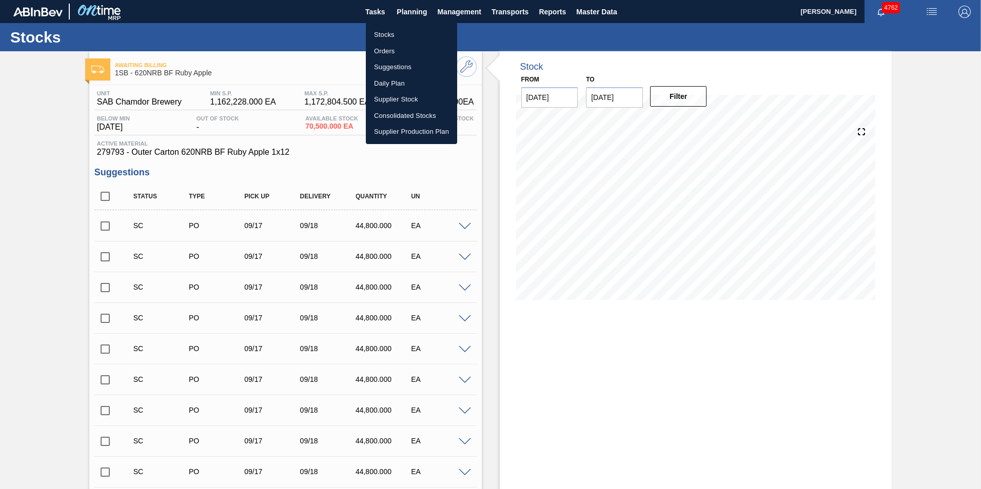
click at [391, 32] on li "Stocks" at bounding box center [411, 35] width 91 height 16
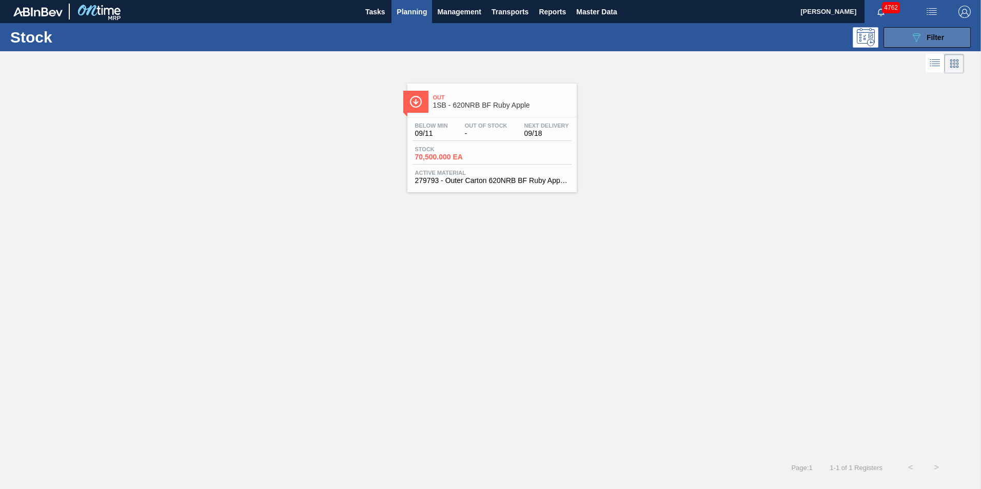
click at [929, 38] on span "Filter" at bounding box center [934, 37] width 17 height 8
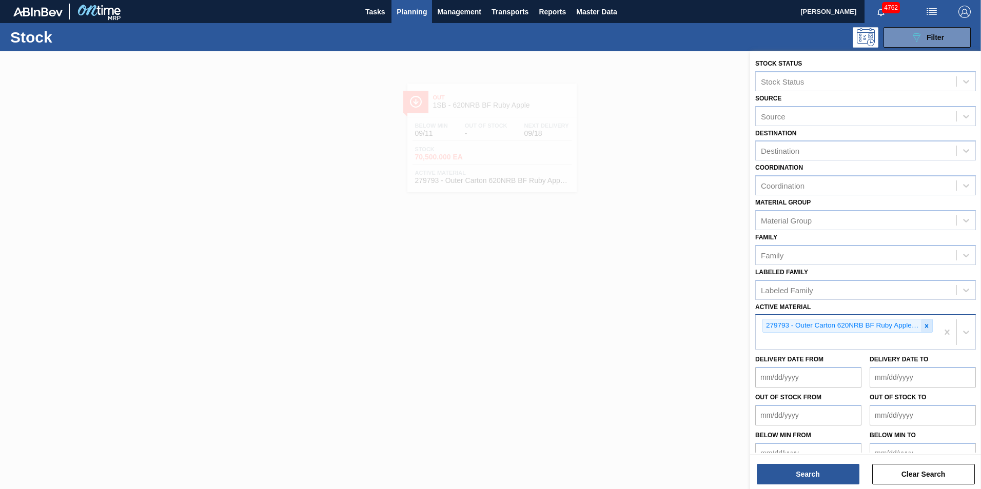
click at [923, 326] on icon at bounding box center [926, 326] width 7 height 7
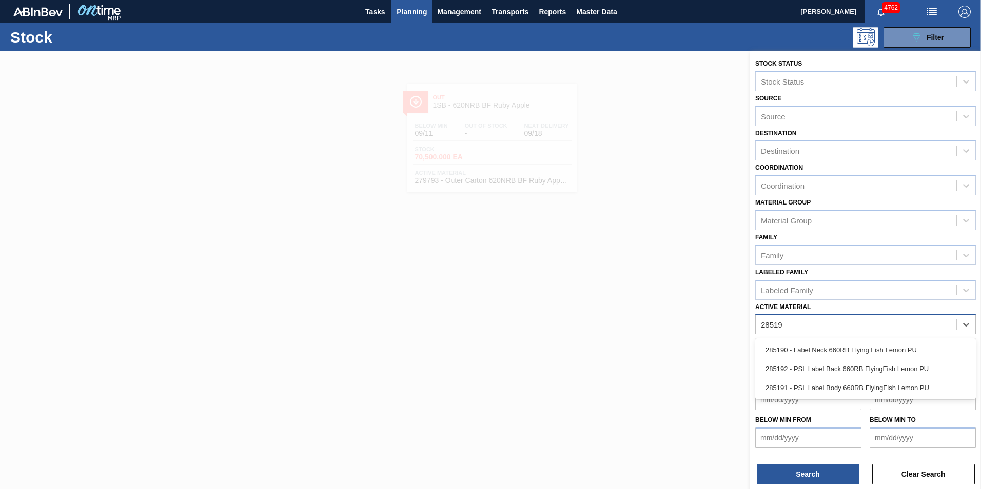
type Material "285191"
click at [860, 352] on div "285191 - PSL Label Body 660RB FlyingFish Lemon PU" at bounding box center [865, 350] width 221 height 19
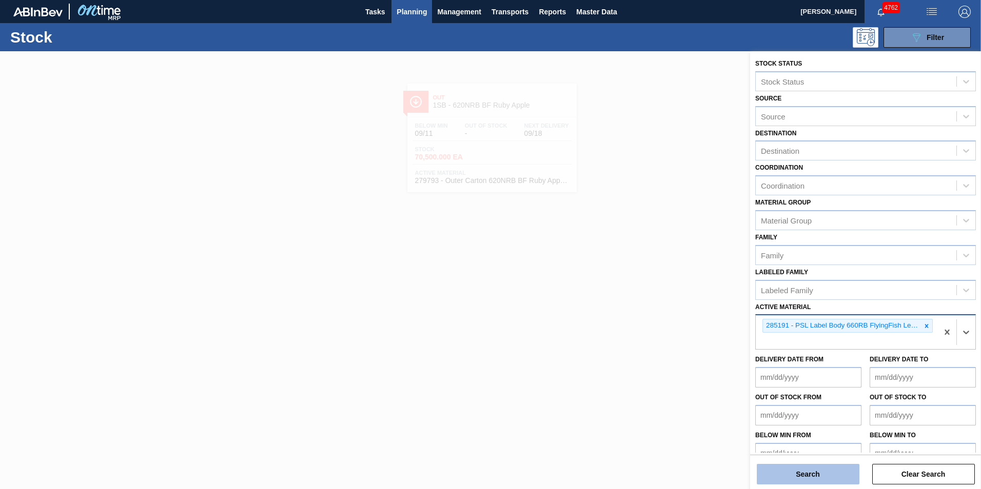
click at [811, 477] on button "Search" at bounding box center [808, 474] width 103 height 21
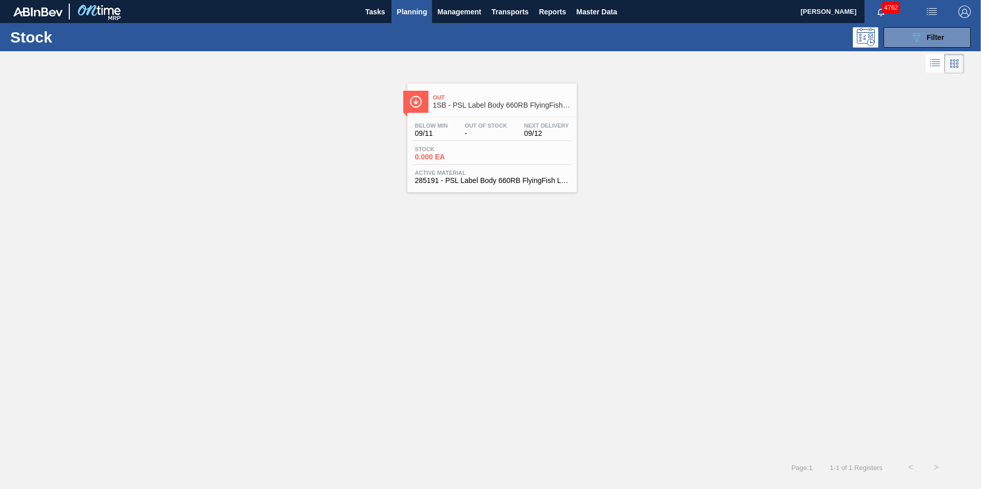
click at [465, 140] on div "Below Min 09/11 Out Of Stock - Next Delivery 09/12" at bounding box center [491, 132] width 159 height 18
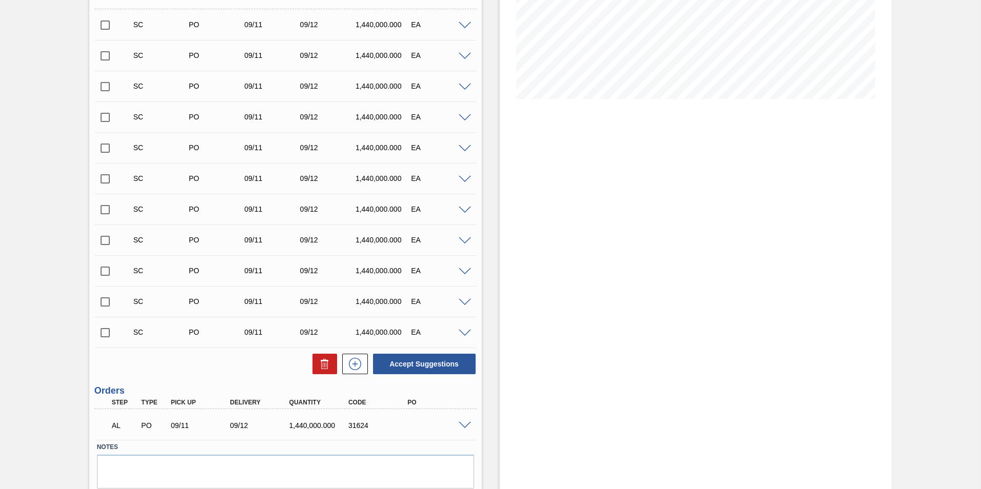
scroll to position [236, 0]
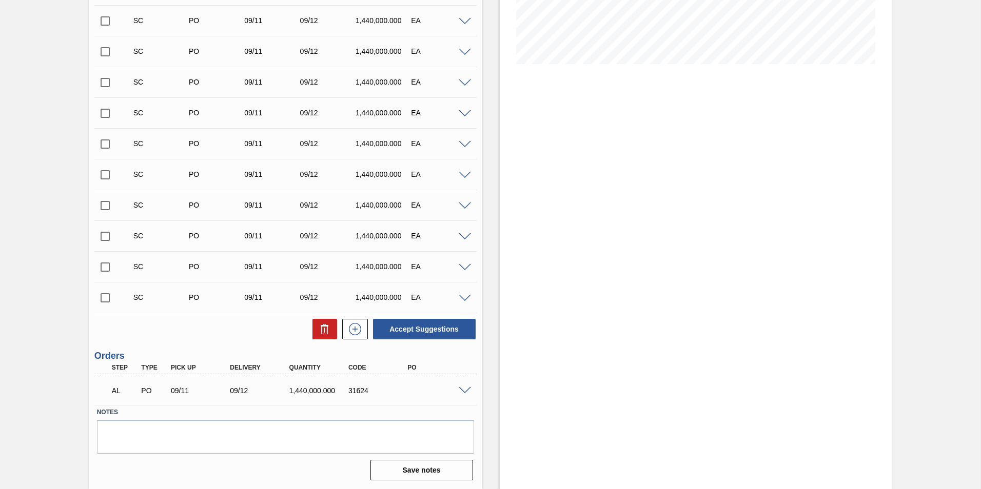
click at [463, 390] on span at bounding box center [465, 391] width 12 height 8
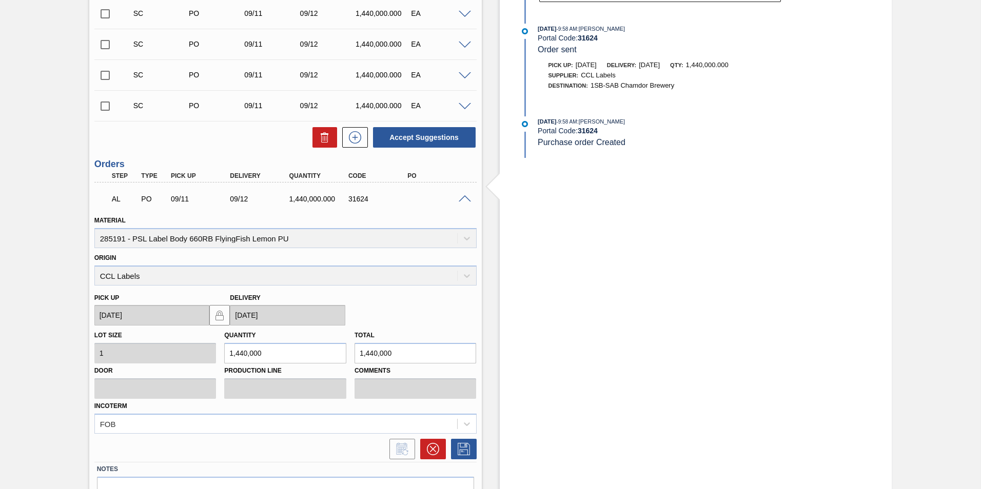
scroll to position [433, 0]
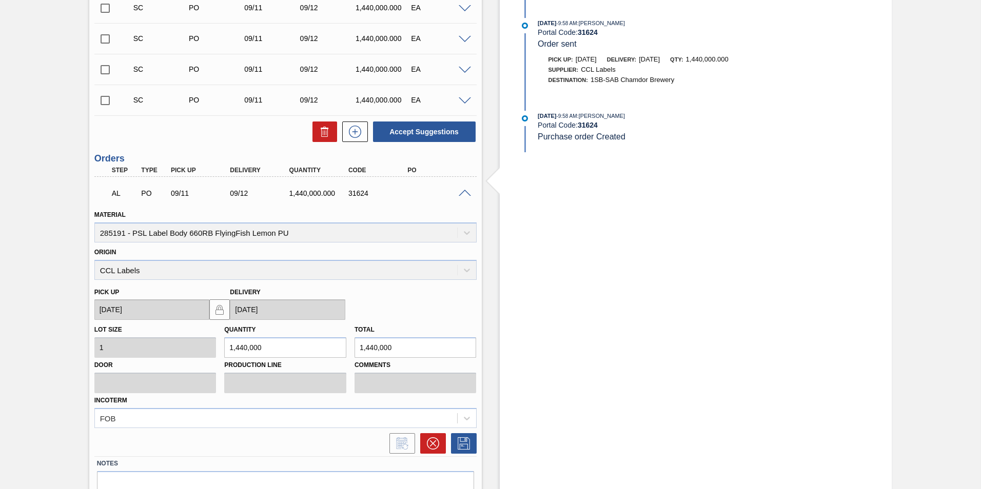
click at [465, 195] on span at bounding box center [465, 194] width 12 height 8
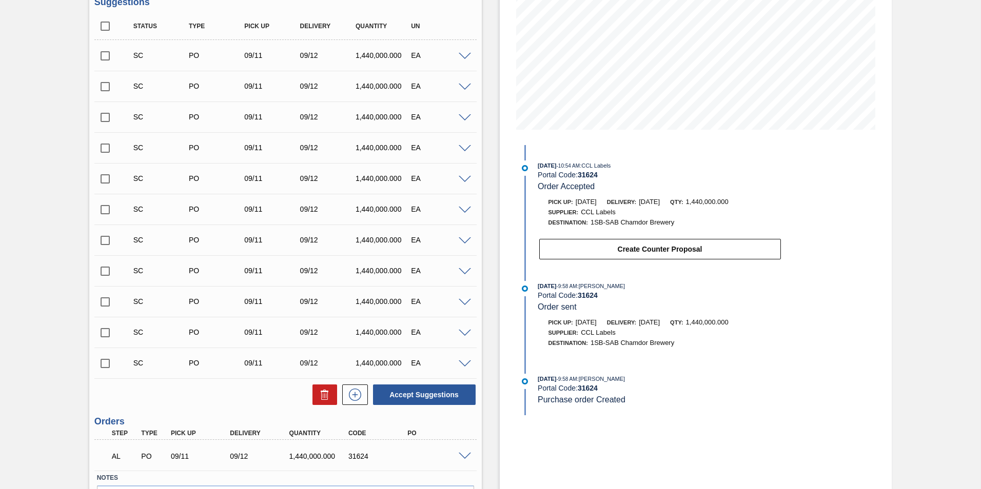
scroll to position [0, 0]
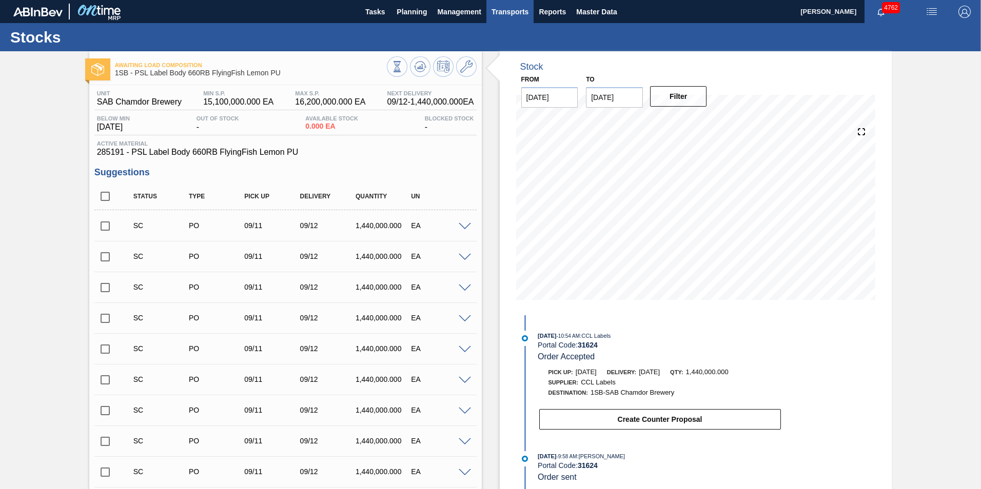
click at [509, 11] on span "Transports" at bounding box center [509, 12] width 37 height 12
click at [505, 38] on li "Load Composition" at bounding box center [508, 35] width 71 height 16
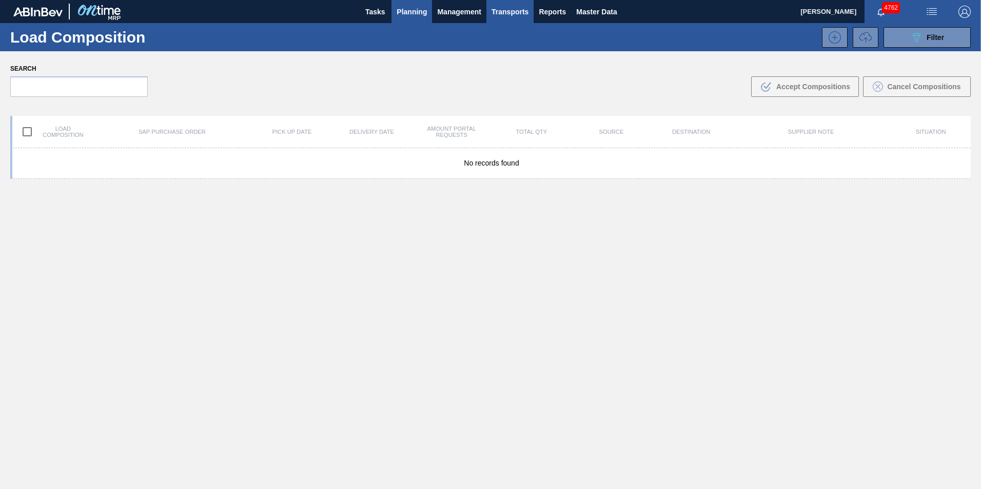
click at [410, 9] on span "Planning" at bounding box center [411, 12] width 30 height 12
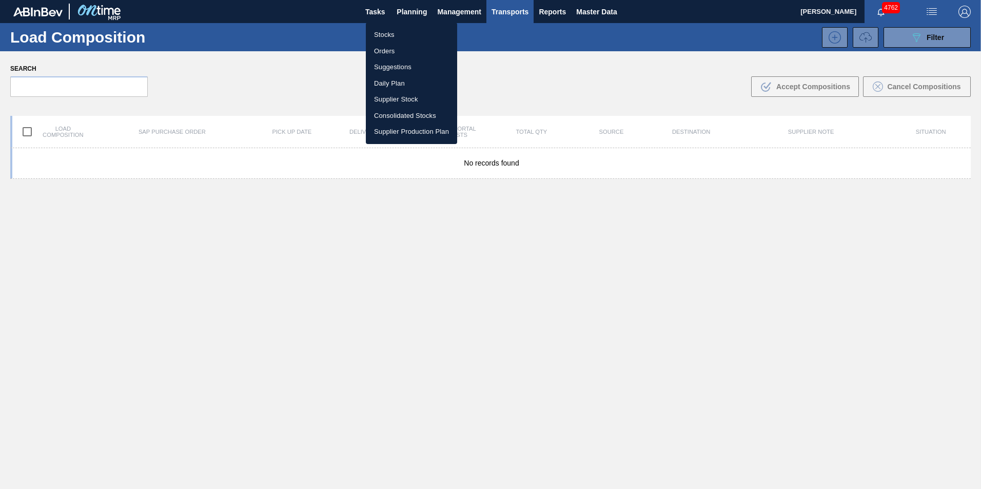
drag, startPoint x: 385, startPoint y: 32, endPoint x: 376, endPoint y: 34, distance: 9.1
click at [385, 32] on li "Stocks" at bounding box center [411, 35] width 91 height 16
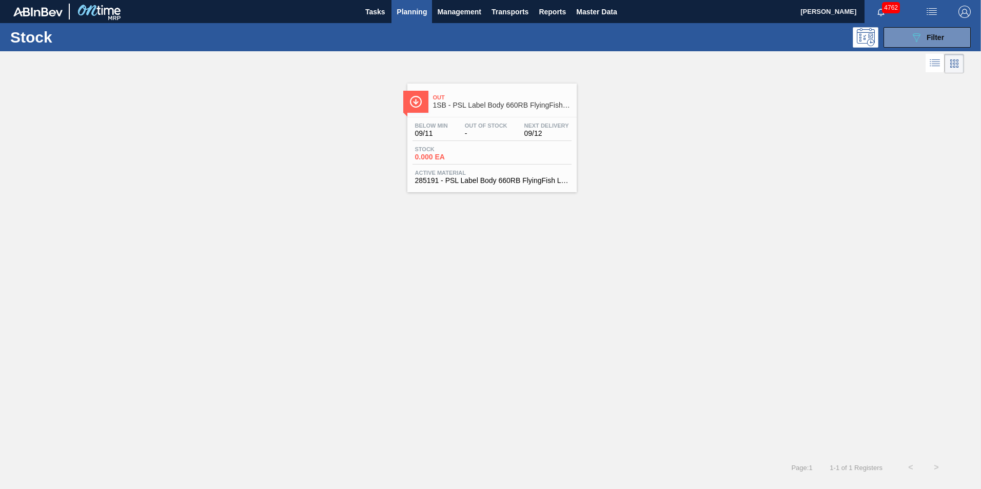
click at [498, 140] on div "Below Min 09/11 Out Of Stock - Next Delivery 09/12" at bounding box center [491, 132] width 159 height 18
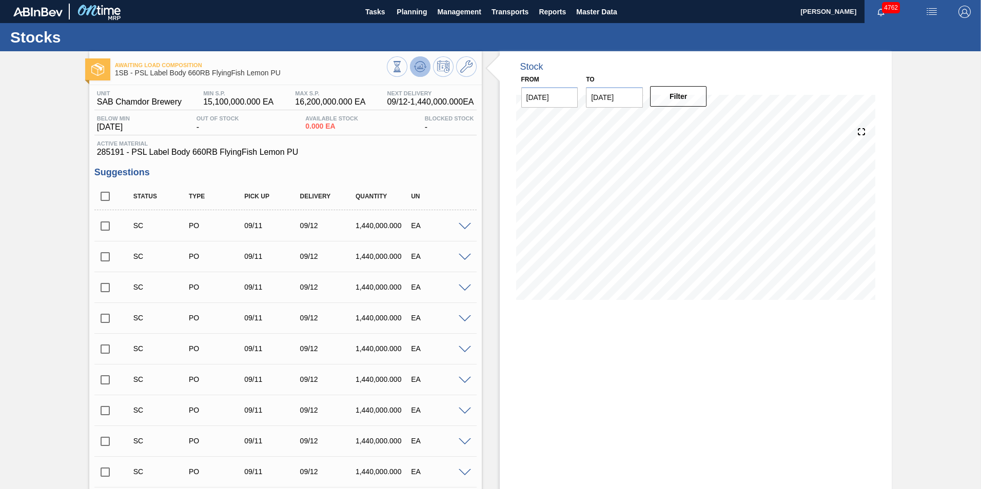
click at [420, 67] on icon at bounding box center [419, 66] width 7 height 5
click at [424, 64] on icon at bounding box center [420, 65] width 10 height 6
click at [504, 13] on span "Transports" at bounding box center [509, 12] width 37 height 12
drag, startPoint x: 501, startPoint y: 35, endPoint x: 494, endPoint y: 38, distance: 7.8
click at [501, 35] on li "Load Composition" at bounding box center [508, 35] width 71 height 16
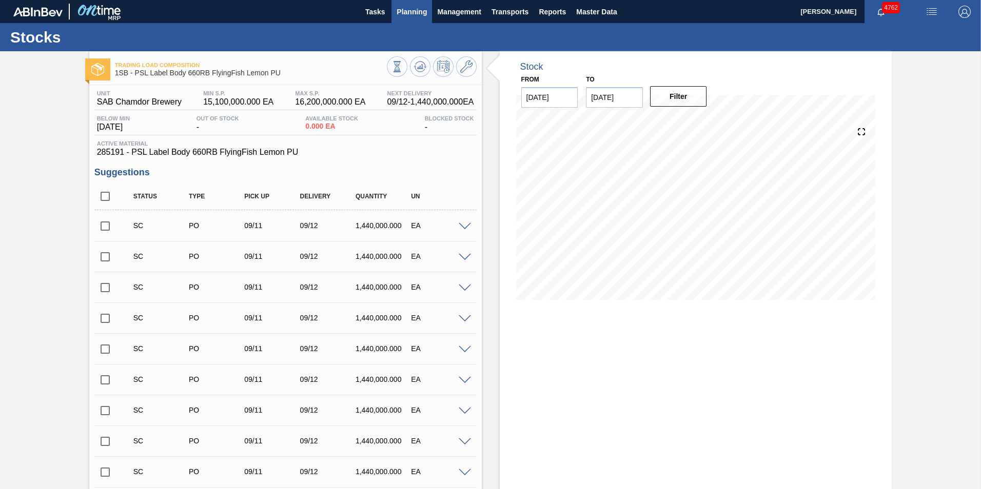
click at [418, 11] on span "Planning" at bounding box center [411, 12] width 30 height 12
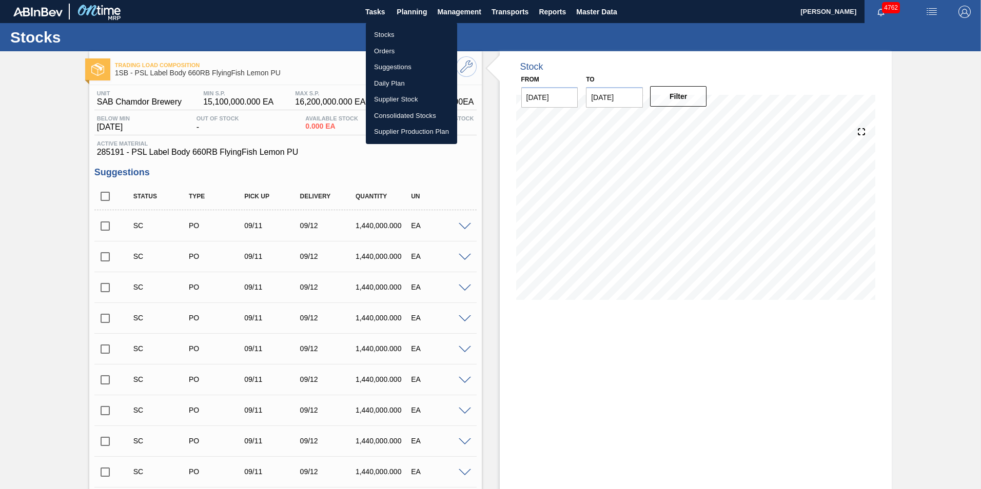
drag, startPoint x: 489, startPoint y: 34, endPoint x: 467, endPoint y: 45, distance: 25.0
click at [490, 34] on div at bounding box center [490, 244] width 981 height 489
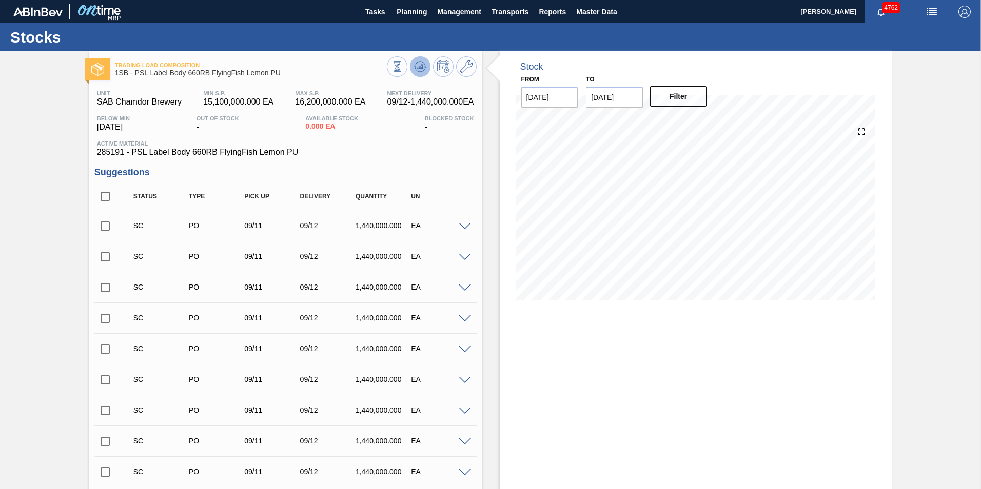
click at [425, 65] on button at bounding box center [420, 66] width 21 height 21
click at [514, 9] on span "Transports" at bounding box center [509, 12] width 37 height 12
click at [504, 34] on li "Load Composition" at bounding box center [508, 35] width 71 height 16
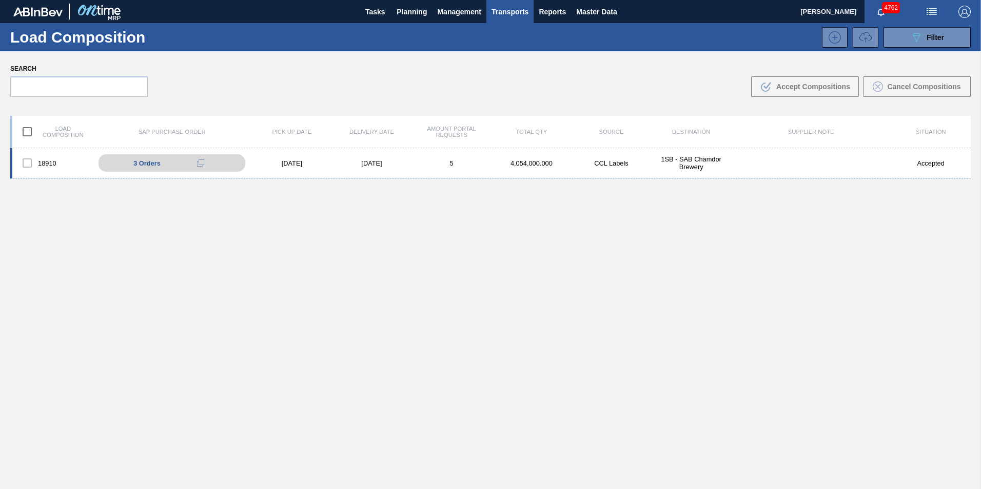
click at [26, 163] on div at bounding box center [27, 163] width 22 height 22
click at [29, 133] on input "checkbox" at bounding box center [27, 132] width 22 height 22
checkbox input "true"
click at [273, 165] on div "[DATE]" at bounding box center [292, 164] width 80 height 8
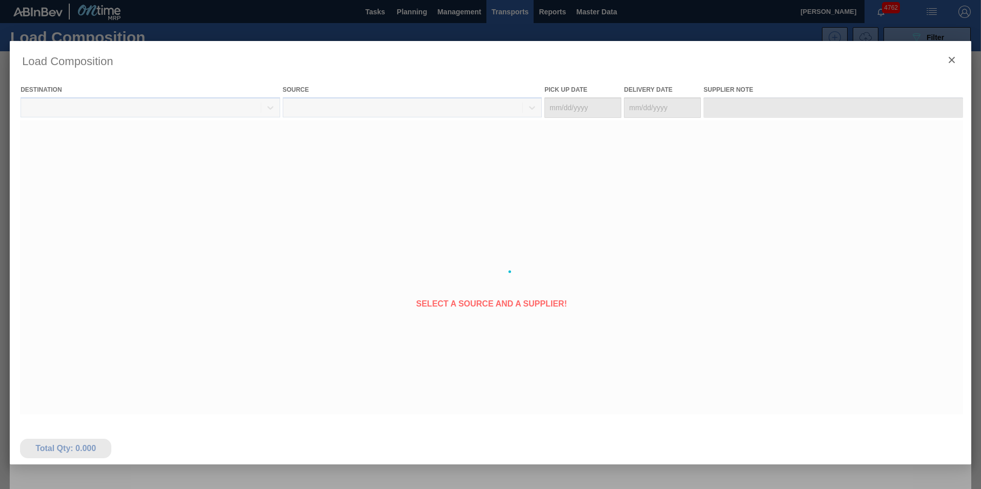
click at [338, 165] on div at bounding box center [490, 272] width 961 height 462
type Date "[DATE]"
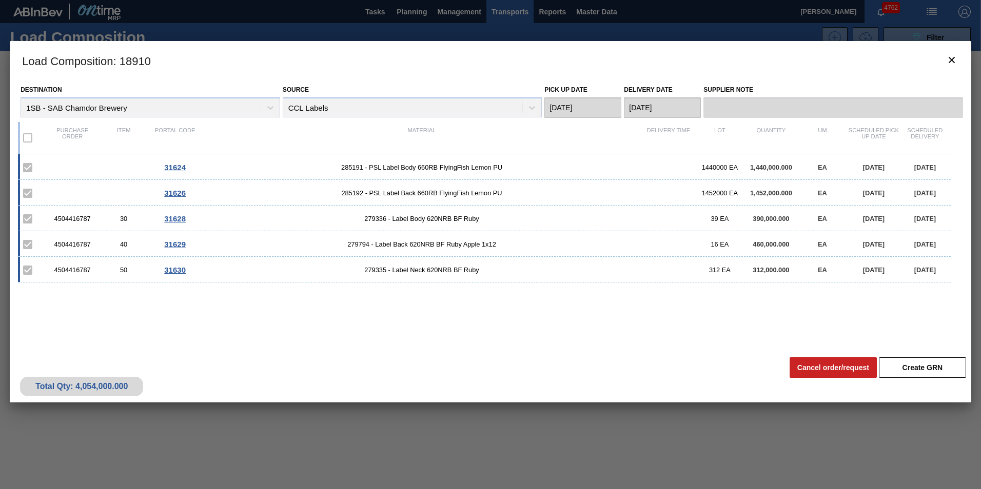
click at [88, 219] on div "4504416787" at bounding box center [72, 219] width 51 height 8
drag, startPoint x: 91, startPoint y: 217, endPoint x: 52, endPoint y: 222, distance: 39.8
click at [52, 222] on div "4504416787" at bounding box center [72, 219] width 51 height 8
copy div "4504416787"
click at [954, 59] on icon "botão de ícone" at bounding box center [951, 60] width 12 height 12
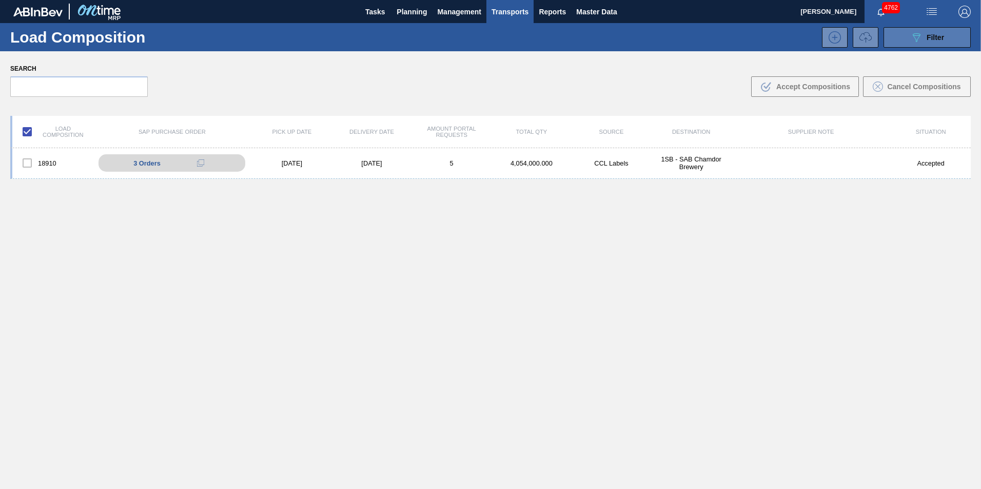
click at [934, 30] on button "089F7B8B-B2A5-4AFE-B5C0-19BA573D28AC Filter" at bounding box center [926, 37] width 87 height 21
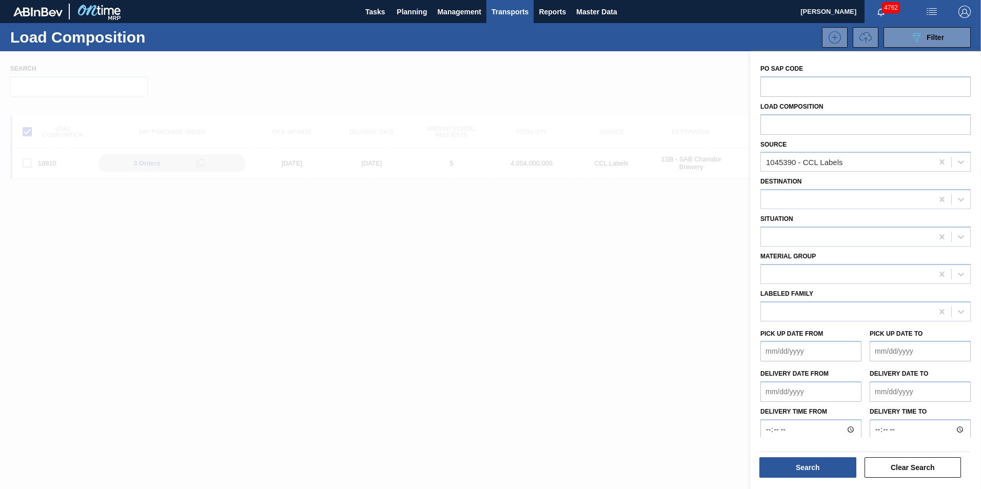
click at [492, 8] on span "Transports" at bounding box center [509, 12] width 37 height 12
click at [500, 32] on li "Load Composition" at bounding box center [508, 35] width 71 height 16
click at [941, 161] on icon at bounding box center [941, 162] width 5 height 5
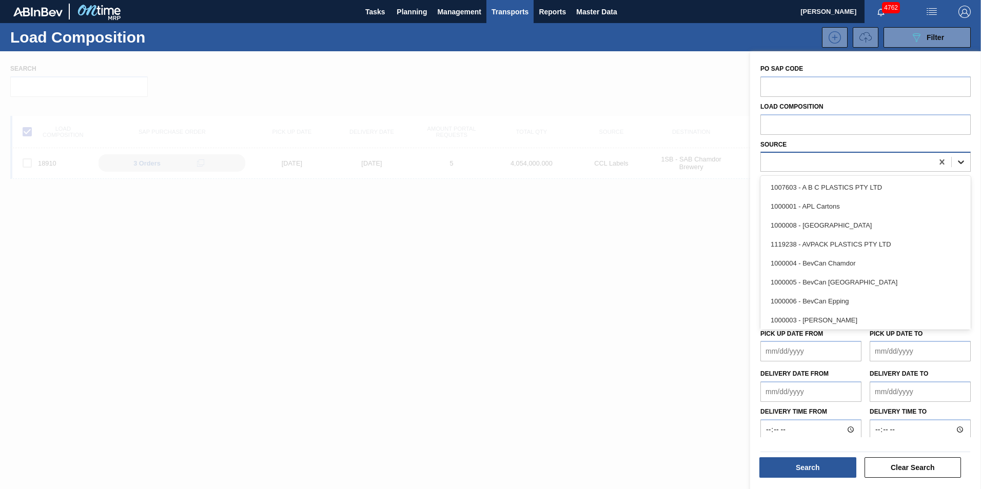
click at [965, 160] on div at bounding box center [960, 162] width 18 height 18
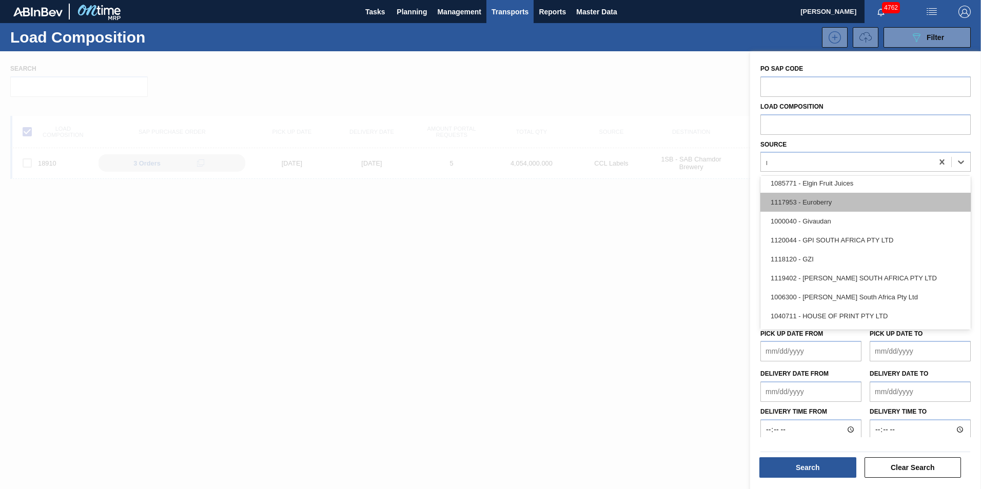
scroll to position [116, 0]
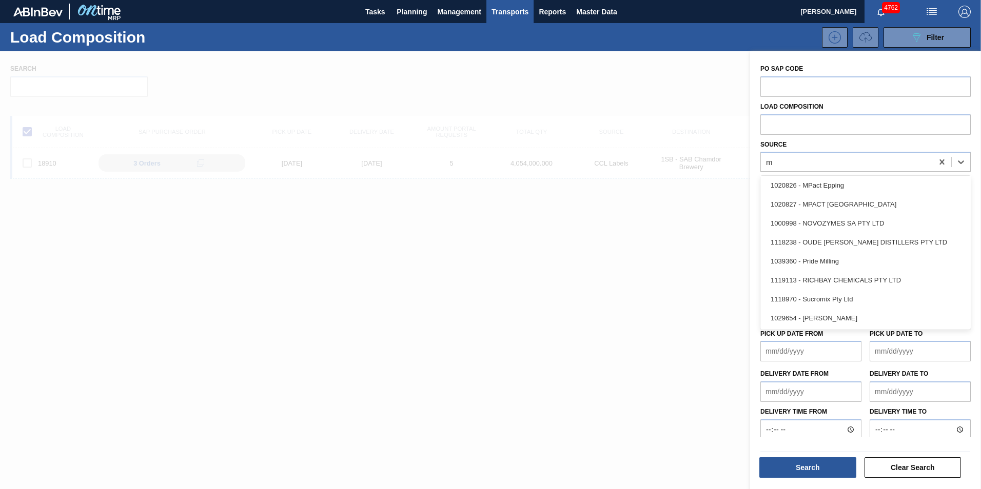
type input "mp"
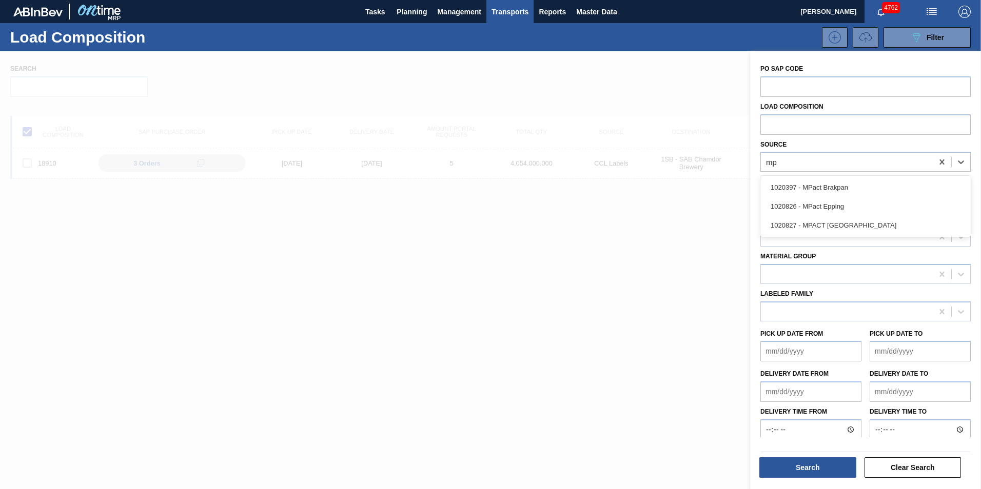
scroll to position [0, 0]
click at [821, 188] on div "1020397 - MPact Brakpan" at bounding box center [865, 187] width 210 height 19
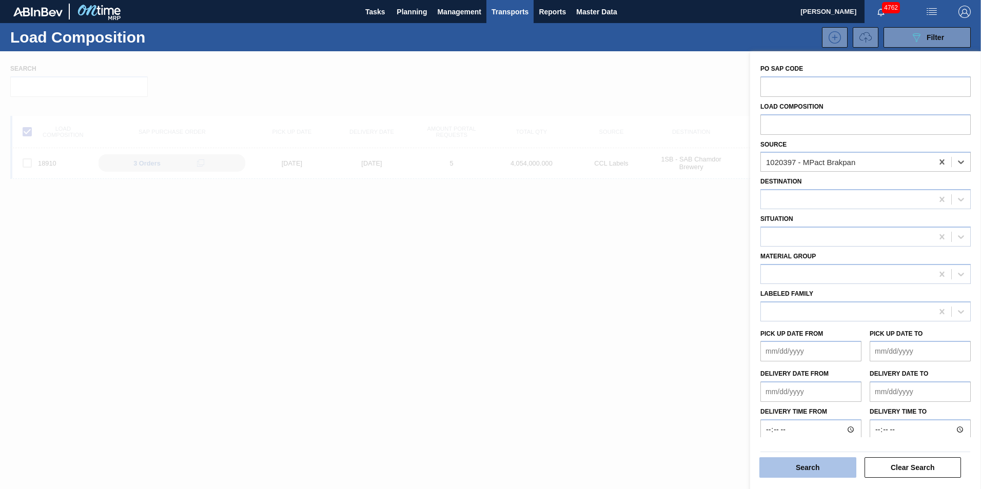
click at [841, 468] on button "Search" at bounding box center [807, 468] width 97 height 21
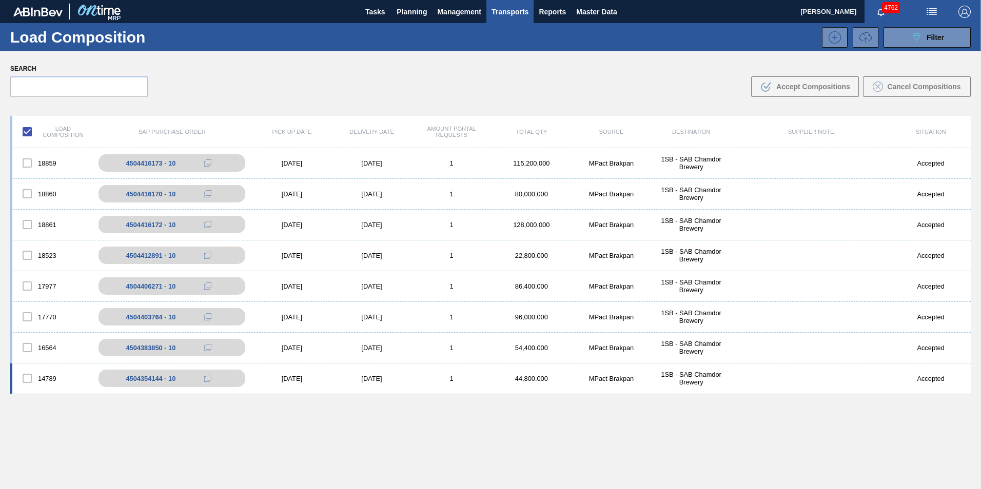
click at [404, 376] on div "[DATE]" at bounding box center [372, 379] width 80 height 8
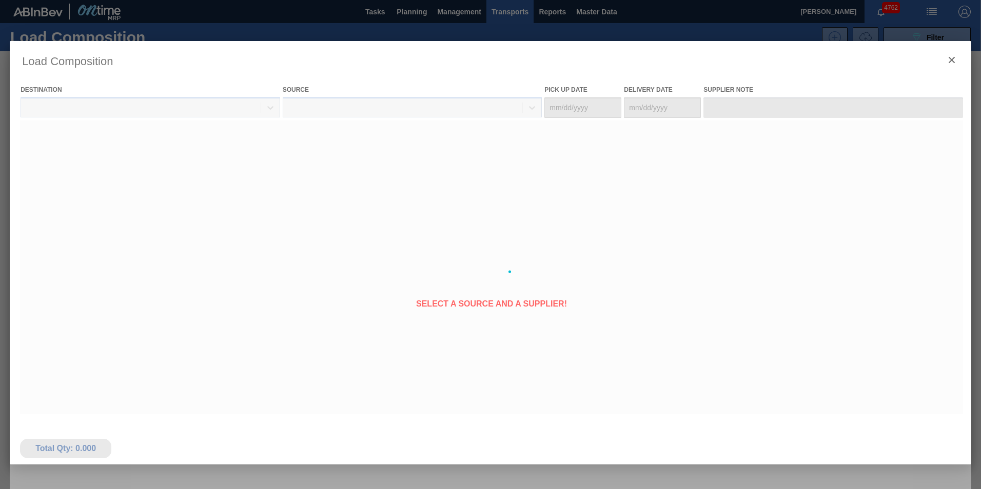
type Date "[DATE]"
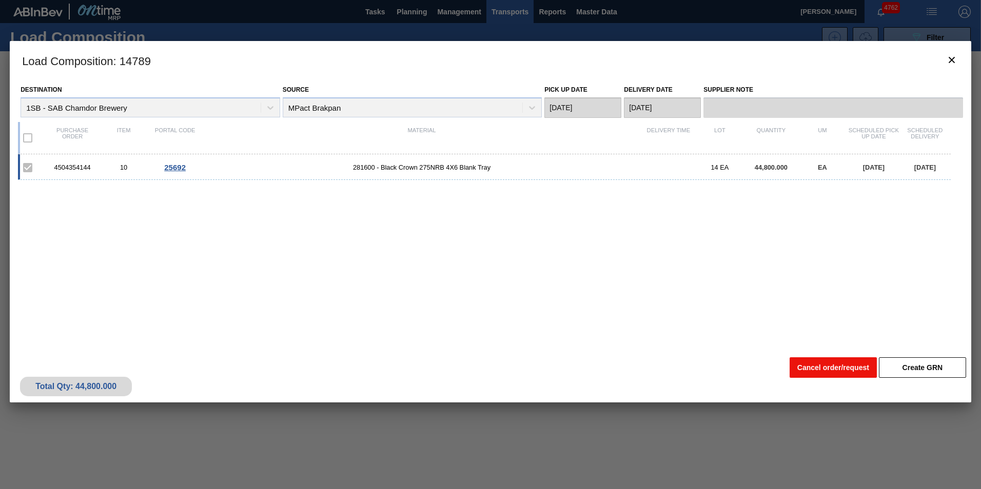
click at [824, 369] on button "Cancel order/request" at bounding box center [832, 368] width 87 height 21
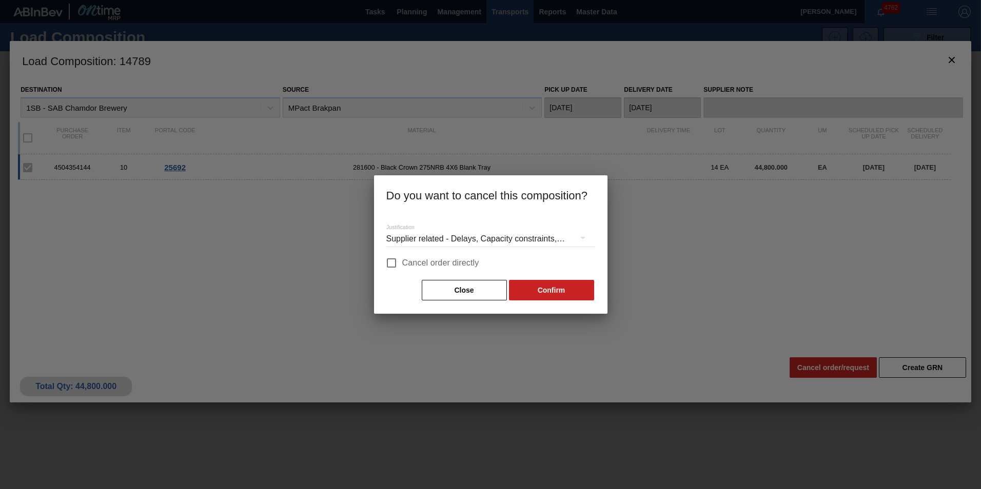
click at [397, 261] on input "Cancel order directly" at bounding box center [392, 263] width 22 height 22
checkbox input "true"
click at [531, 290] on button "Confirm" at bounding box center [551, 290] width 85 height 21
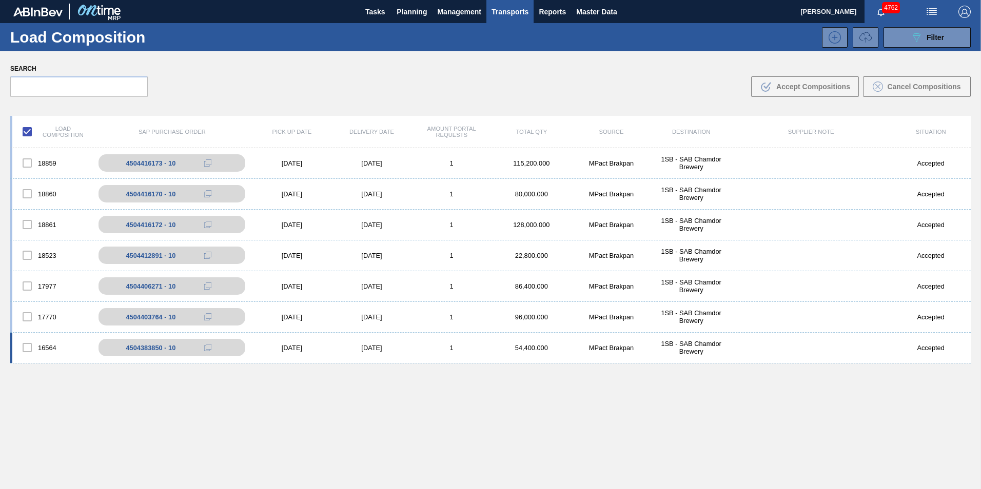
click at [398, 346] on div "[DATE]" at bounding box center [372, 348] width 80 height 8
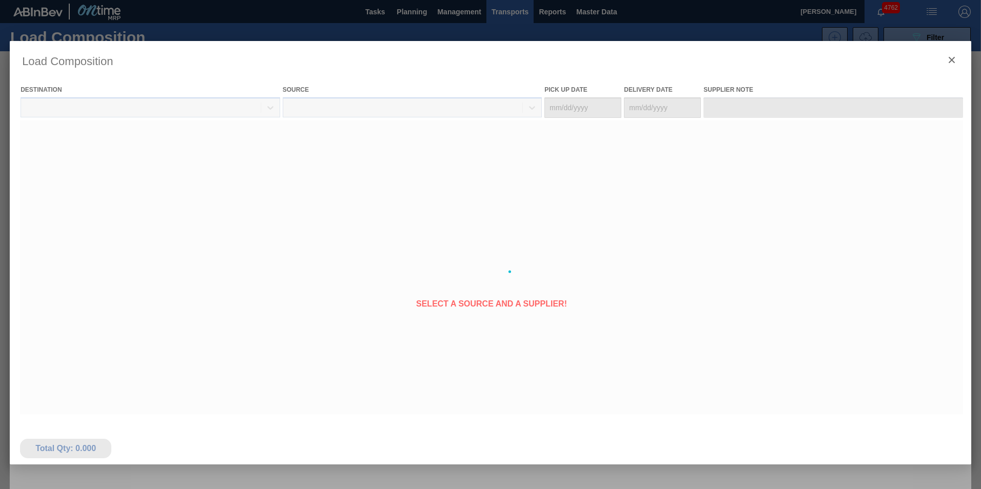
type Date "[DATE]"
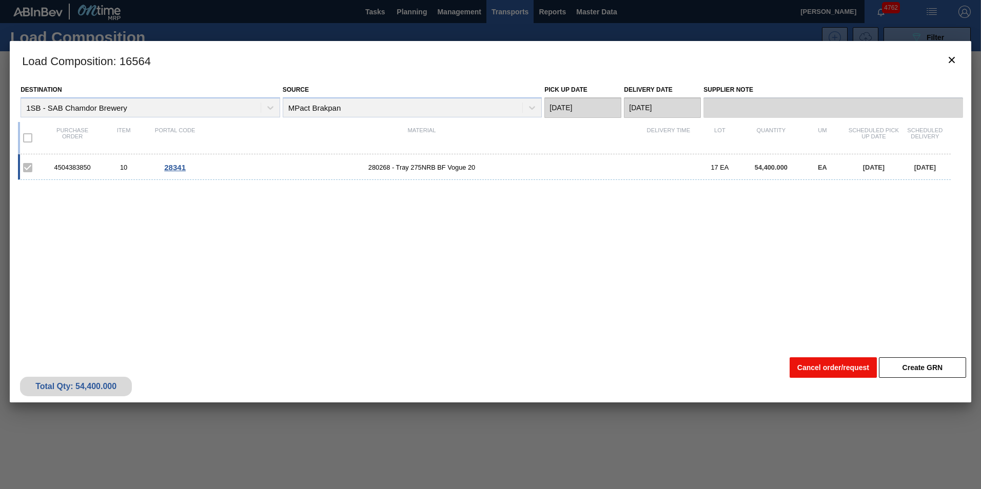
click at [823, 373] on button "Cancel order/request" at bounding box center [832, 368] width 87 height 21
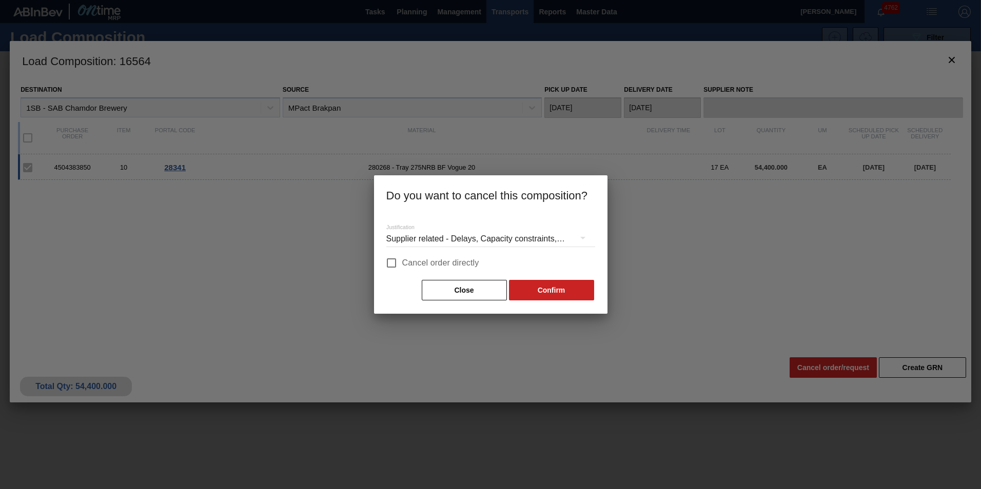
click at [394, 266] on input "Cancel order directly" at bounding box center [392, 263] width 22 height 22
checkbox input "true"
click at [551, 298] on button "Confirm" at bounding box center [551, 290] width 85 height 21
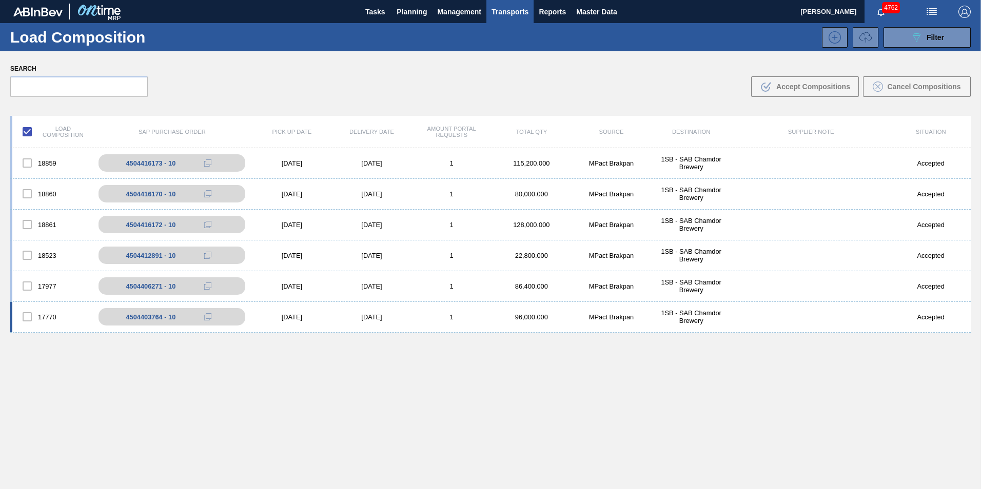
click at [405, 314] on div "[DATE]" at bounding box center [372, 317] width 80 height 8
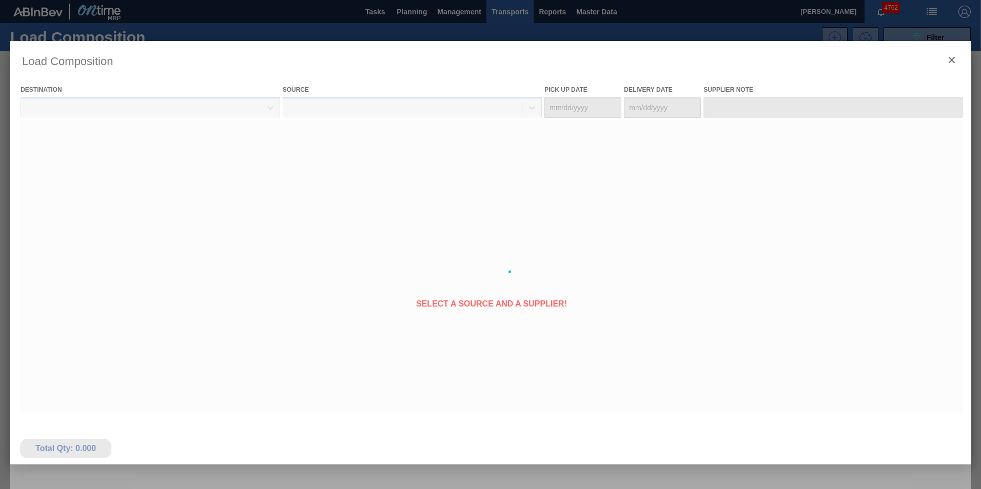
type Date "[DATE]"
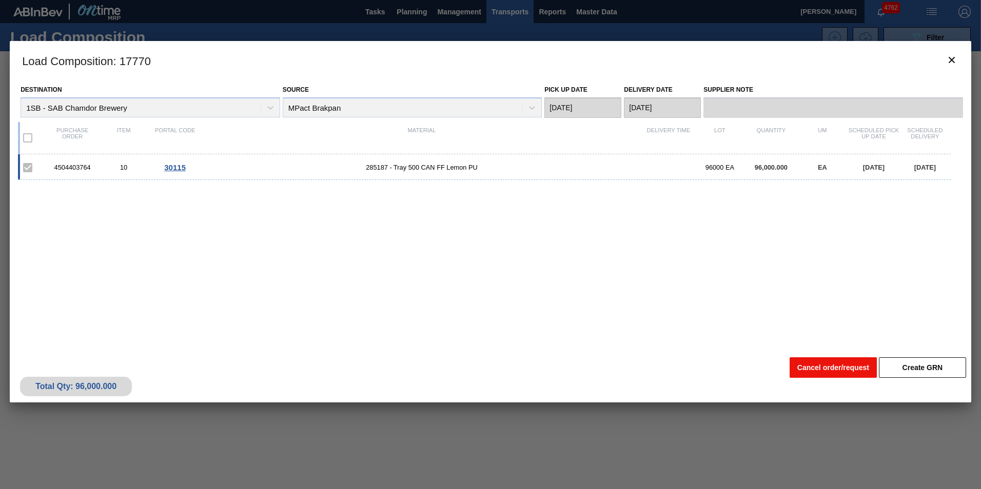
click at [837, 369] on button "Cancel order/request" at bounding box center [832, 368] width 87 height 21
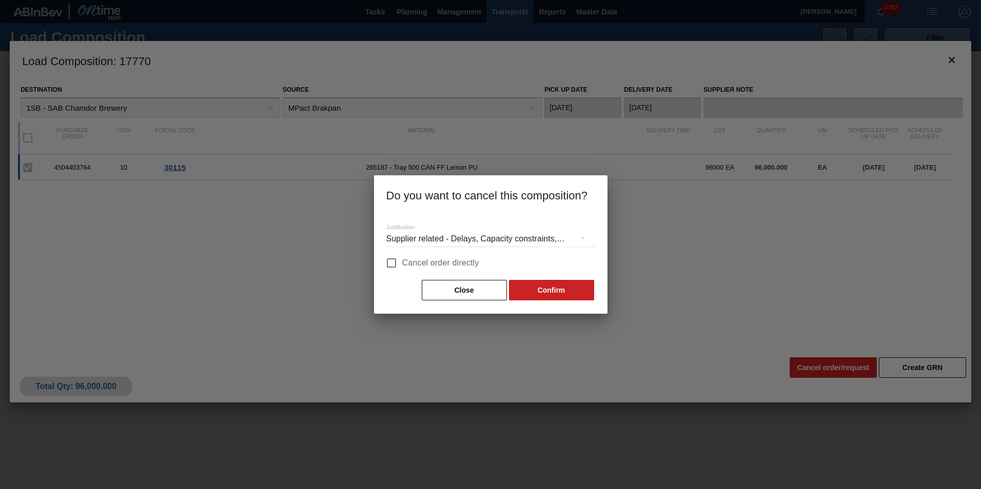
click at [423, 261] on span "Cancel order directly" at bounding box center [440, 263] width 77 height 12
click at [402, 261] on input "Cancel order directly" at bounding box center [392, 263] width 22 height 22
checkbox input "true"
click at [530, 287] on button "Confirm" at bounding box center [551, 290] width 85 height 21
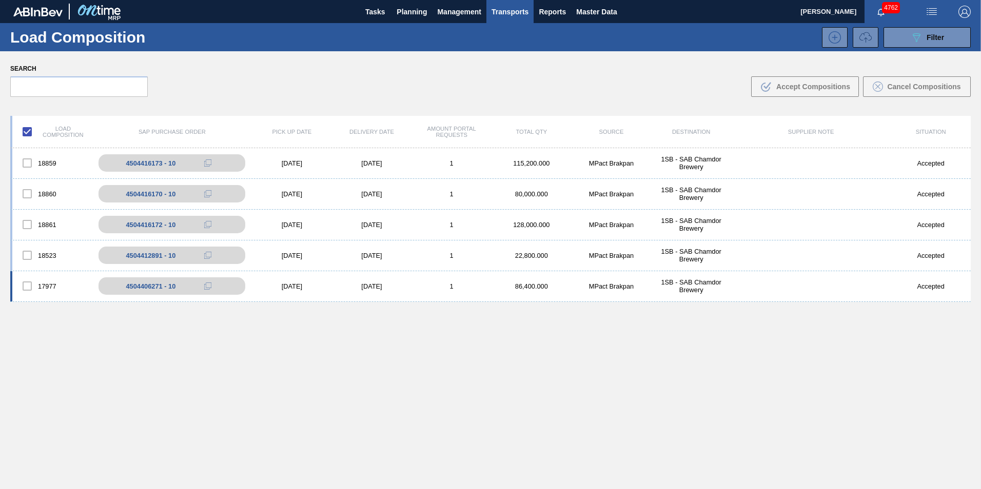
click at [413, 286] on div "1" at bounding box center [451, 287] width 80 height 8
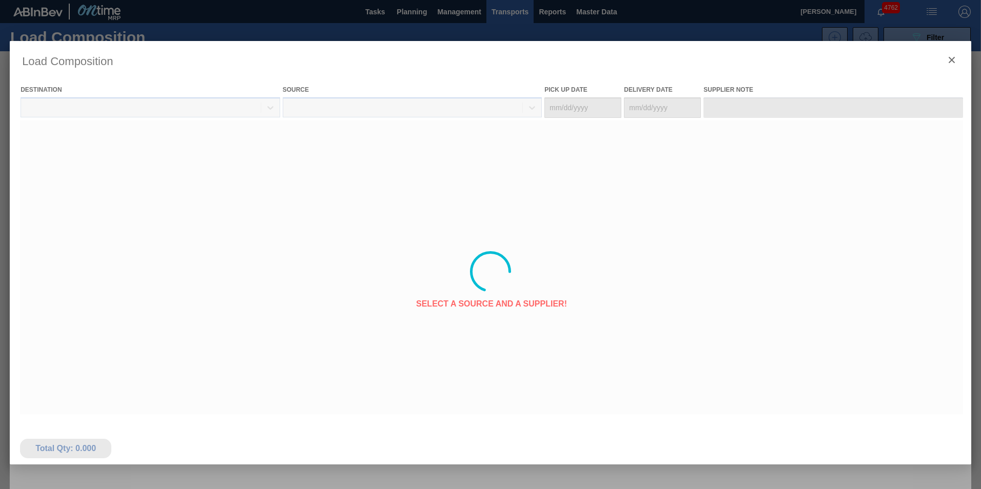
type Date "[DATE]"
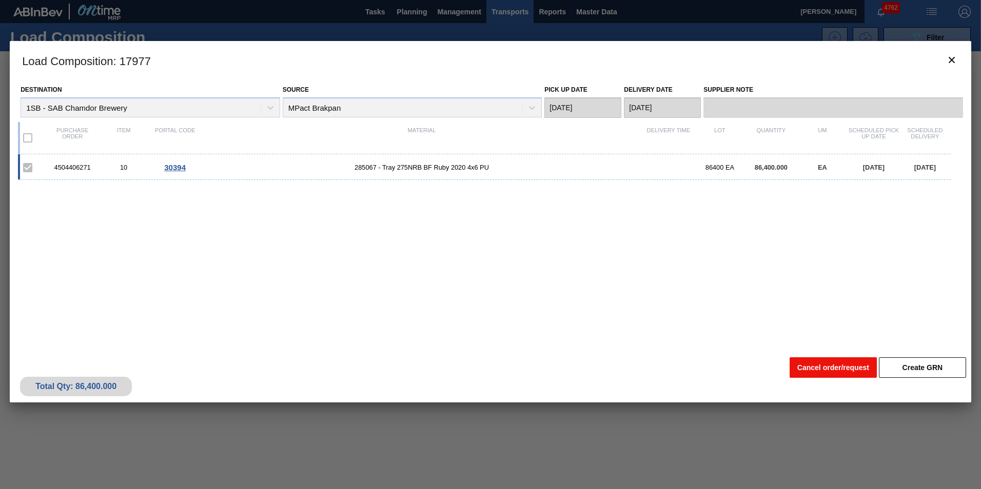
click at [819, 368] on button "Cancel order/request" at bounding box center [832, 368] width 87 height 21
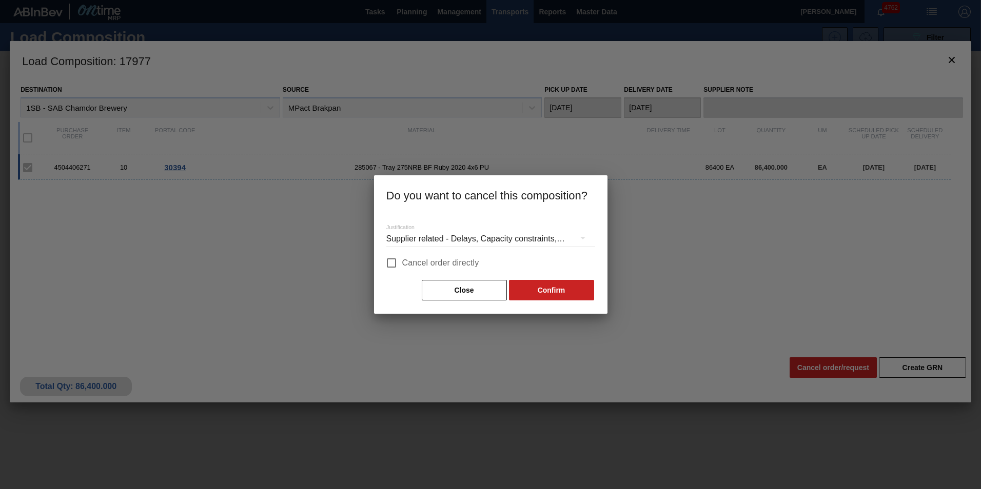
click at [404, 262] on span "Cancel order directly" at bounding box center [440, 263] width 77 height 12
click at [402, 262] on input "Cancel order directly" at bounding box center [392, 263] width 22 height 22
checkbox input "true"
click at [562, 292] on button "Confirm" at bounding box center [551, 290] width 85 height 21
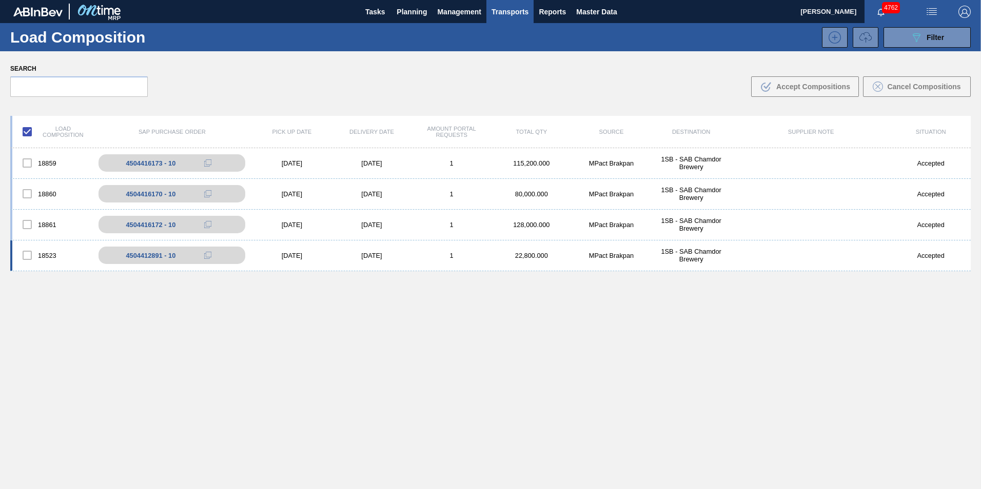
click at [412, 259] on div "1" at bounding box center [451, 256] width 80 height 8
click at [430, 255] on div "1" at bounding box center [451, 256] width 80 height 8
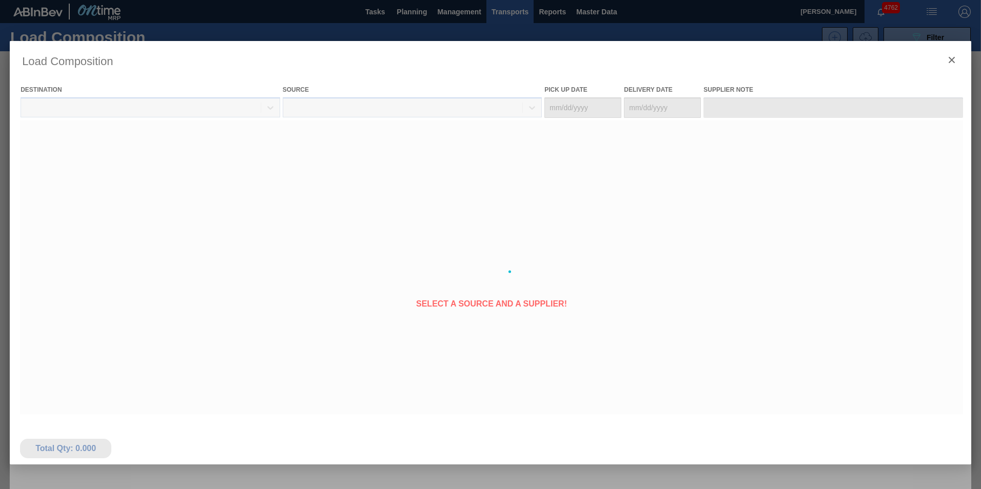
type Date "[DATE]"
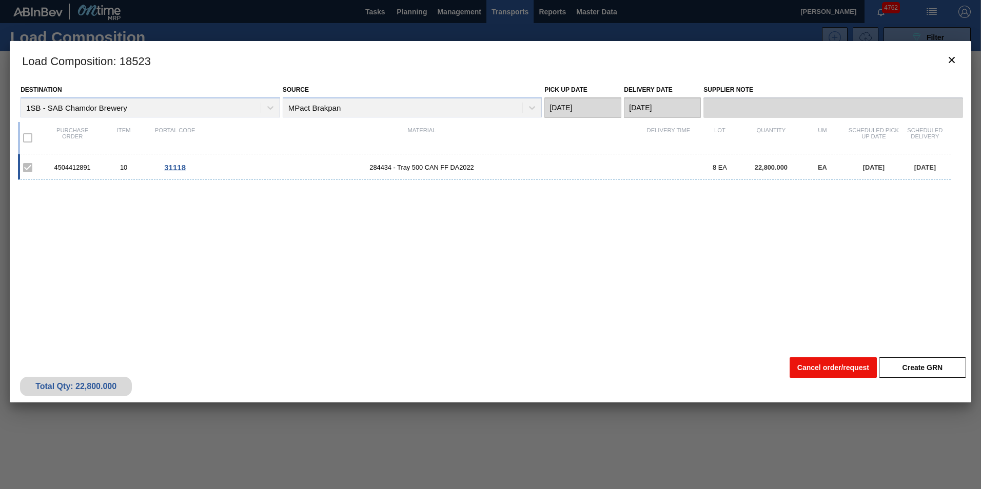
click at [816, 365] on button "Cancel order/request" at bounding box center [832, 368] width 87 height 21
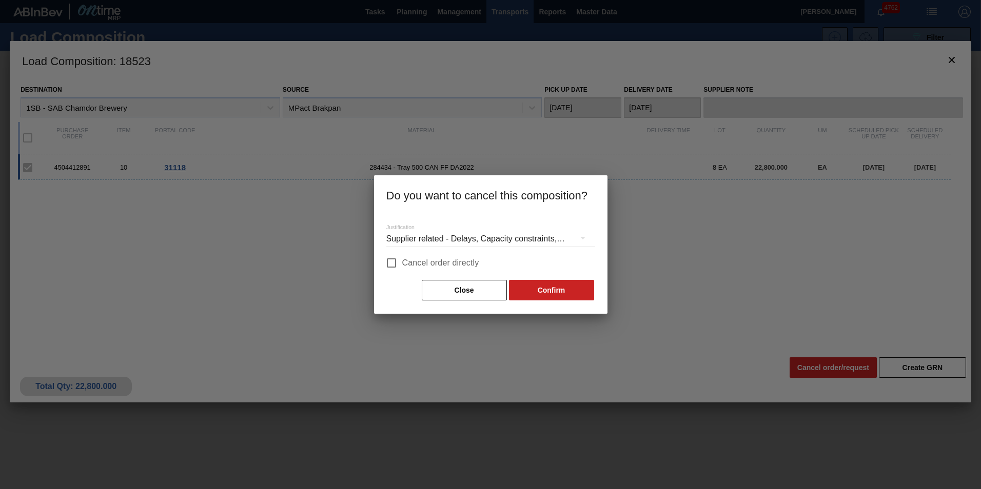
click at [400, 261] on input "Cancel order directly" at bounding box center [392, 263] width 22 height 22
checkbox input "true"
click at [532, 284] on button "Confirm" at bounding box center [551, 290] width 85 height 21
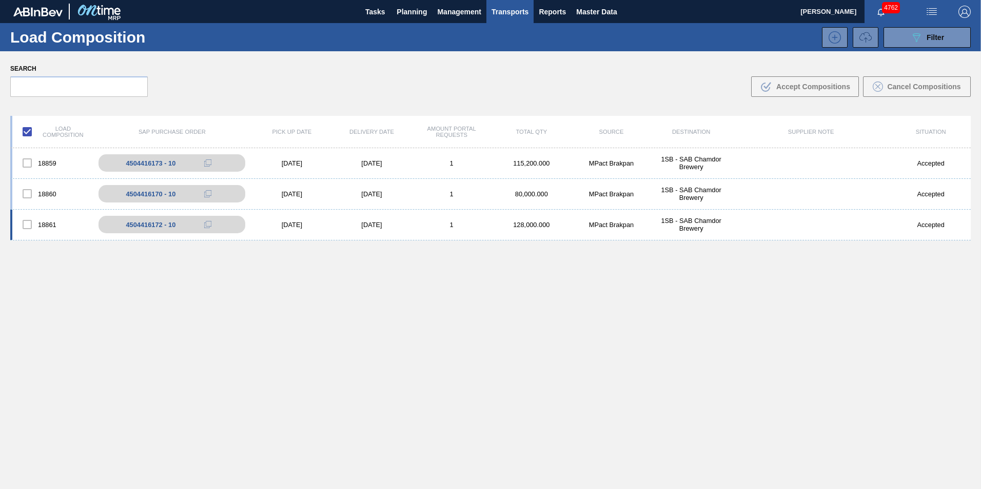
click at [418, 225] on div "1" at bounding box center [451, 225] width 80 height 8
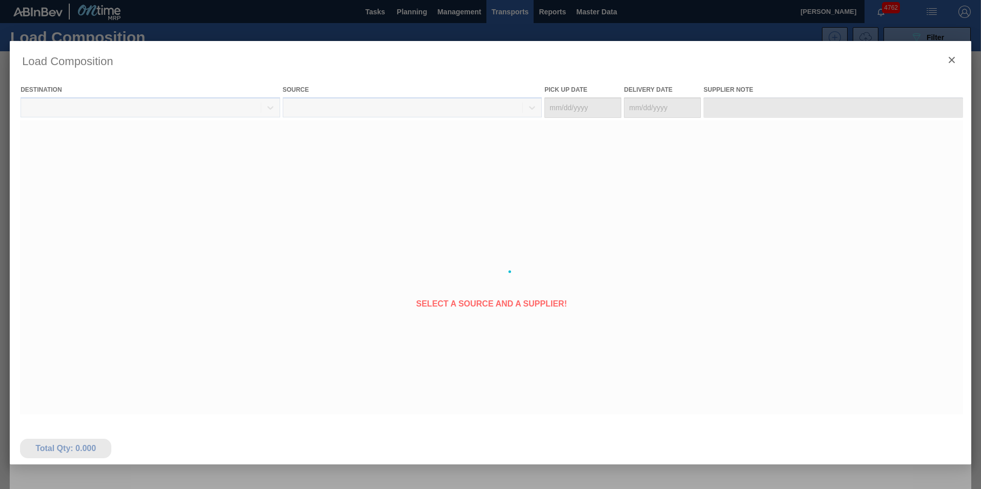
type Date "[DATE]"
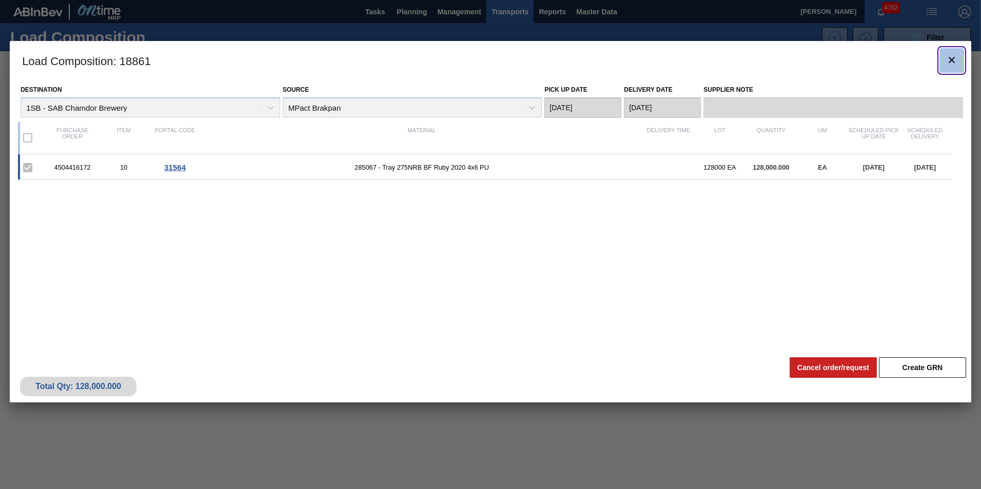
click at [954, 61] on icon "botão de ícone" at bounding box center [951, 60] width 12 height 12
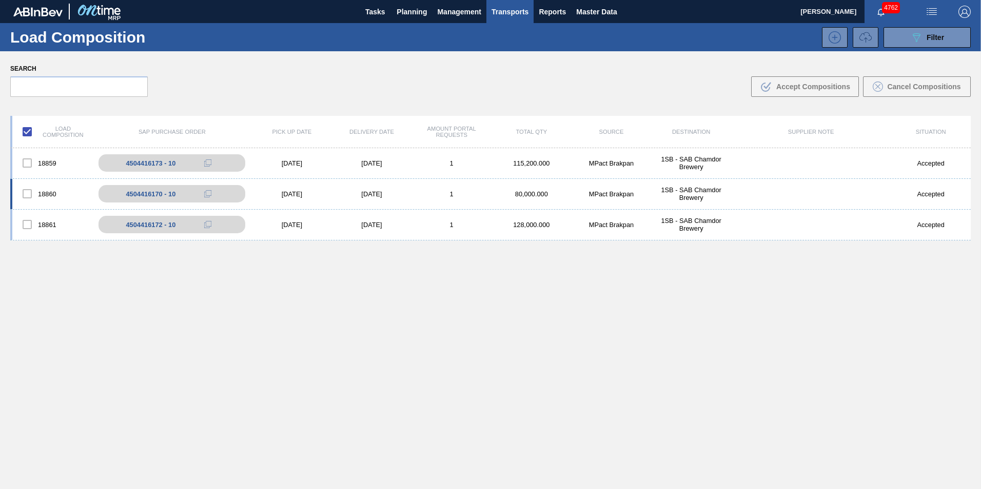
click at [399, 194] on div "[DATE]" at bounding box center [372, 194] width 80 height 8
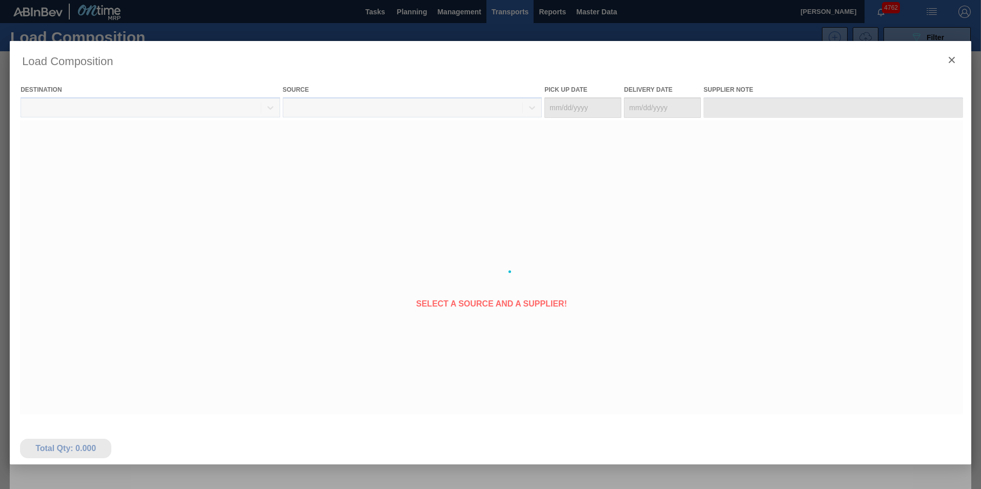
type Date "[DATE]"
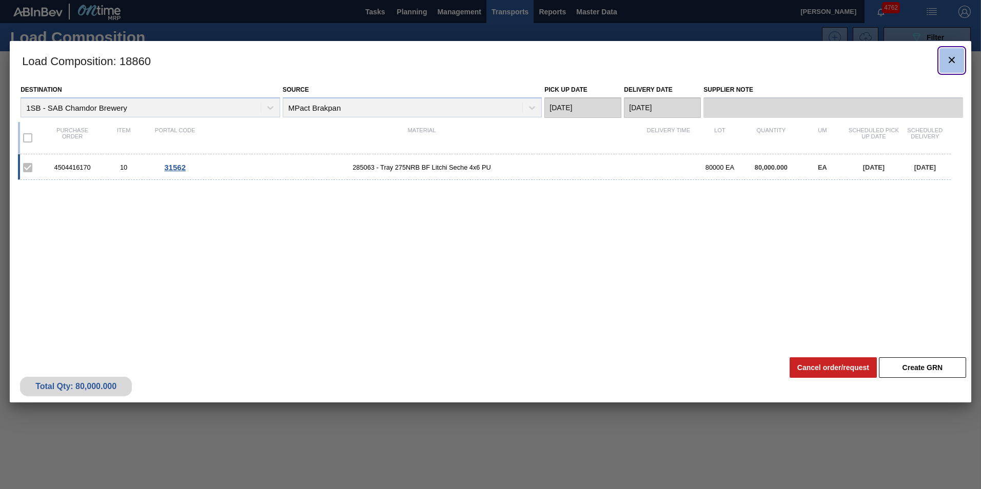
click at [957, 57] on icon "botão de ícone" at bounding box center [951, 60] width 12 height 12
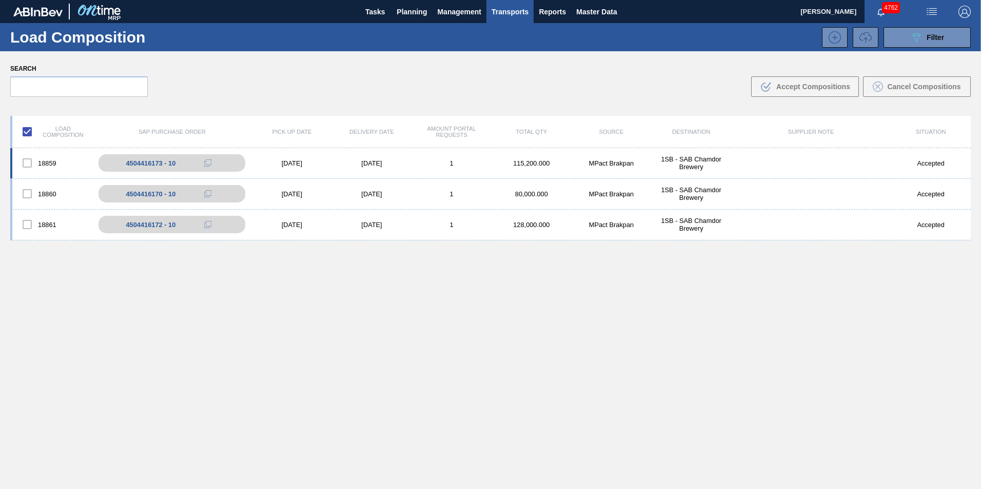
click at [406, 165] on div "[DATE]" at bounding box center [372, 164] width 80 height 8
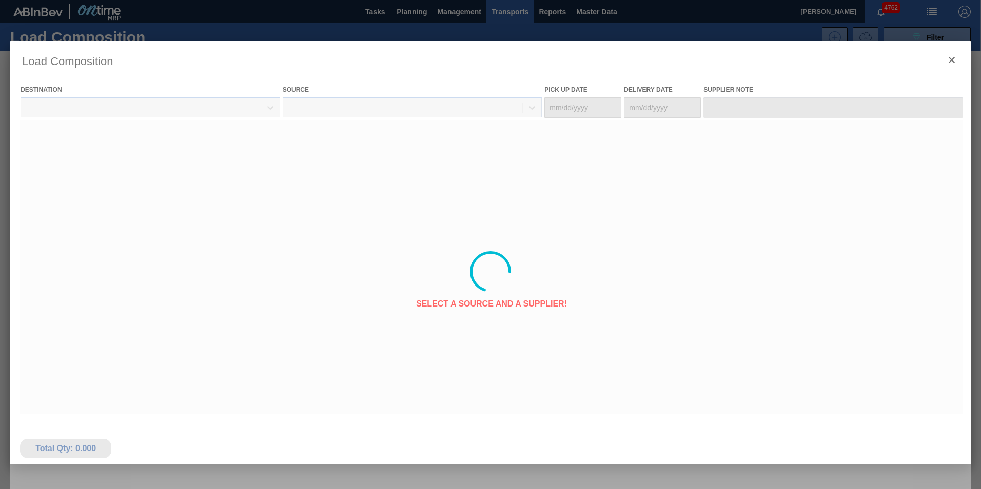
type Date "[DATE]"
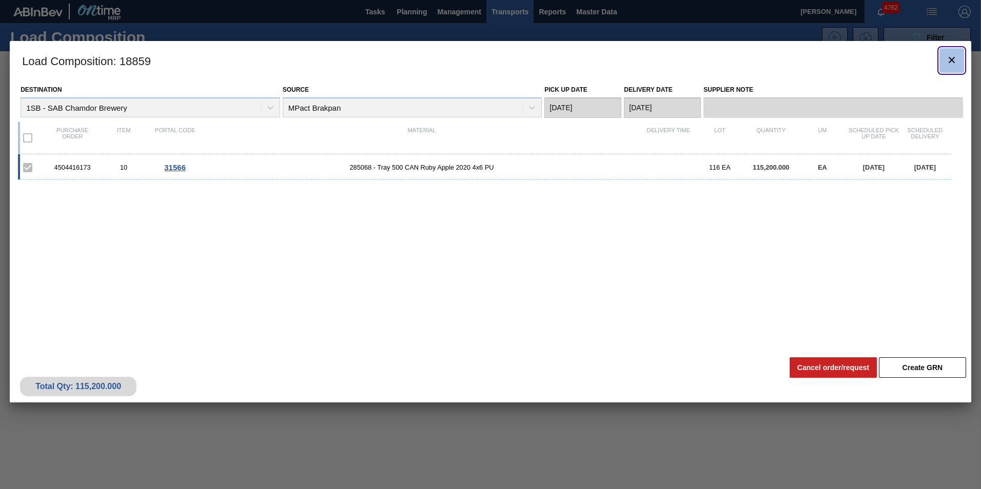
click at [951, 58] on icon "botão de ícone" at bounding box center [951, 60] width 12 height 12
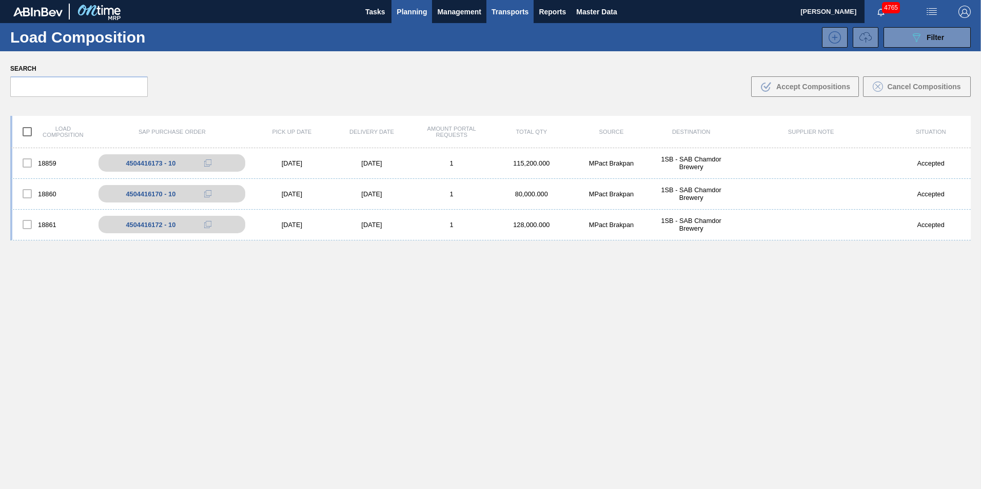
click at [405, 9] on span "Planning" at bounding box center [411, 12] width 30 height 12
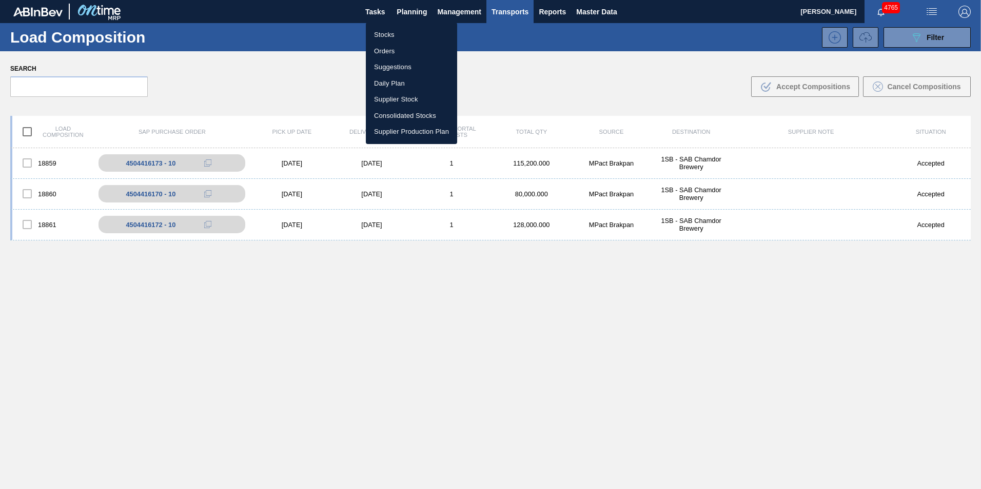
click at [390, 33] on li "Stocks" at bounding box center [411, 35] width 91 height 16
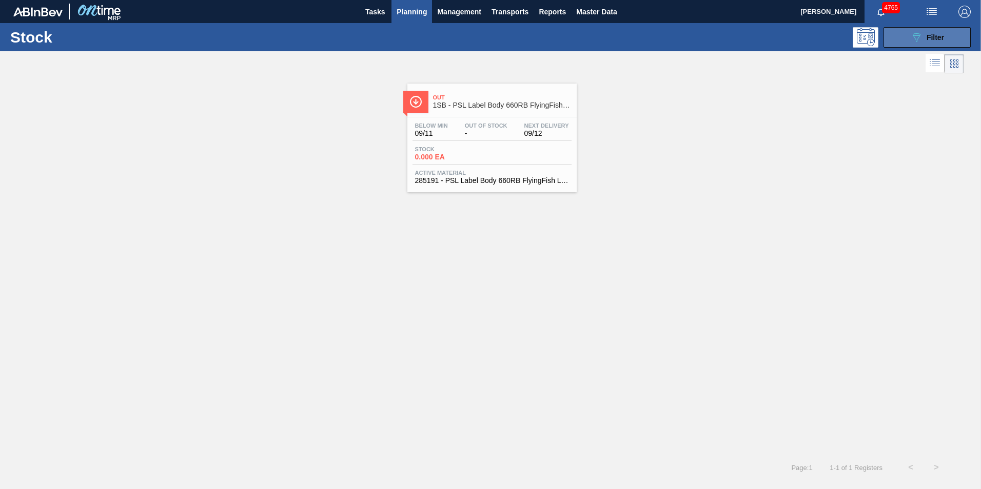
click at [935, 34] on span "Filter" at bounding box center [934, 37] width 17 height 8
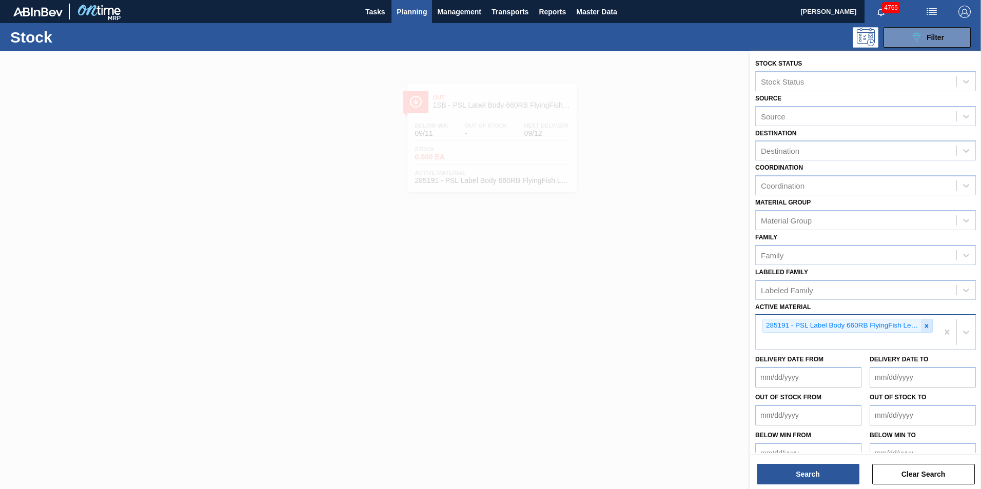
click at [928, 327] on div at bounding box center [926, 326] width 11 height 13
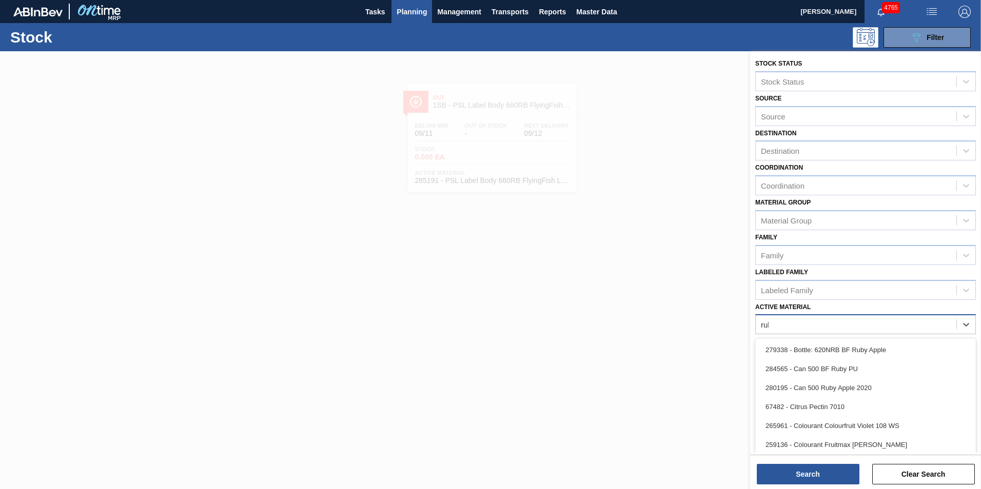
type Material "ruby"
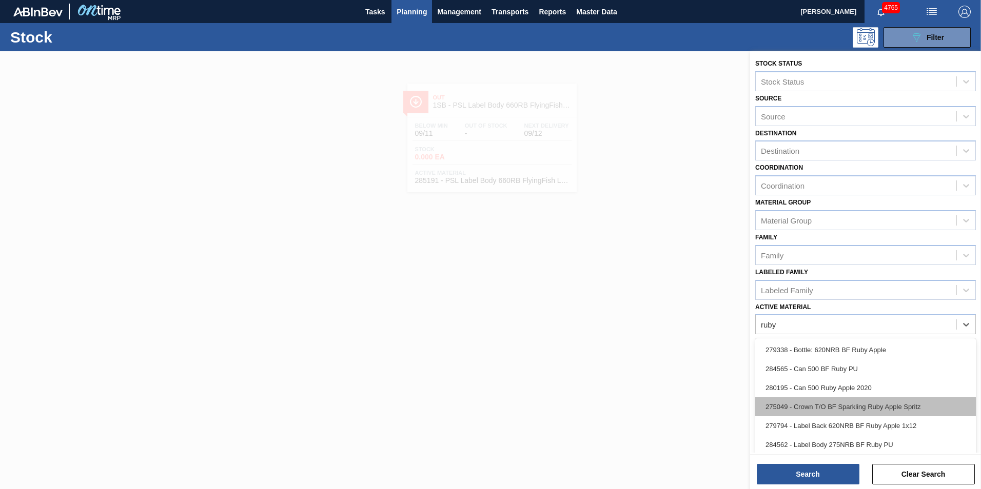
click at [833, 410] on div "275049 - Crown T/O BF Sparkling Ruby Apple Spritz" at bounding box center [865, 407] width 221 height 19
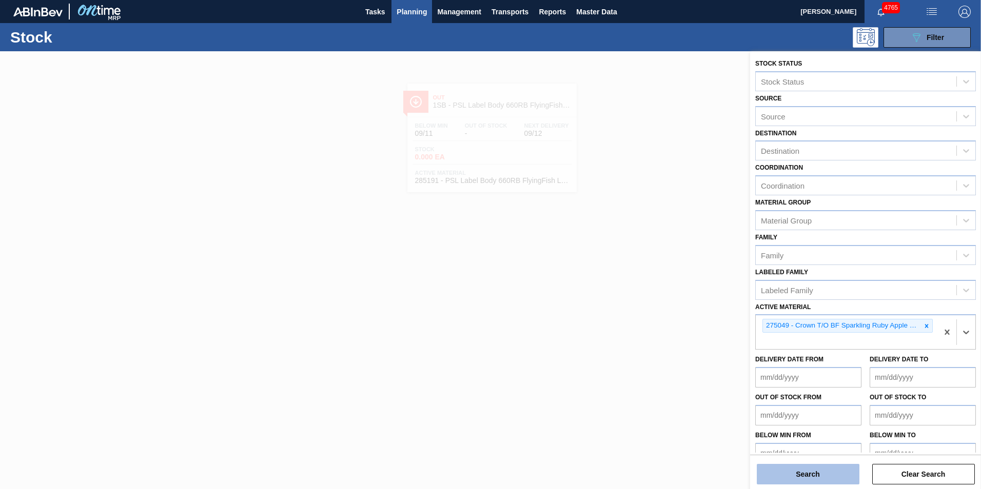
click at [832, 472] on button "Search" at bounding box center [808, 474] width 103 height 21
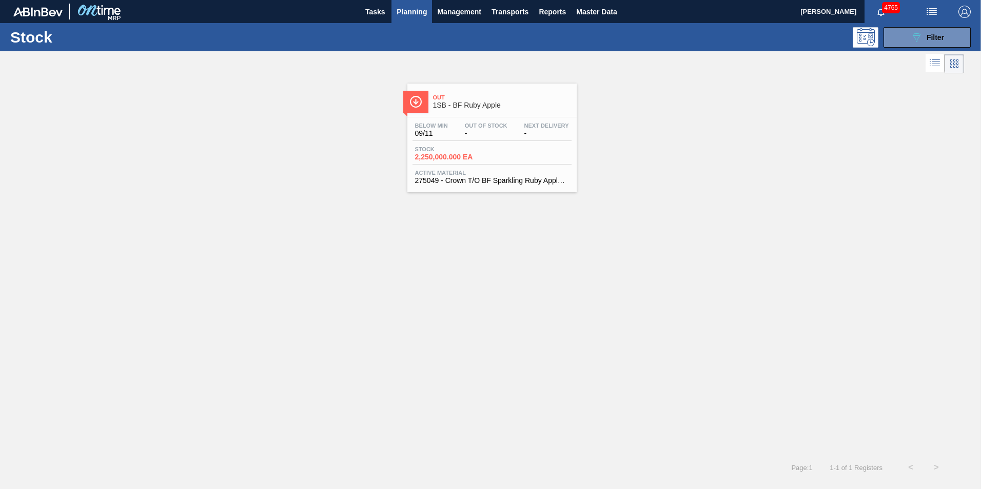
click at [507, 154] on div "Stock 2,250,000.000 EA" at bounding box center [491, 155] width 159 height 18
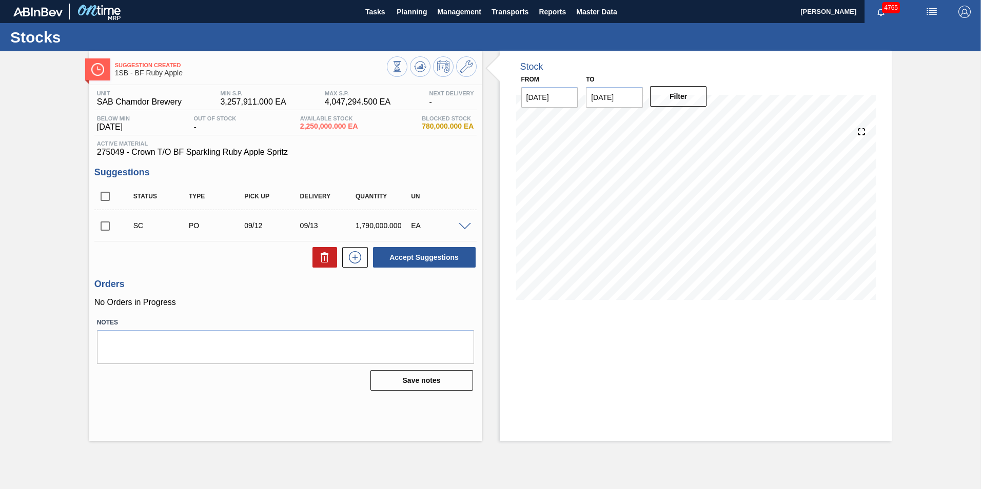
click at [462, 227] on span at bounding box center [465, 227] width 12 height 8
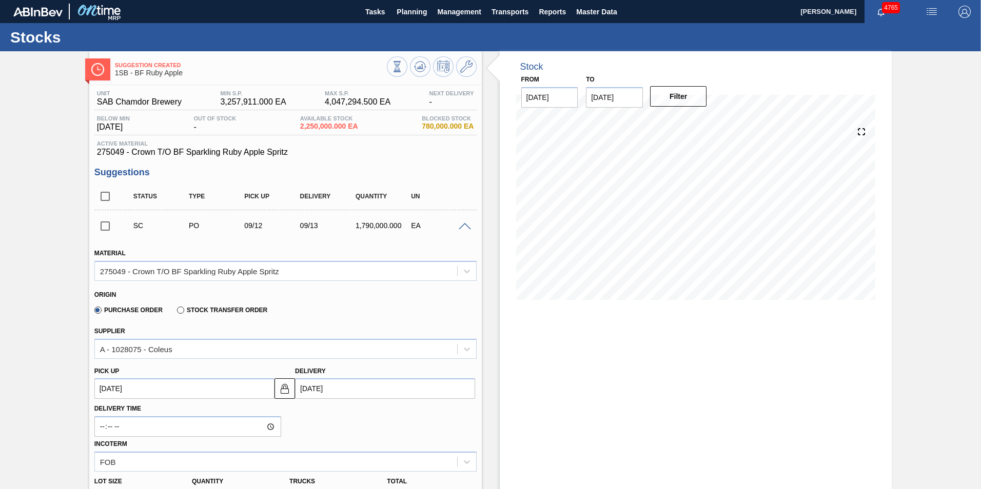
click at [463, 225] on span at bounding box center [465, 227] width 12 height 8
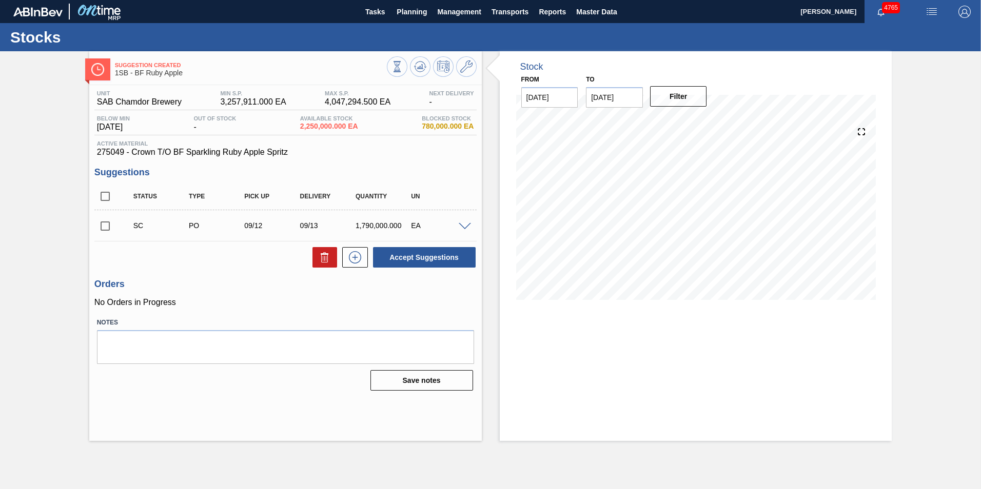
click at [101, 226] on input "checkbox" at bounding box center [105, 226] width 22 height 22
click at [418, 258] on button "Accept Suggestions" at bounding box center [424, 257] width 103 height 21
checkbox input "false"
